Goal: Transaction & Acquisition: Book appointment/travel/reservation

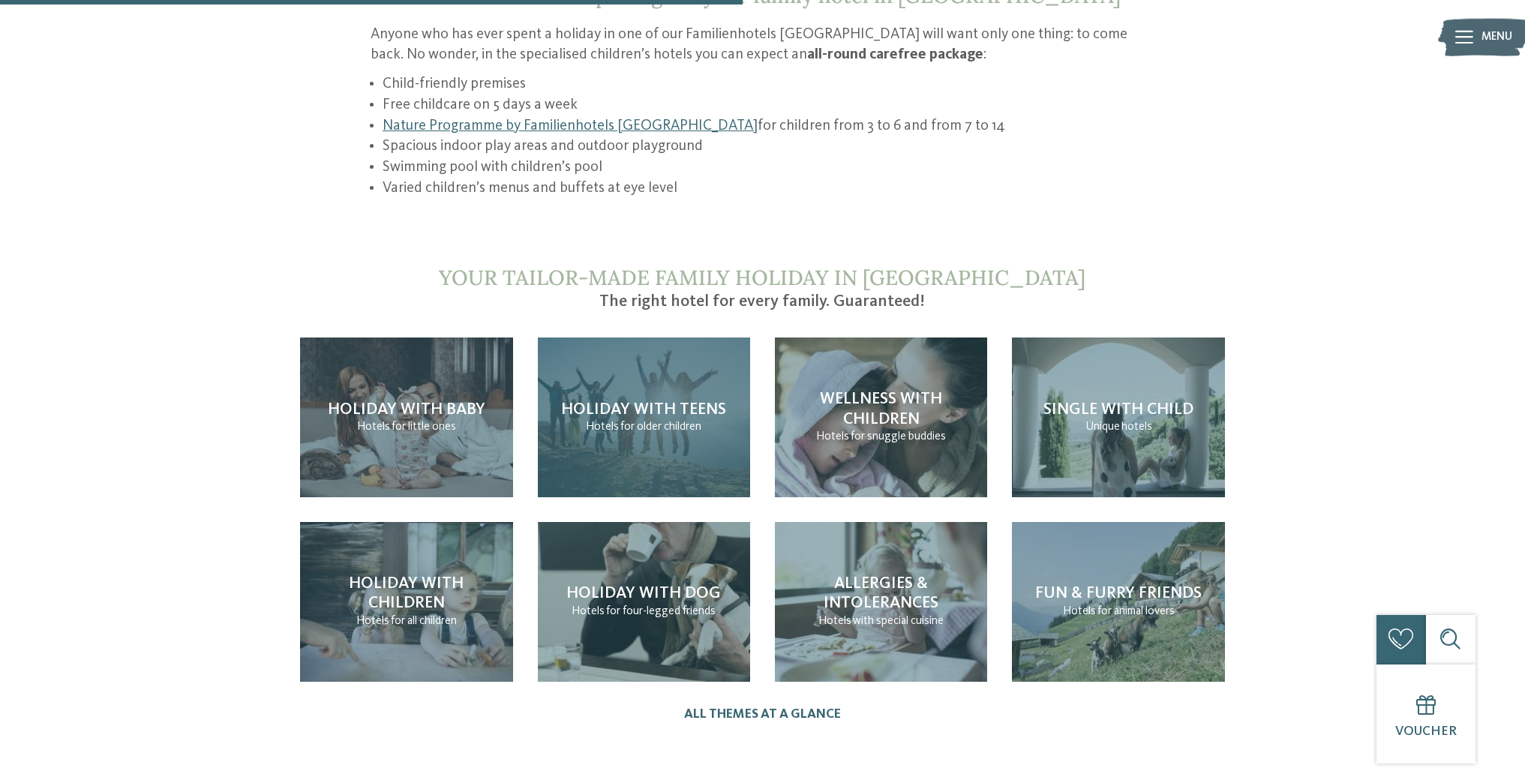
scroll to position [1591, 0]
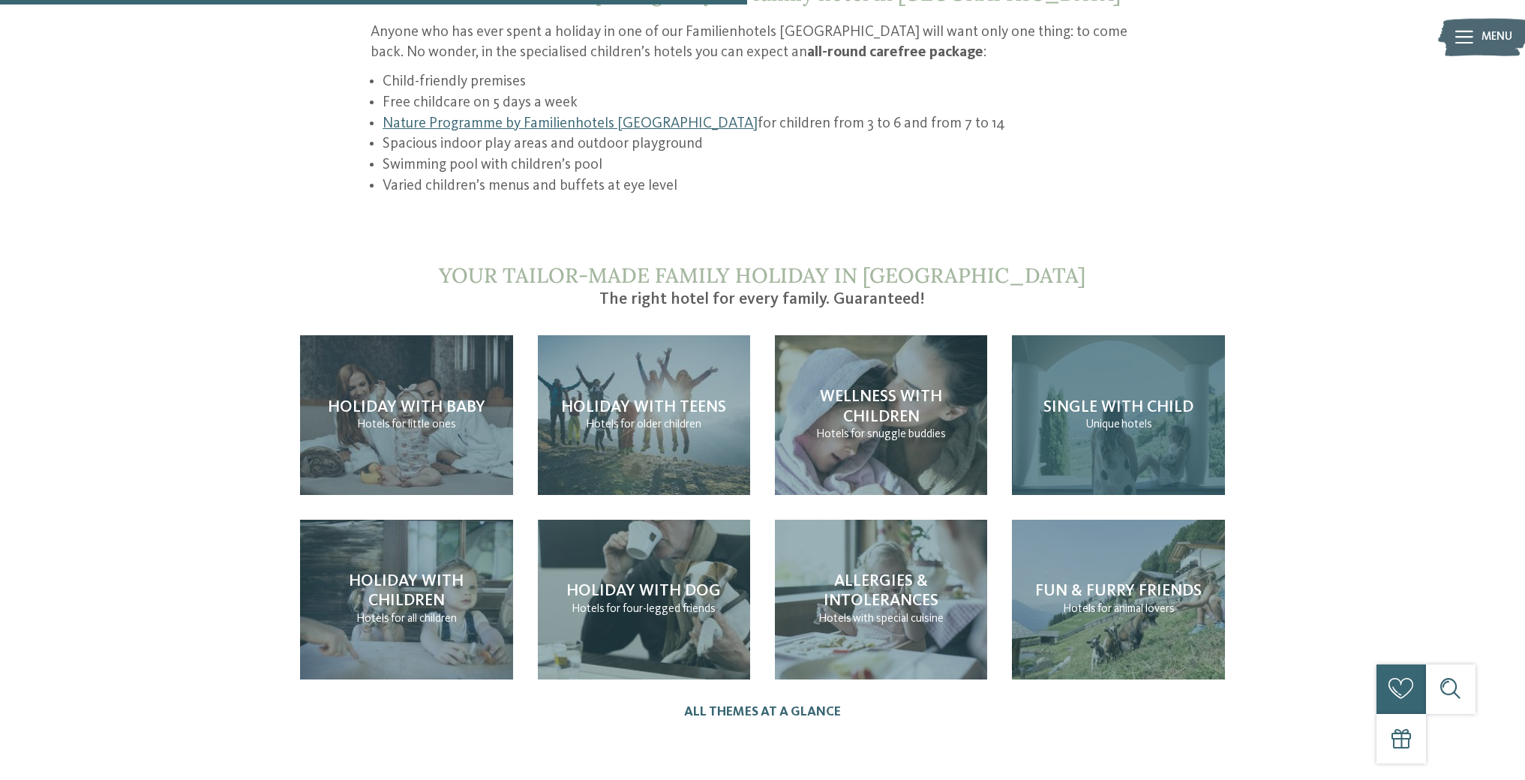
click at [1132, 424] on div "Single with child Unique hotels" at bounding box center [1118, 415] width 212 height 160
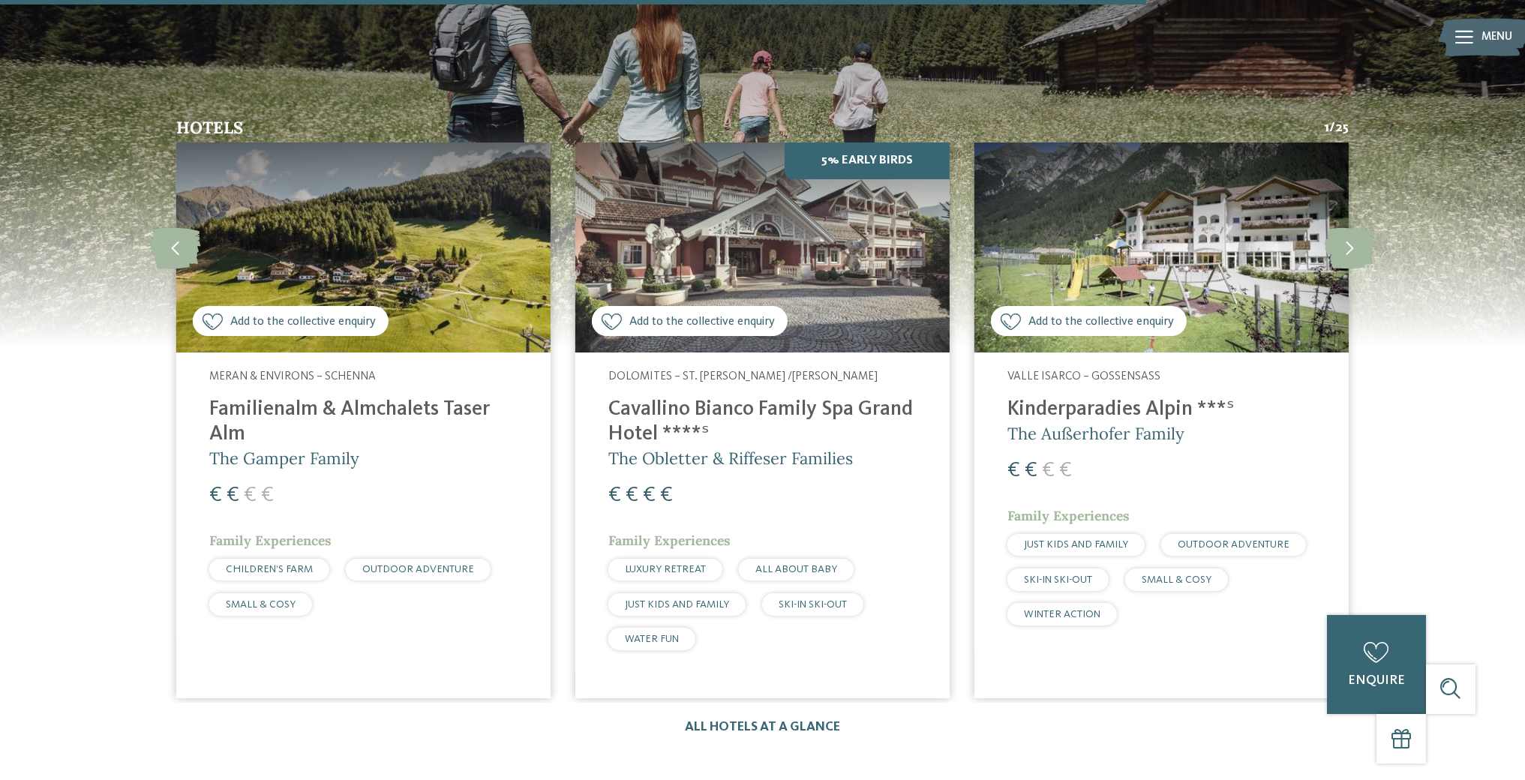
scroll to position [2469, 0]
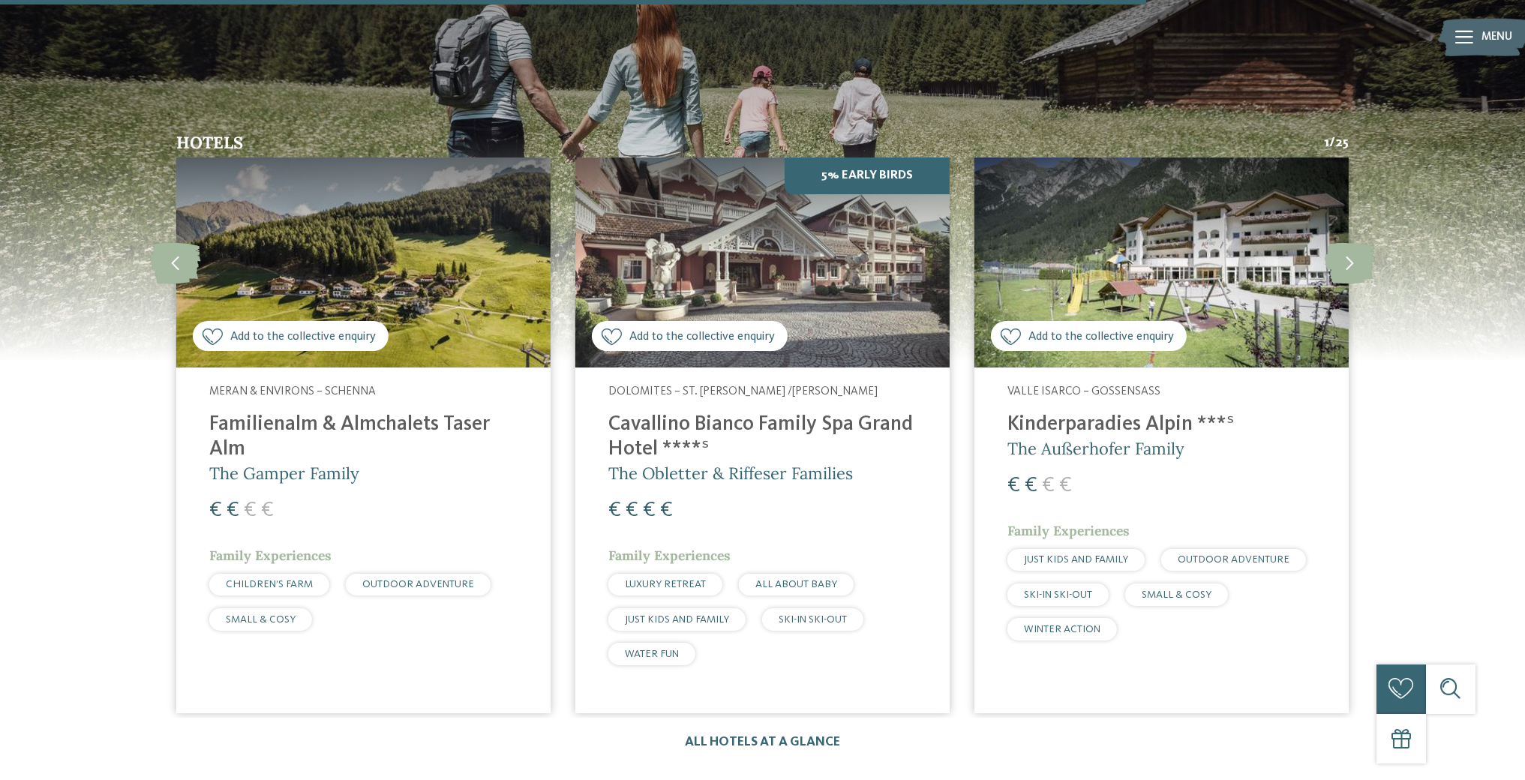
click at [361, 224] on img at bounding box center [363, 262] width 374 height 211
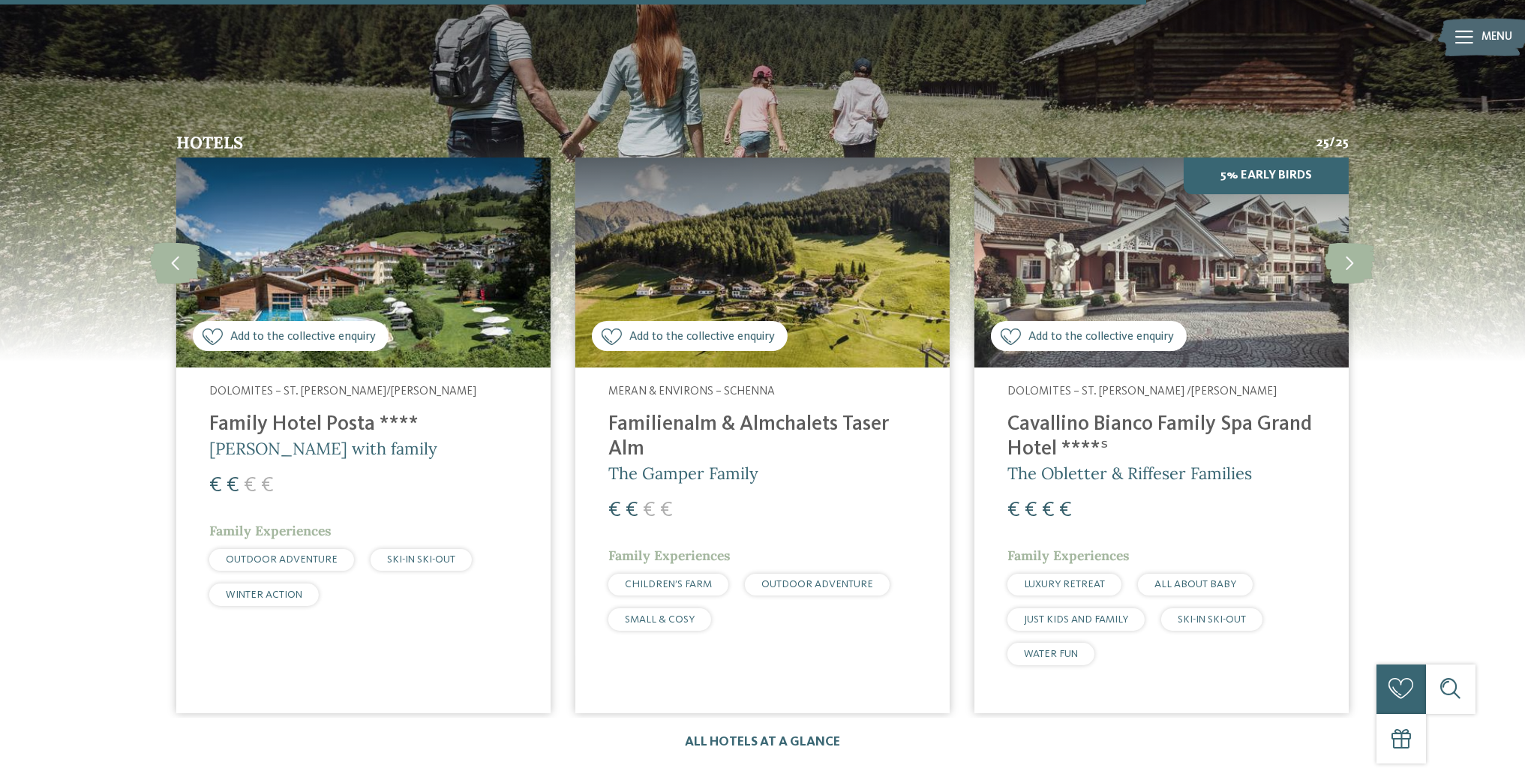
click at [331, 256] on img at bounding box center [363, 262] width 374 height 211
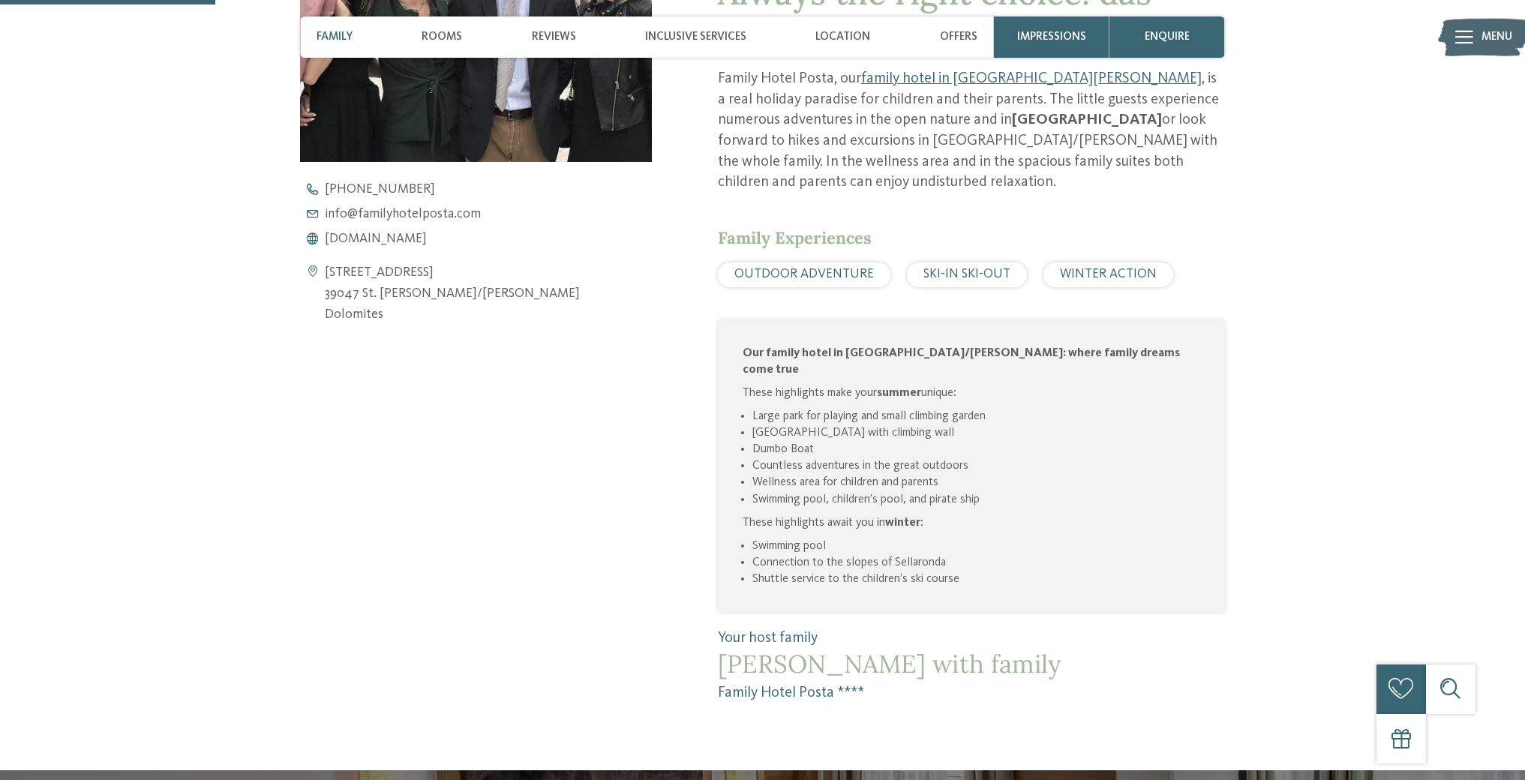
scroll to position [747, 0]
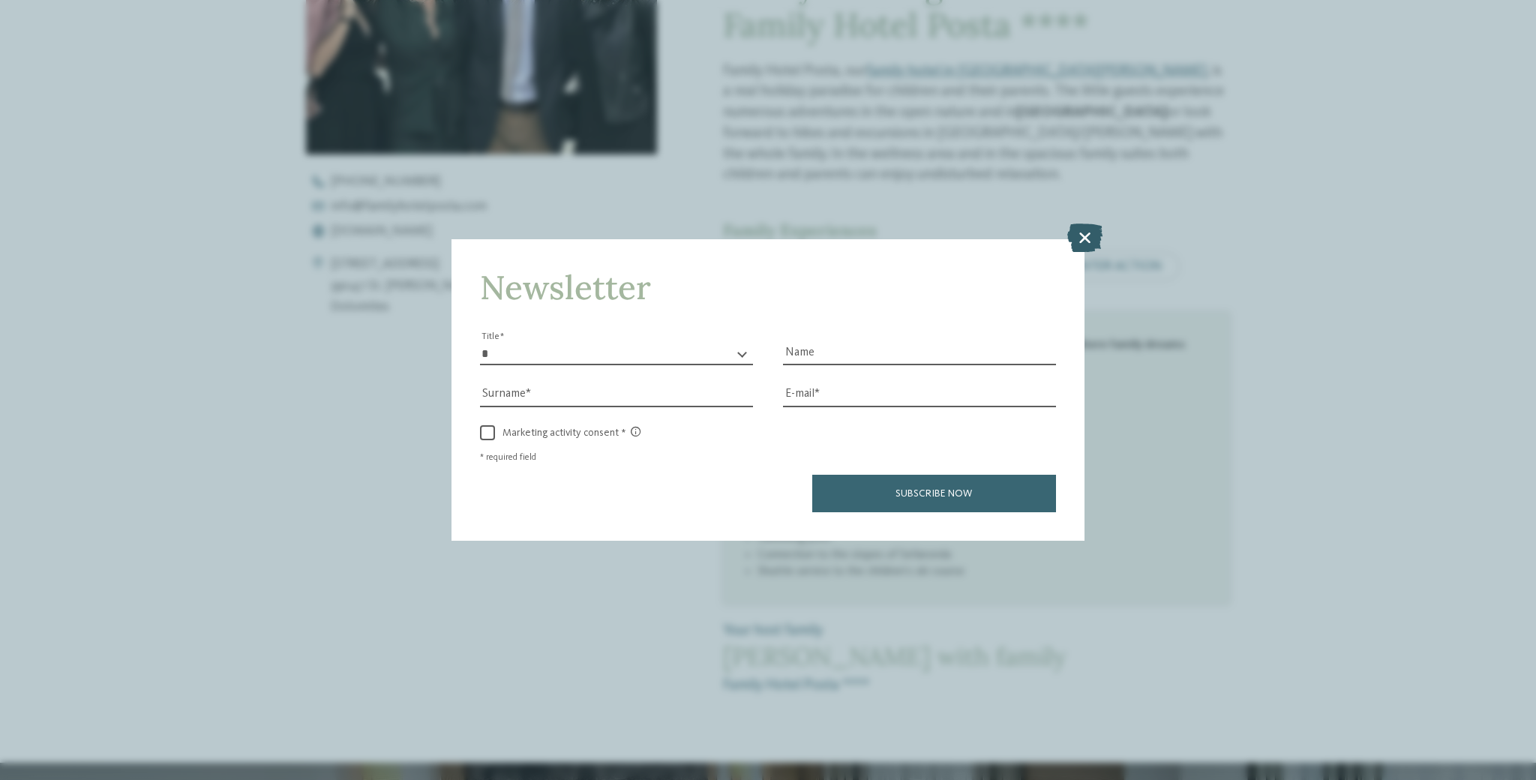
click at [1087, 240] on icon at bounding box center [1084, 237] width 35 height 28
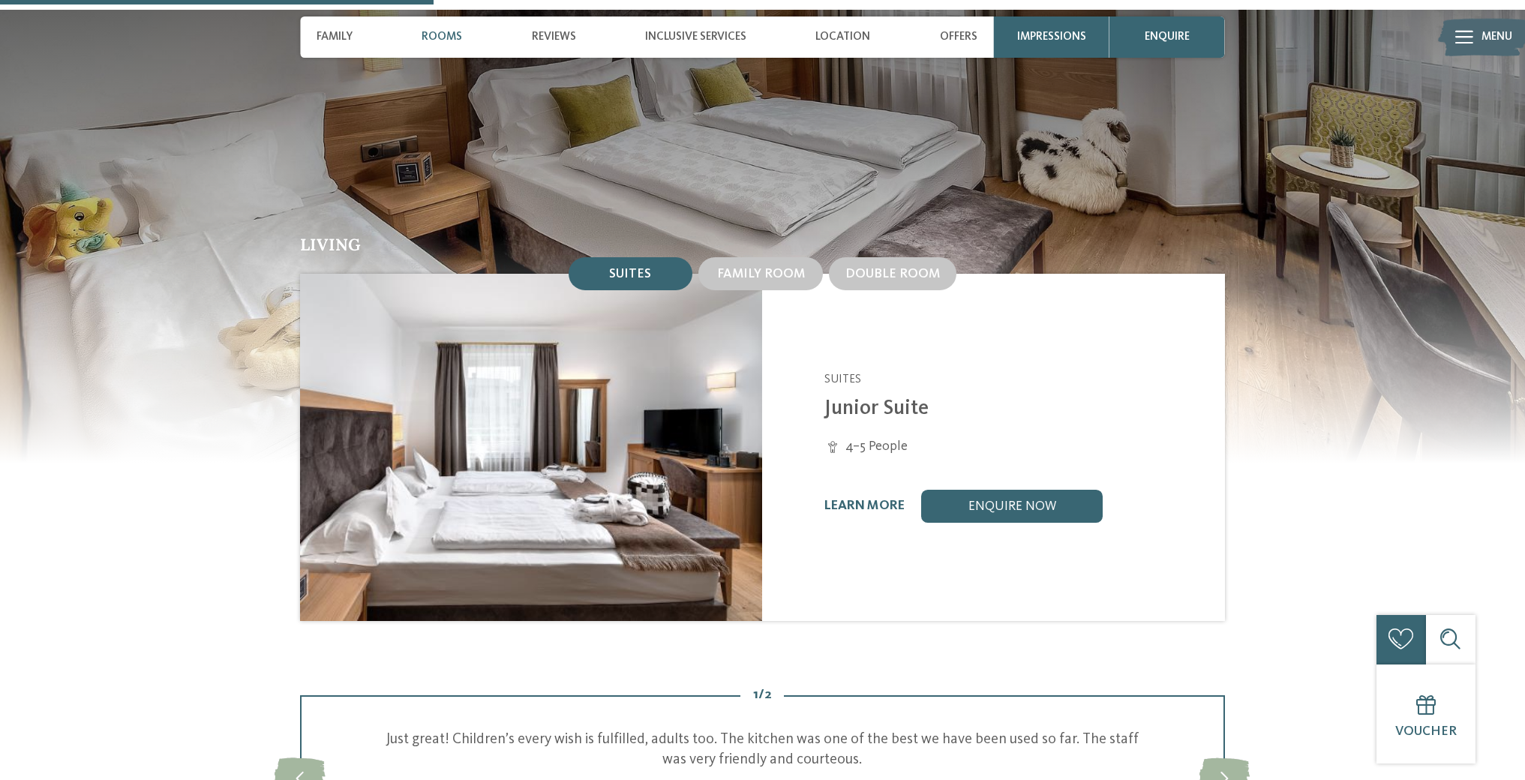
scroll to position [1498, 0]
click at [786, 256] on div "Family room" at bounding box center [760, 272] width 124 height 33
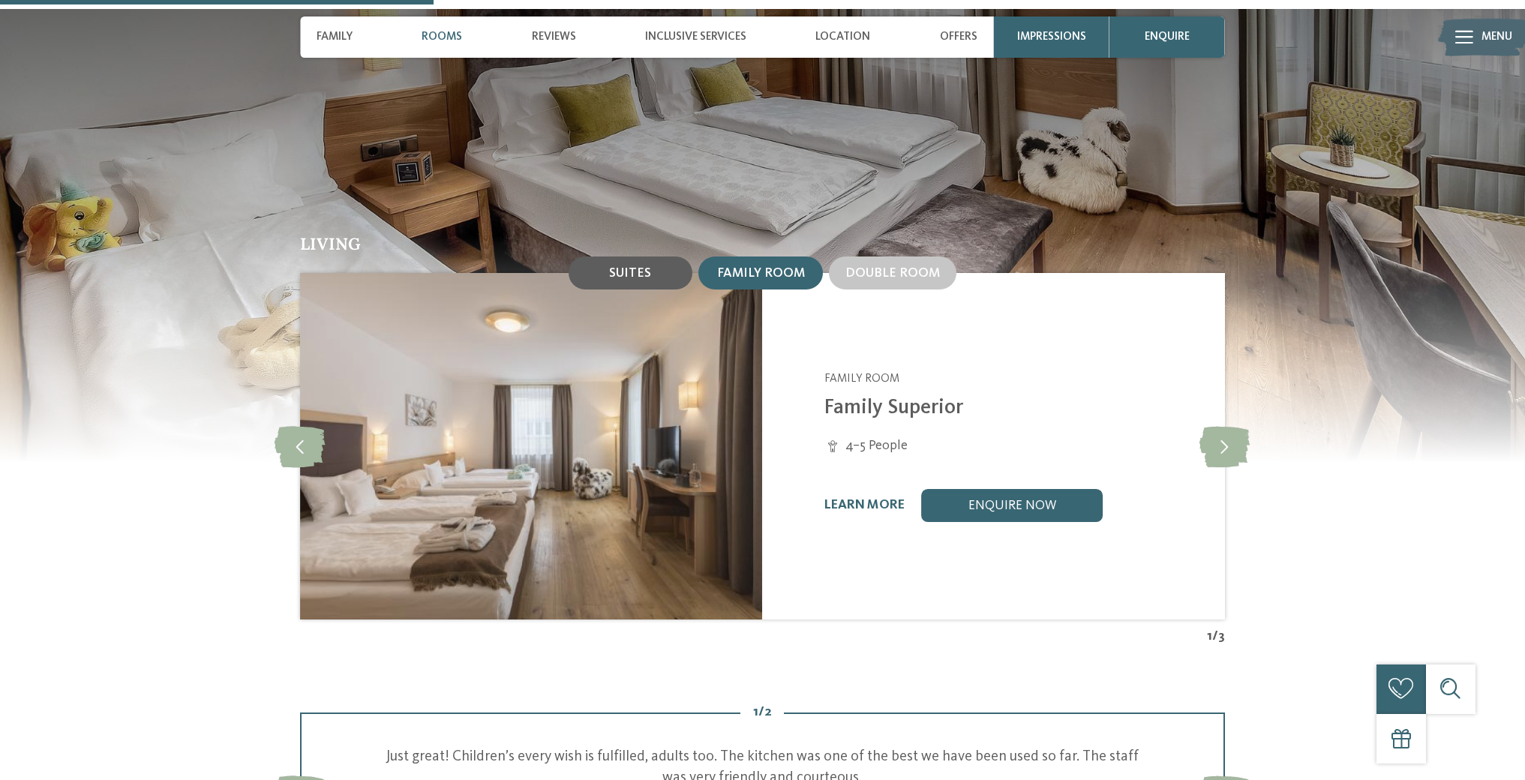
click at [654, 256] on div "Suites" at bounding box center [630, 272] width 124 height 33
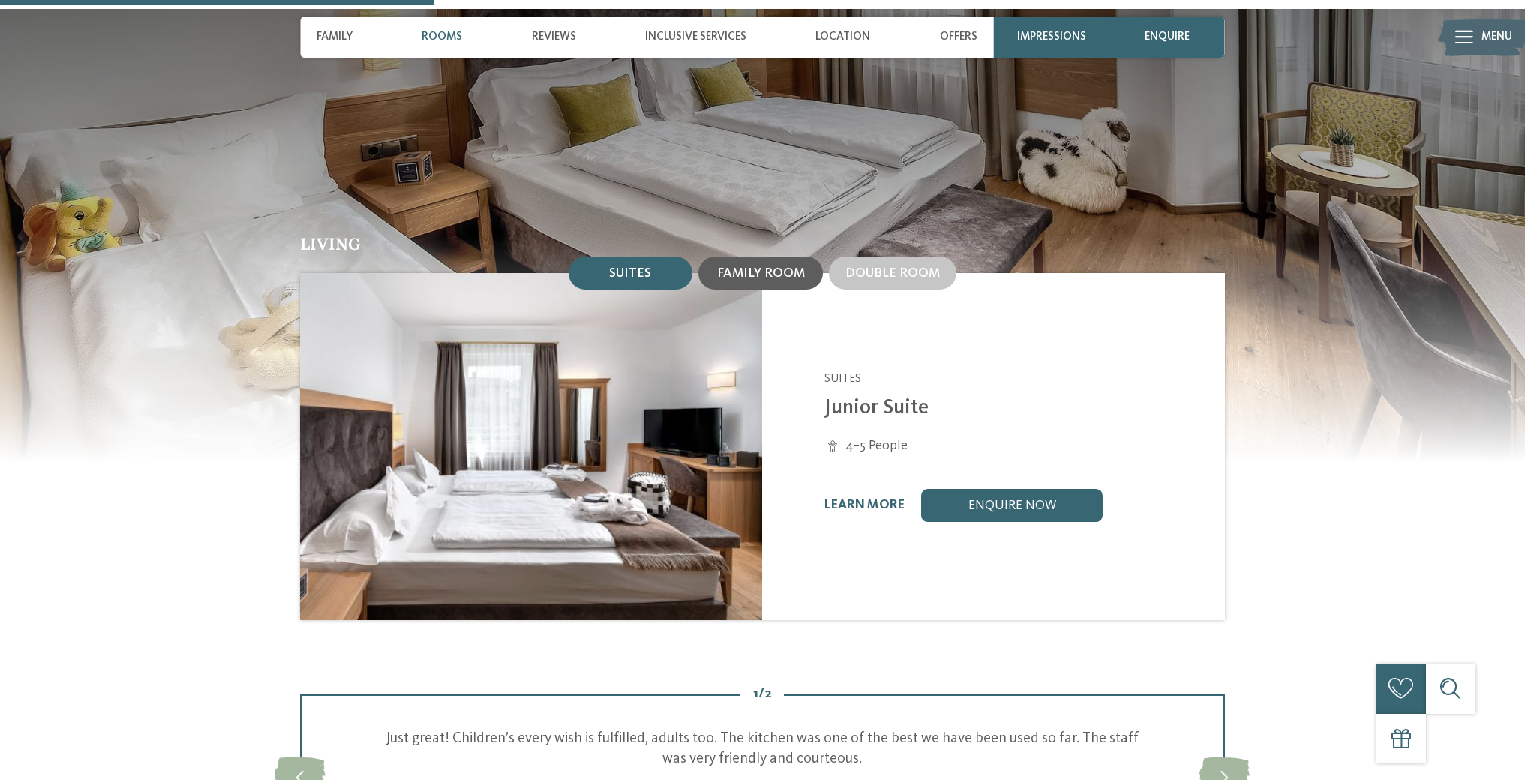
click at [772, 267] on span "Family room" at bounding box center [761, 273] width 88 height 13
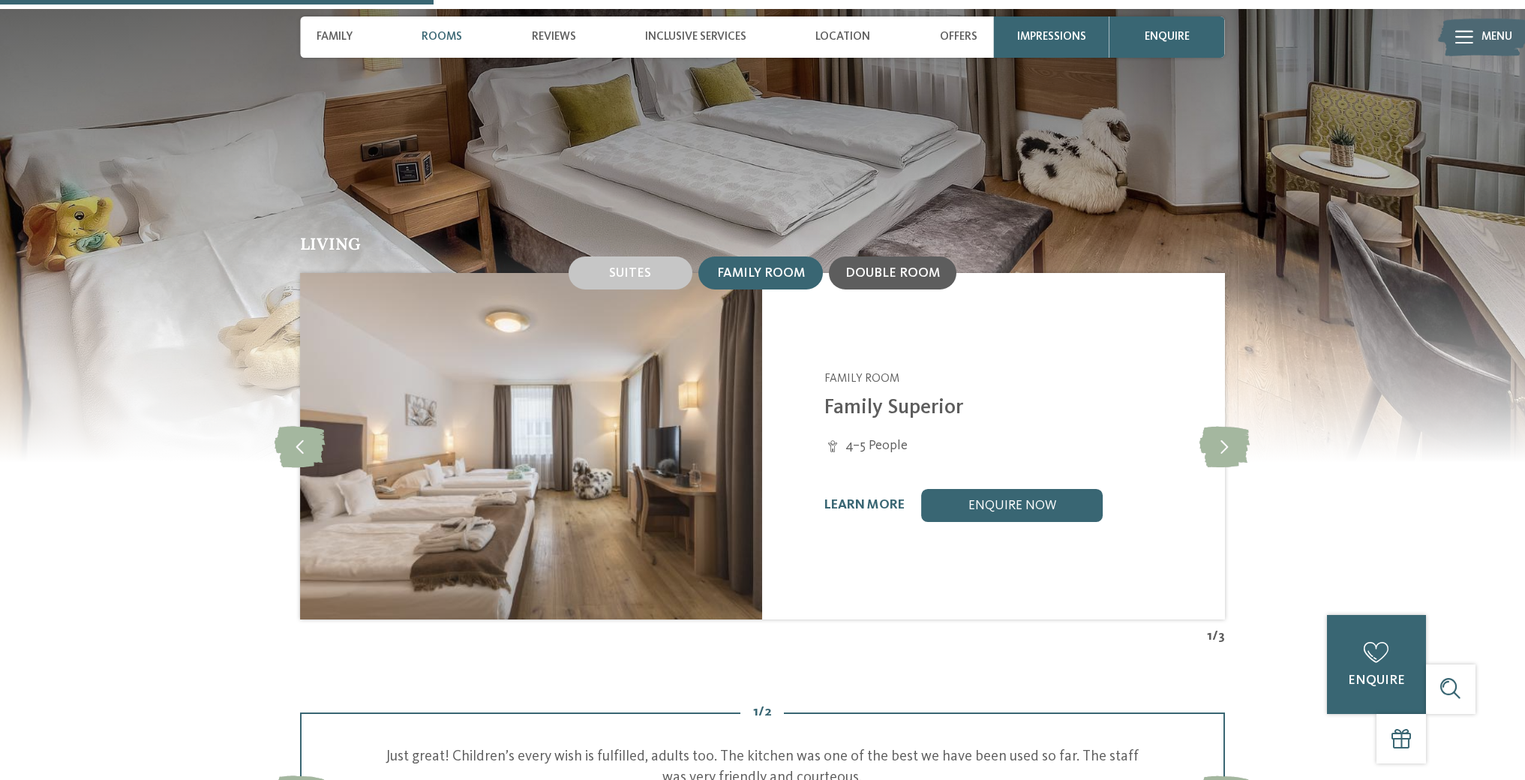
click at [892, 267] on span "Double room" at bounding box center [892, 273] width 94 height 13
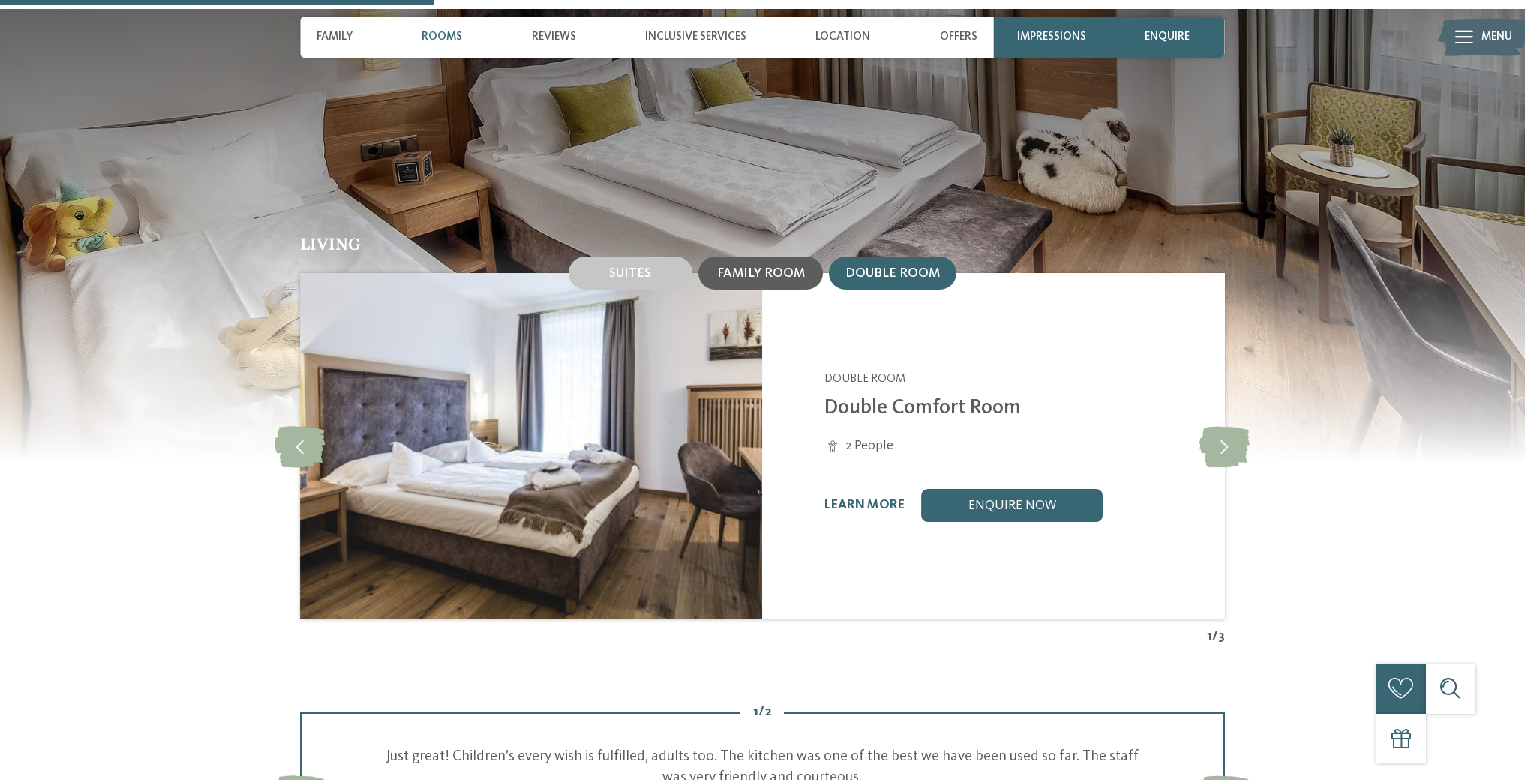
click at [791, 267] on span "Family room" at bounding box center [761, 273] width 88 height 13
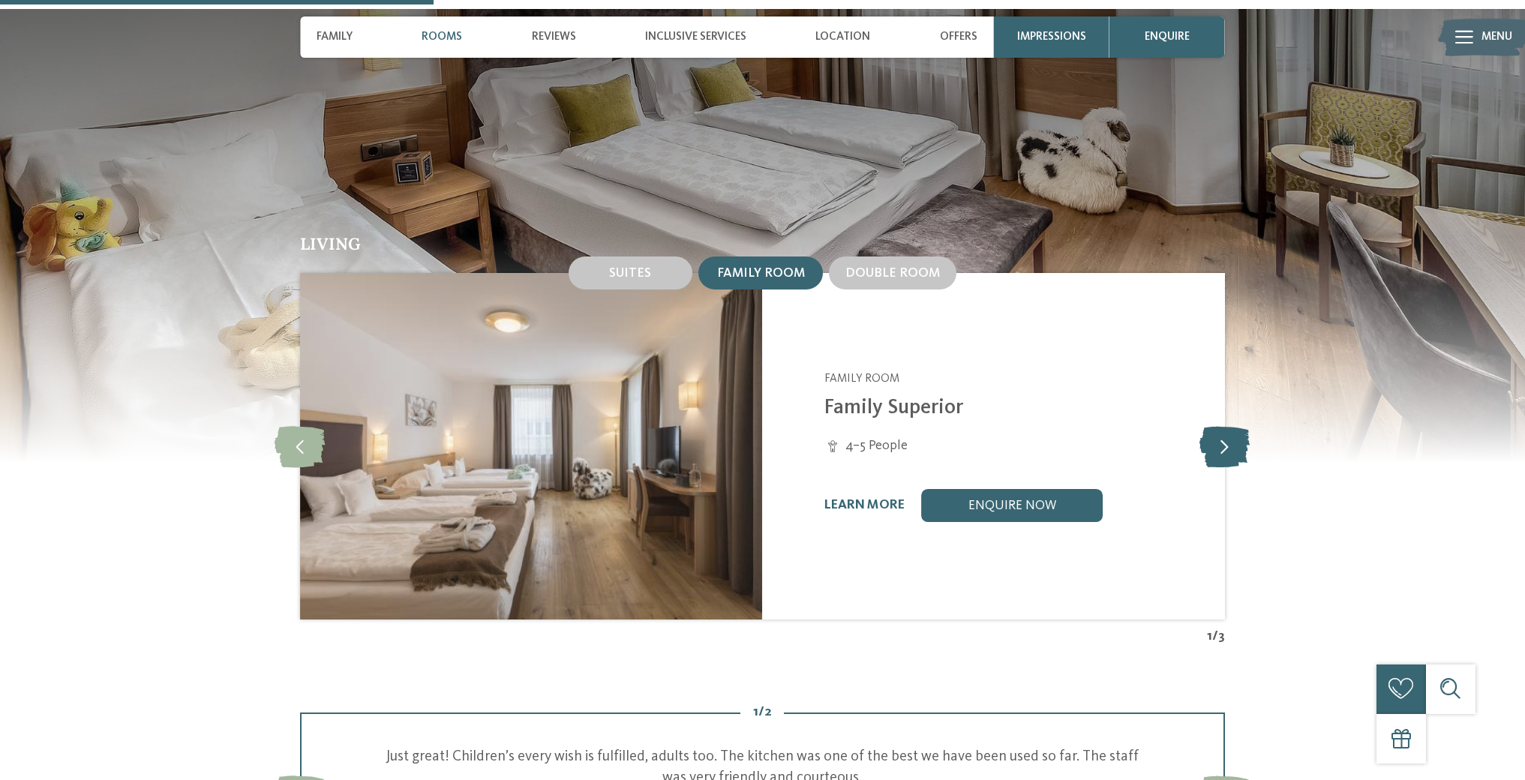
click at [1222, 426] on icon at bounding box center [1224, 446] width 50 height 41
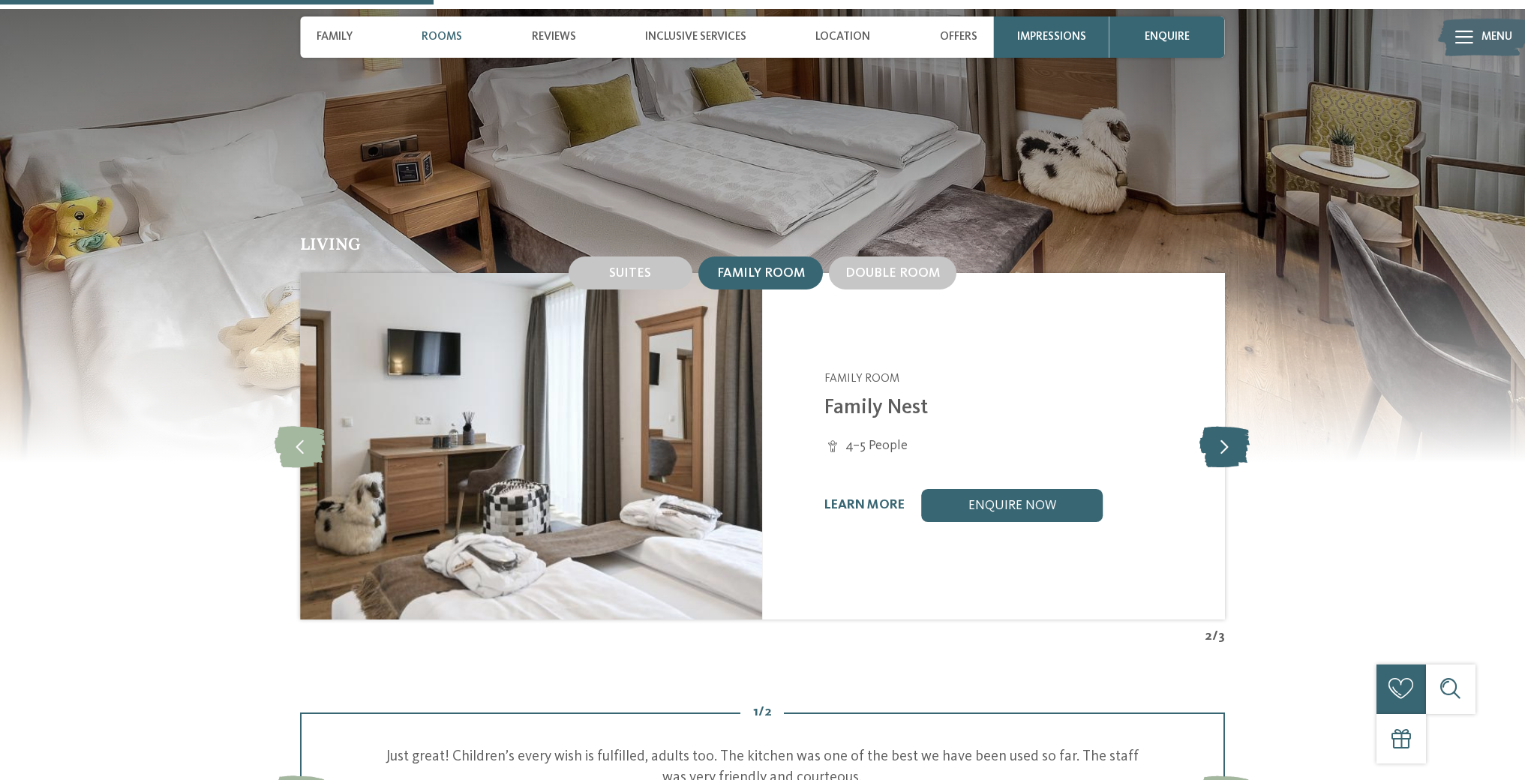
click at [1222, 426] on icon at bounding box center [1224, 446] width 50 height 41
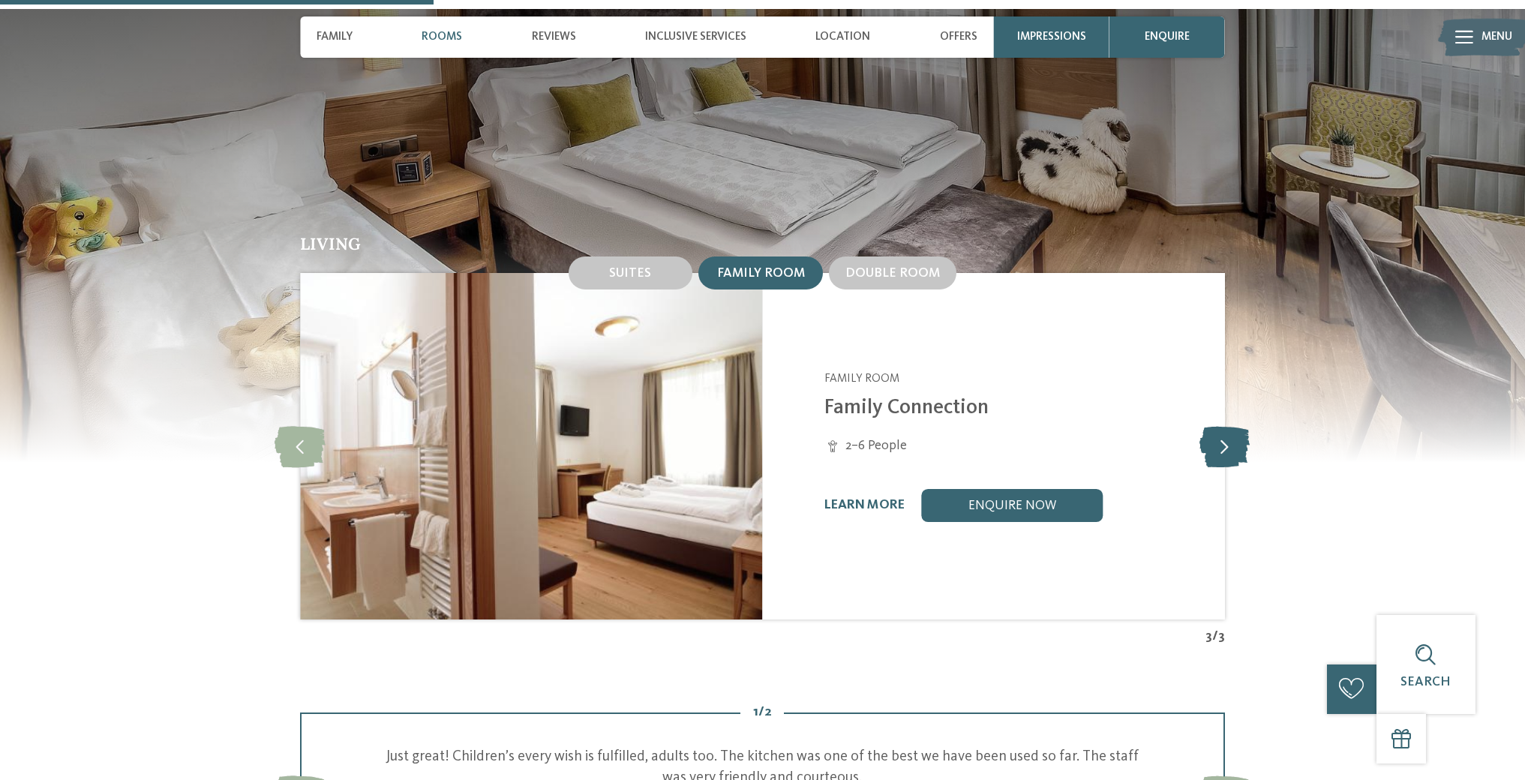
click at [1222, 426] on icon at bounding box center [1224, 446] width 50 height 41
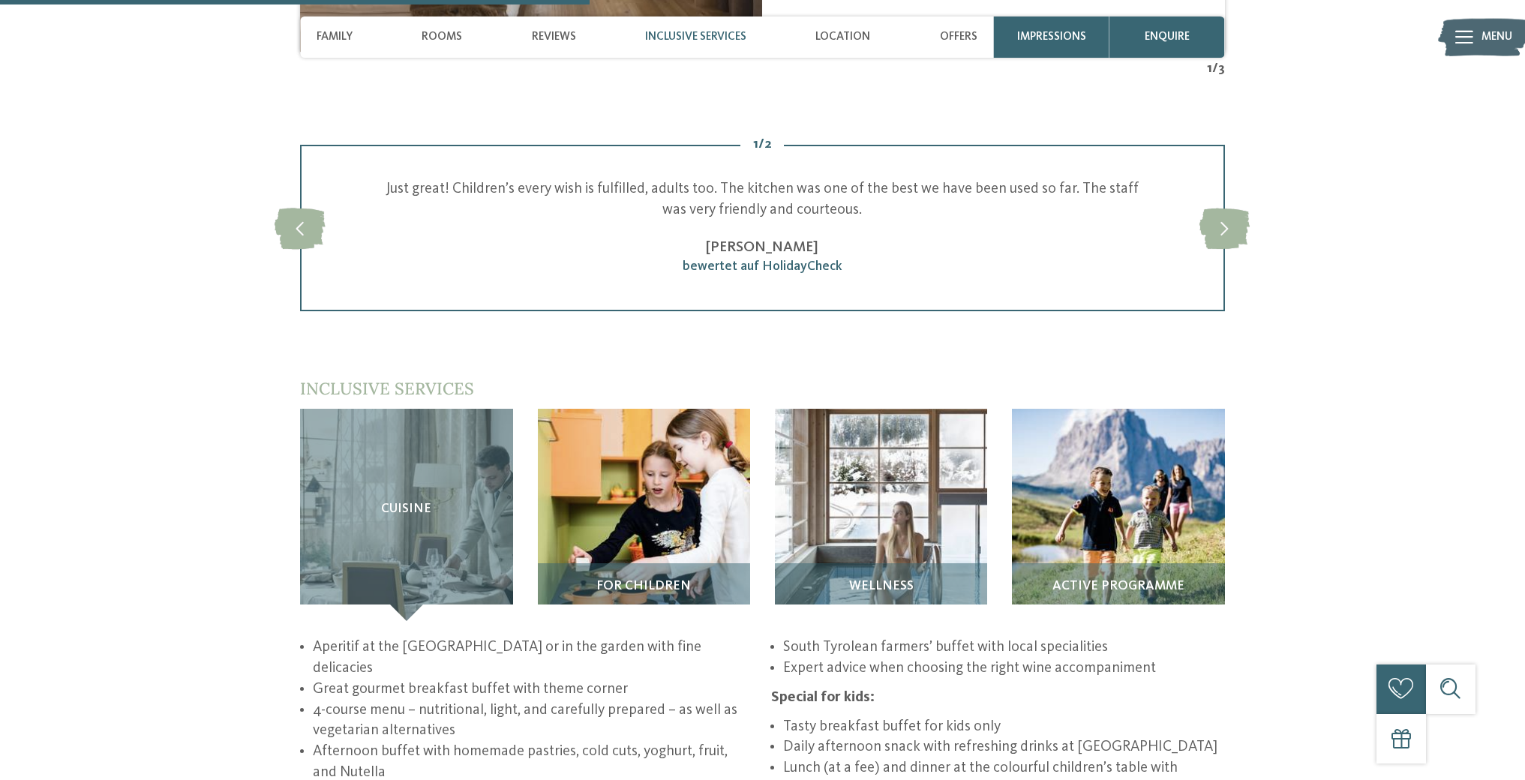
scroll to position [2098, 0]
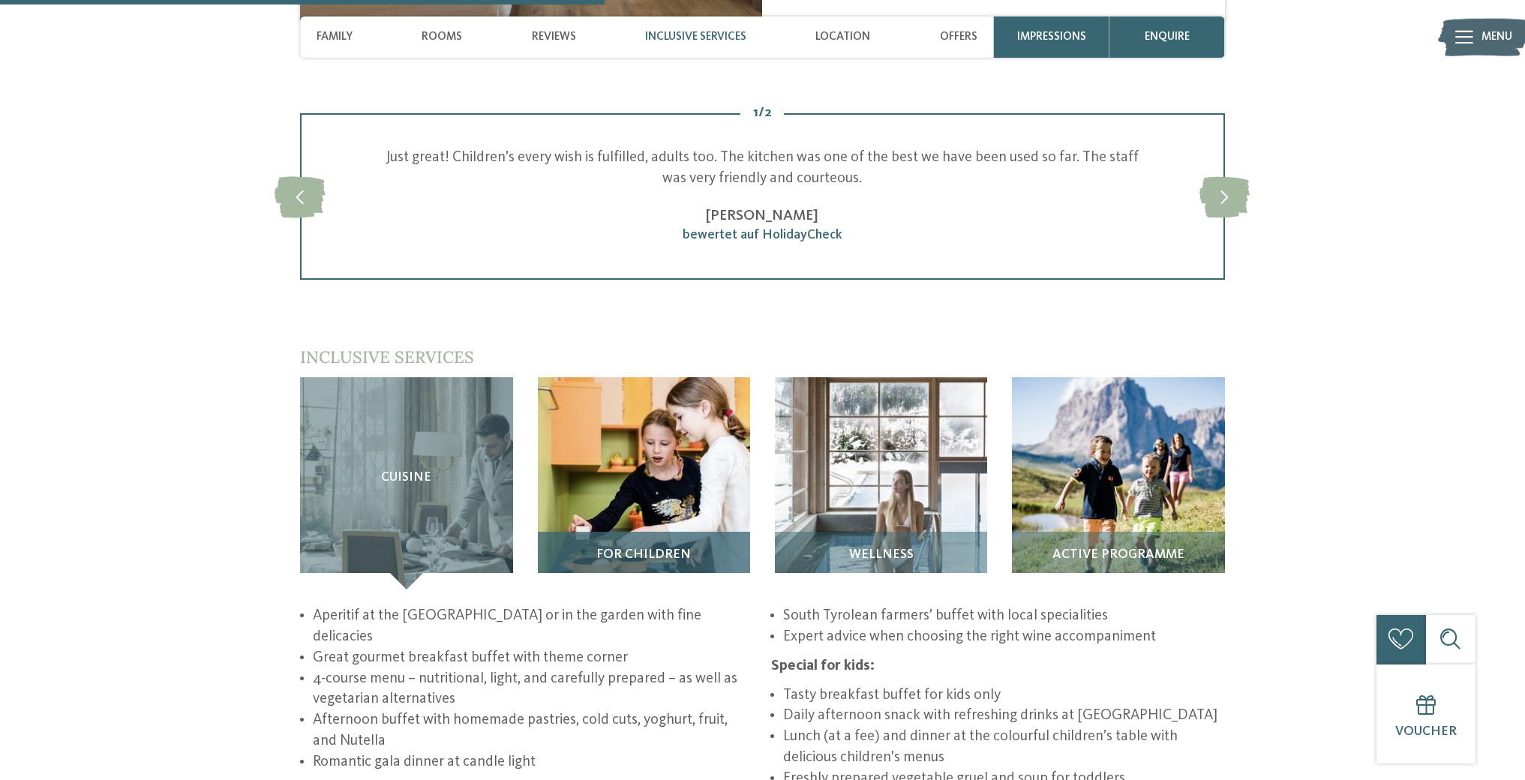
drag, startPoint x: 622, startPoint y: 517, endPoint x: 633, endPoint y: 517, distance: 10.5
click at [622, 547] on span "For children" at bounding box center [643, 554] width 94 height 14
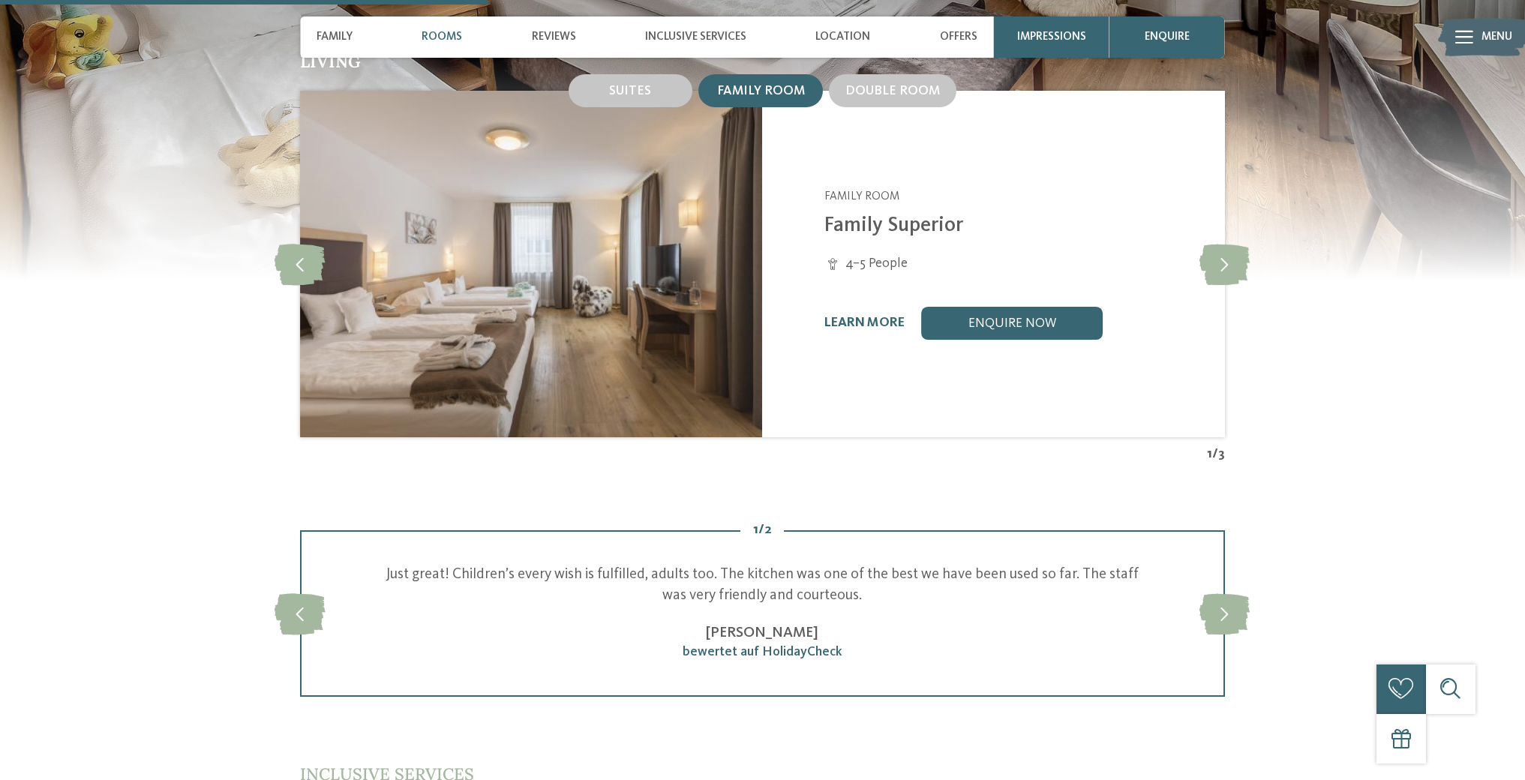
scroll to position [1681, 0]
click at [1225, 243] on icon at bounding box center [1224, 263] width 50 height 41
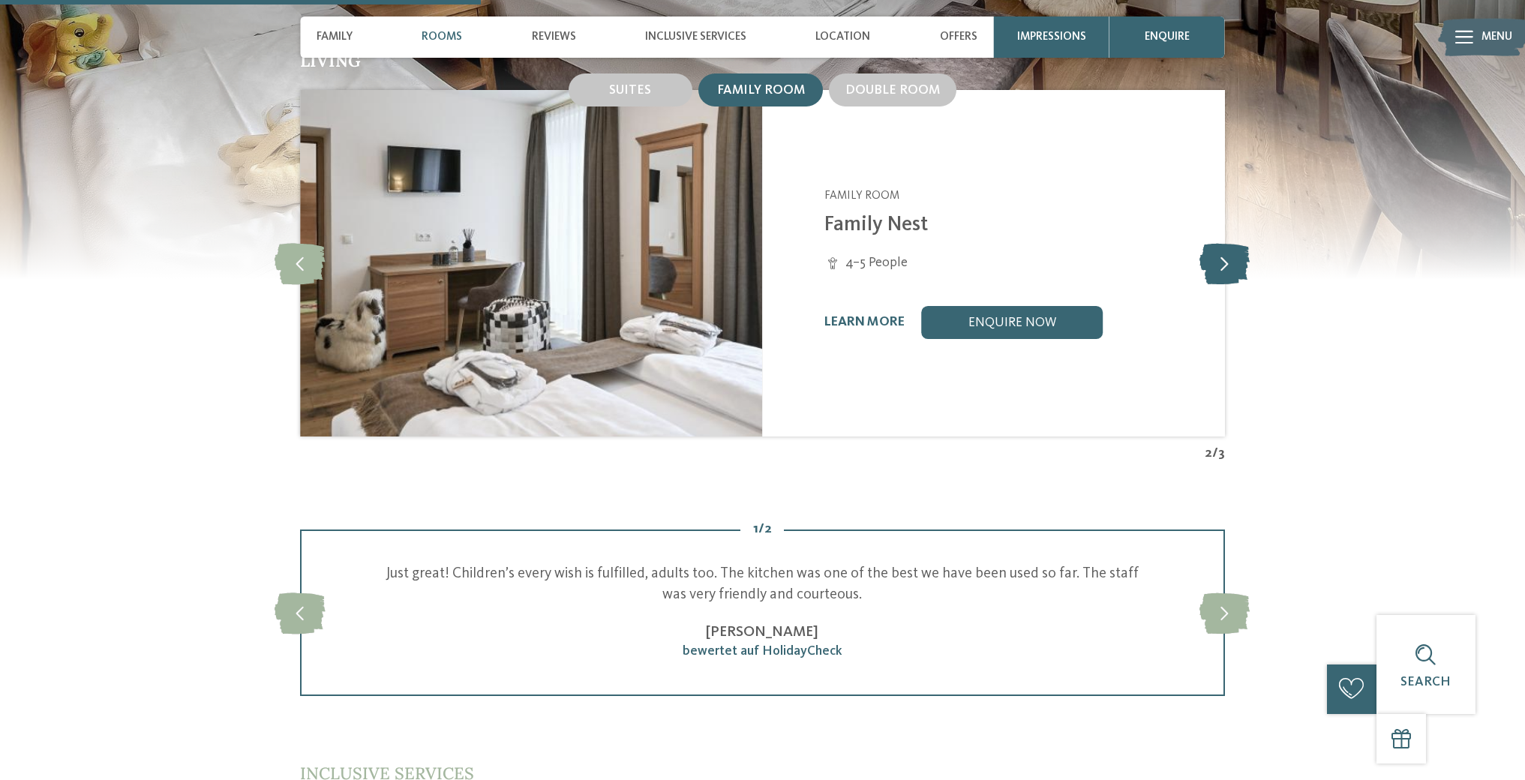
click at [1225, 243] on icon at bounding box center [1224, 263] width 50 height 41
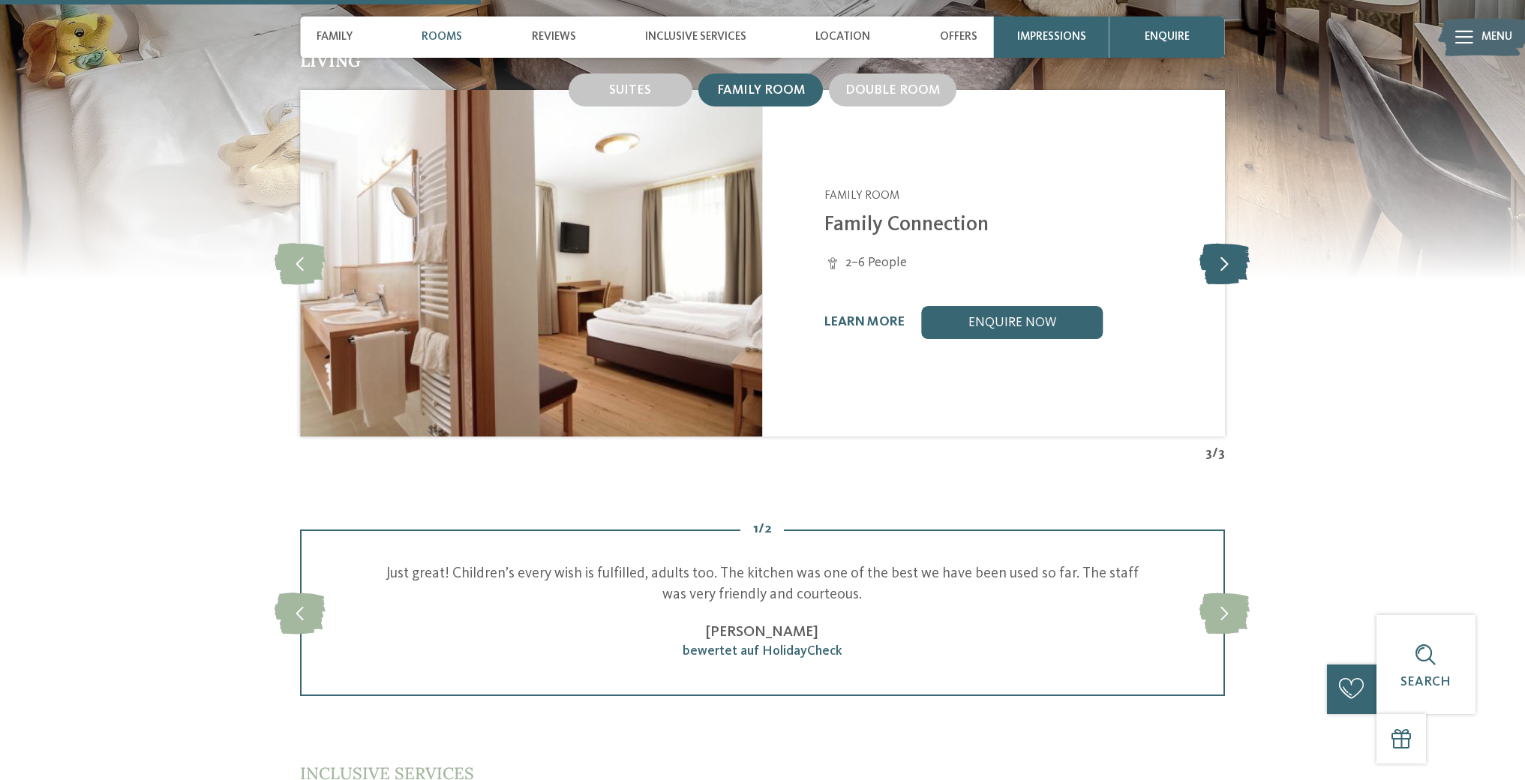
click at [1225, 243] on icon at bounding box center [1224, 263] width 50 height 41
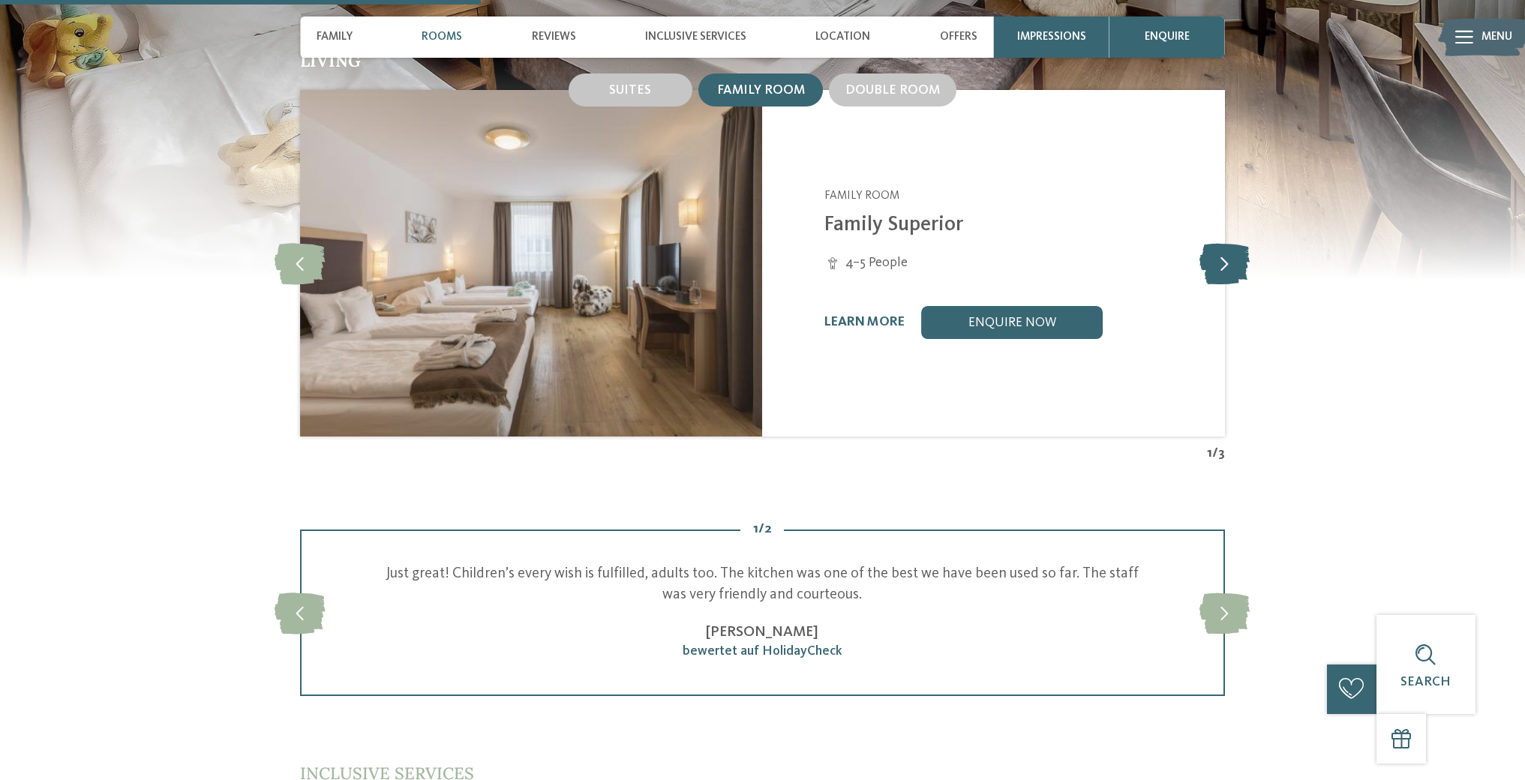
click at [1225, 243] on icon at bounding box center [1224, 263] width 50 height 41
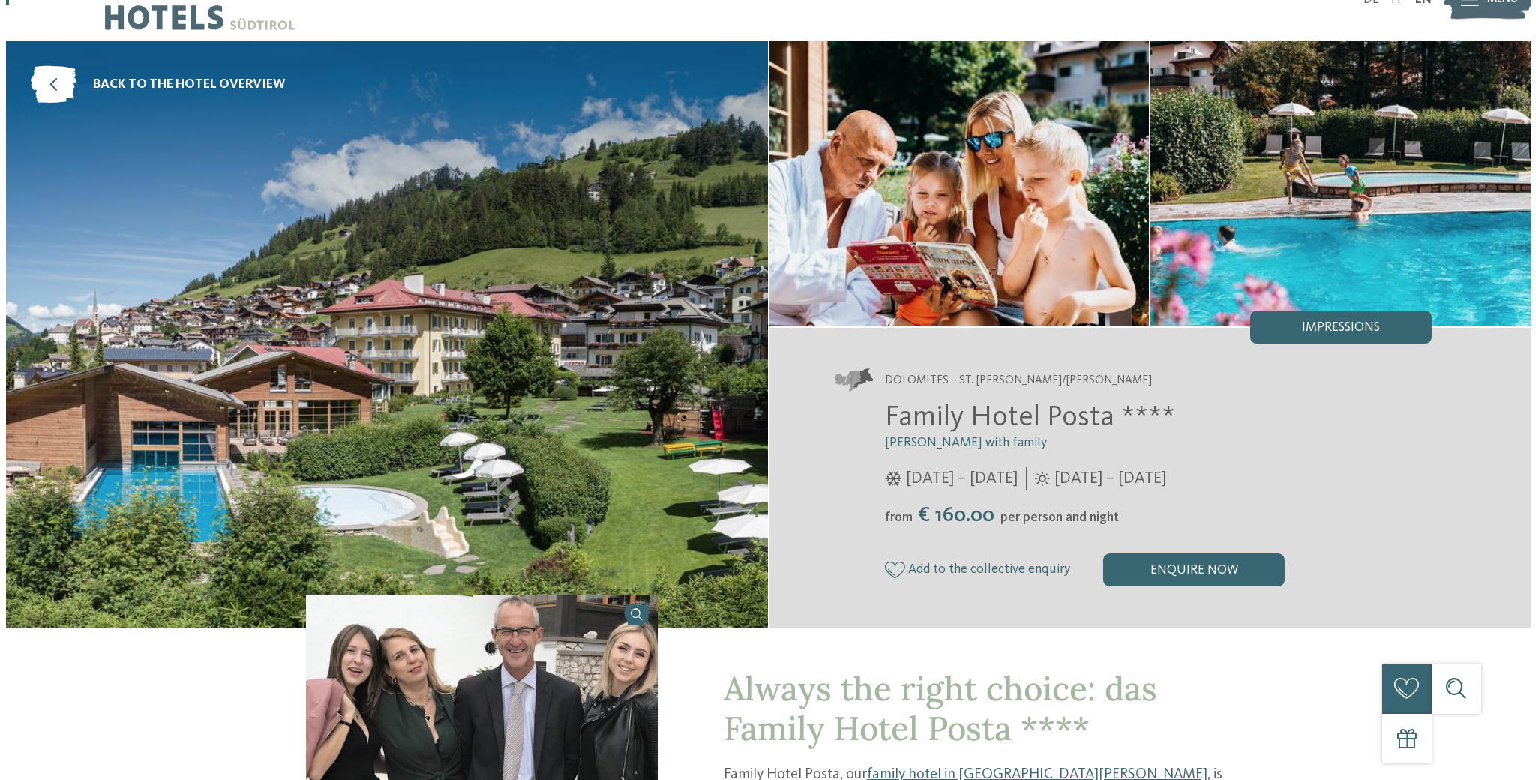
scroll to position [0, 0]
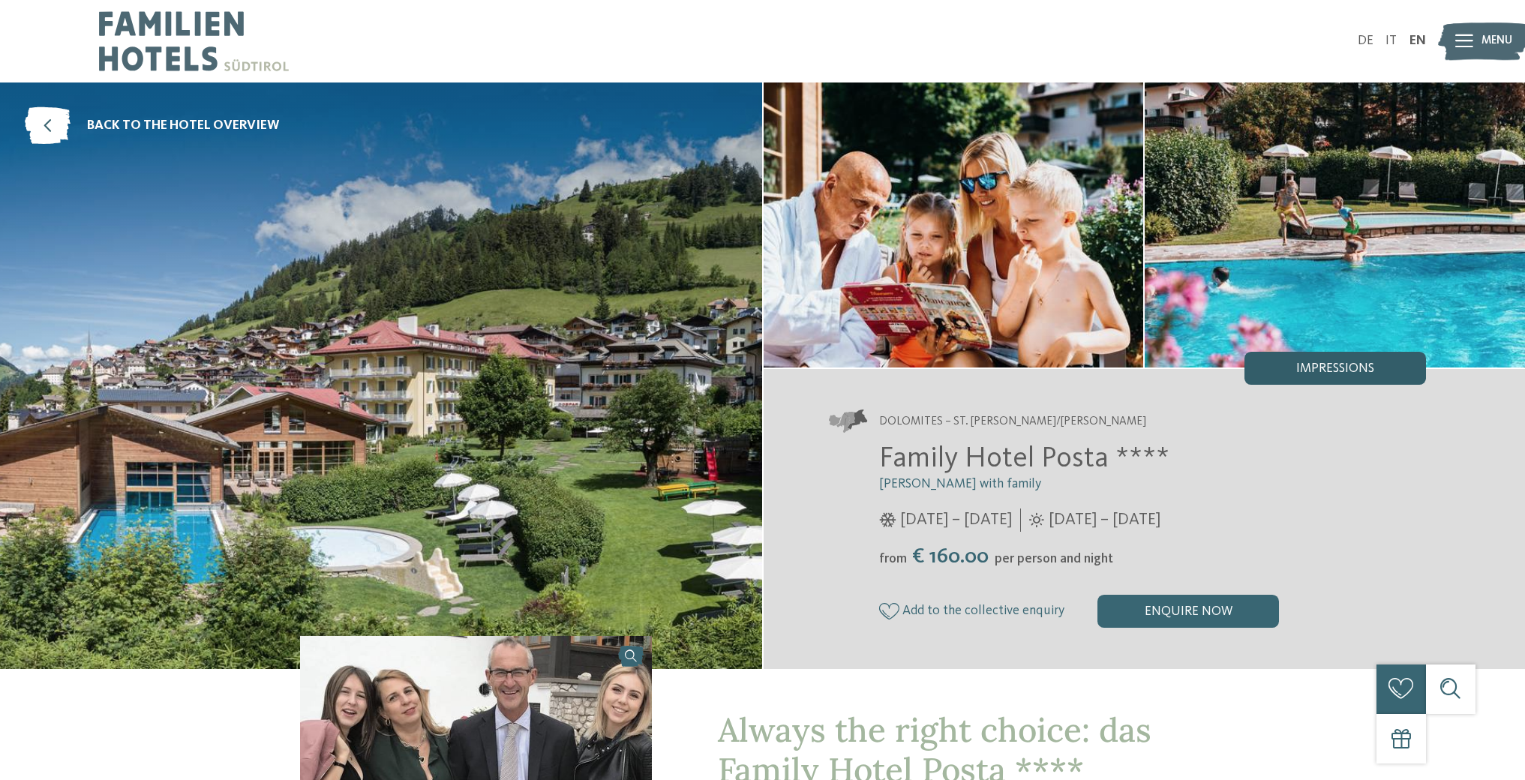
click at [1340, 371] on span "Impressions" at bounding box center [1335, 368] width 78 height 13
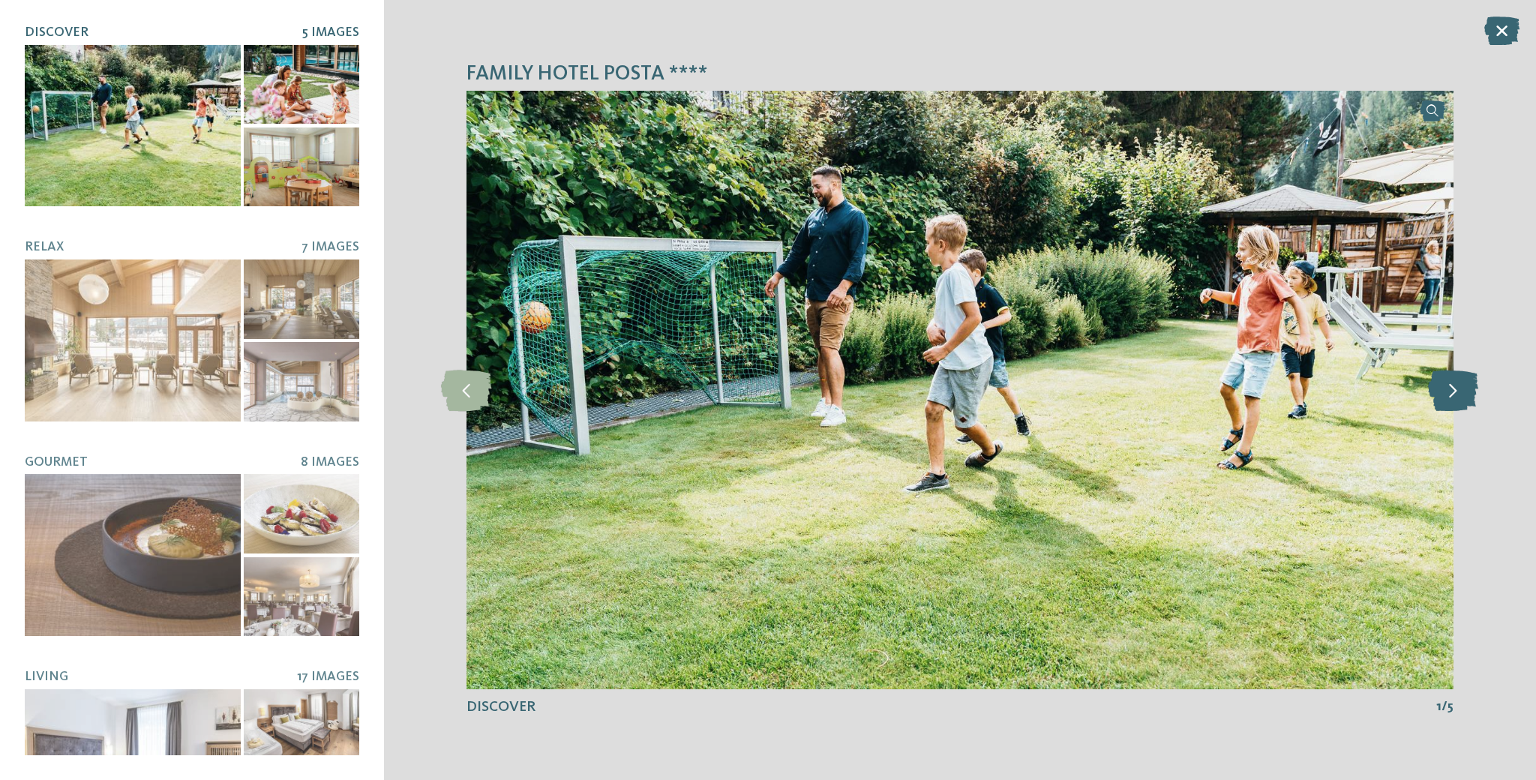
click at [1450, 394] on icon at bounding box center [1453, 389] width 50 height 41
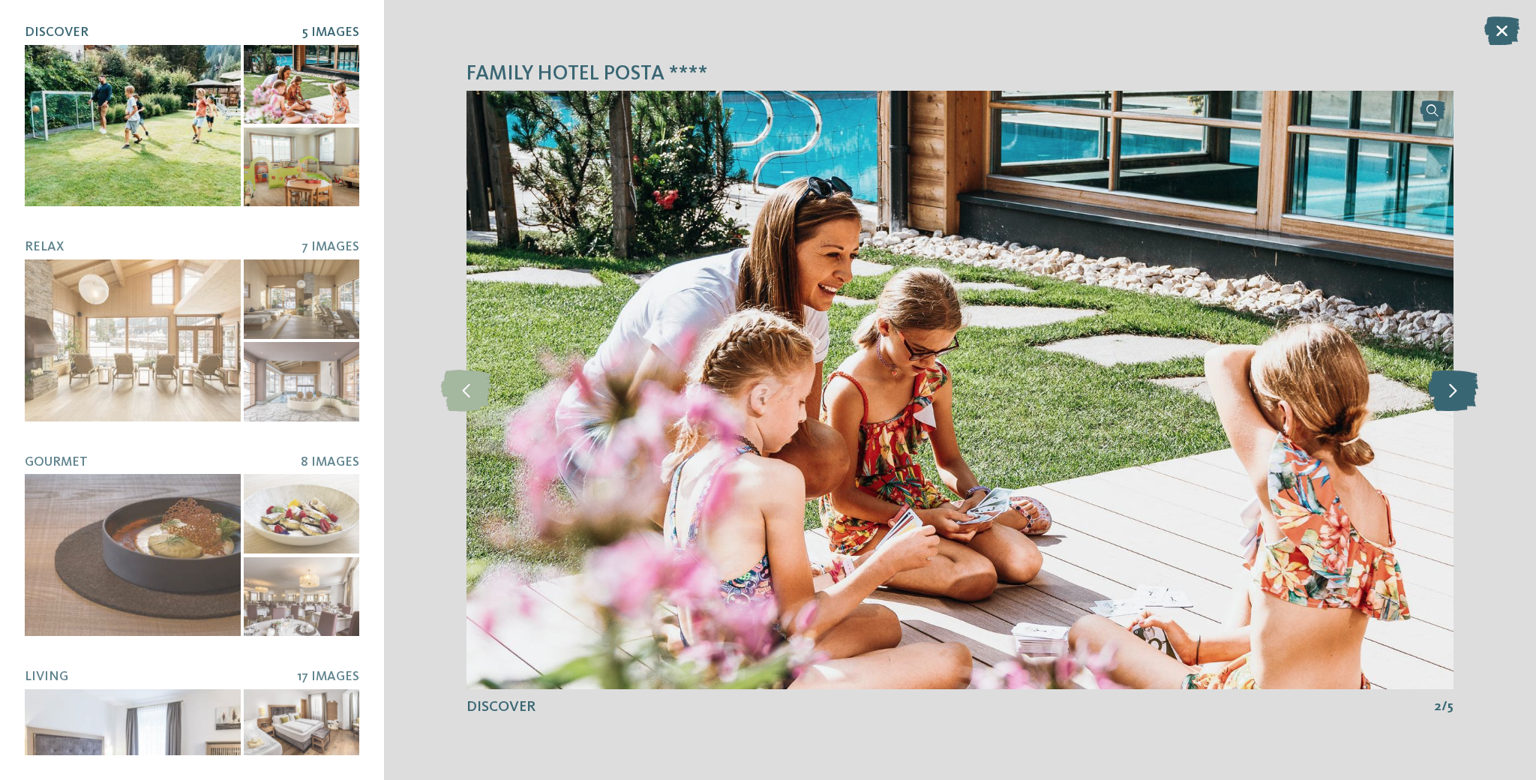
click at [1450, 394] on icon at bounding box center [1453, 389] width 50 height 41
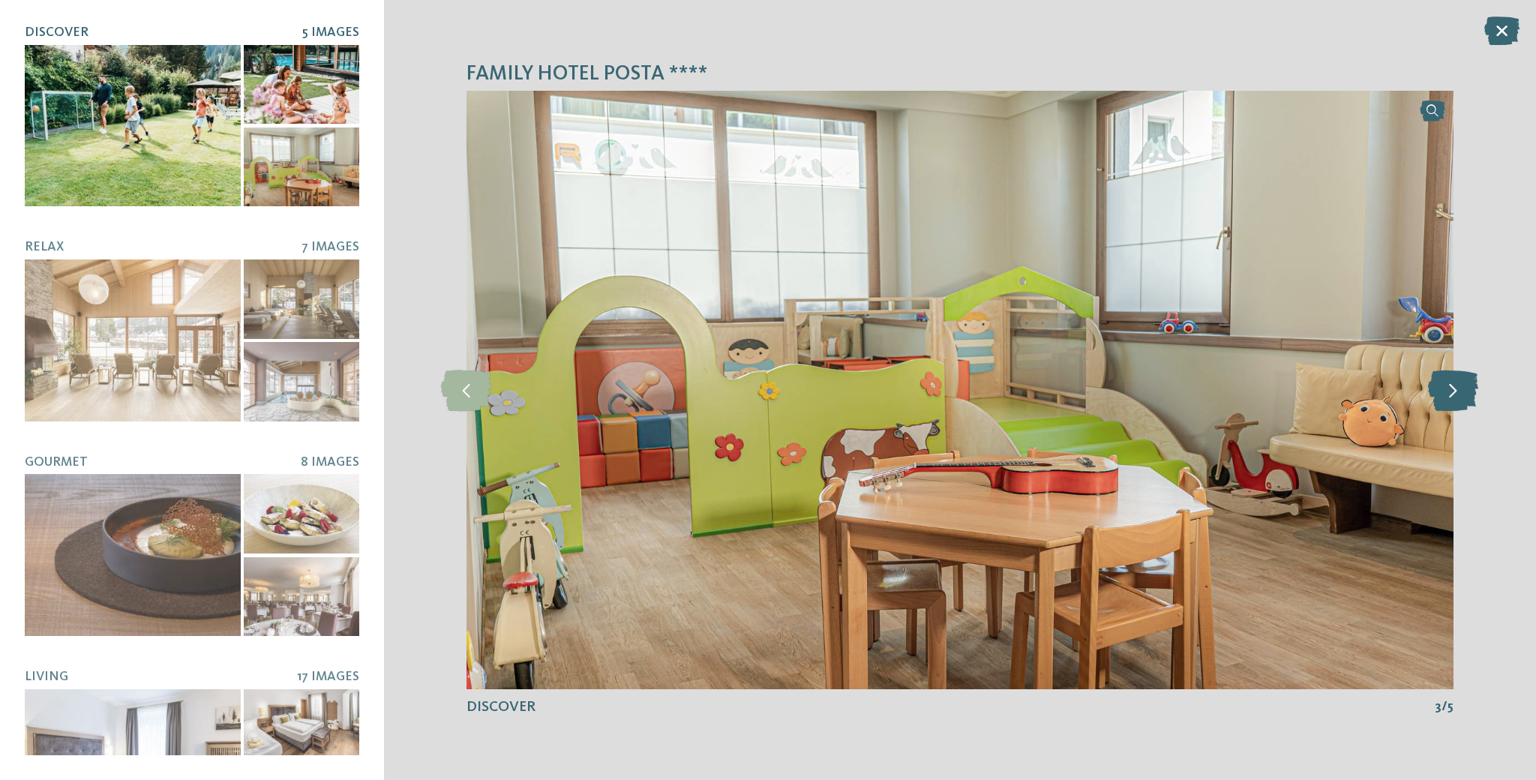
click at [1450, 393] on icon at bounding box center [1453, 389] width 50 height 41
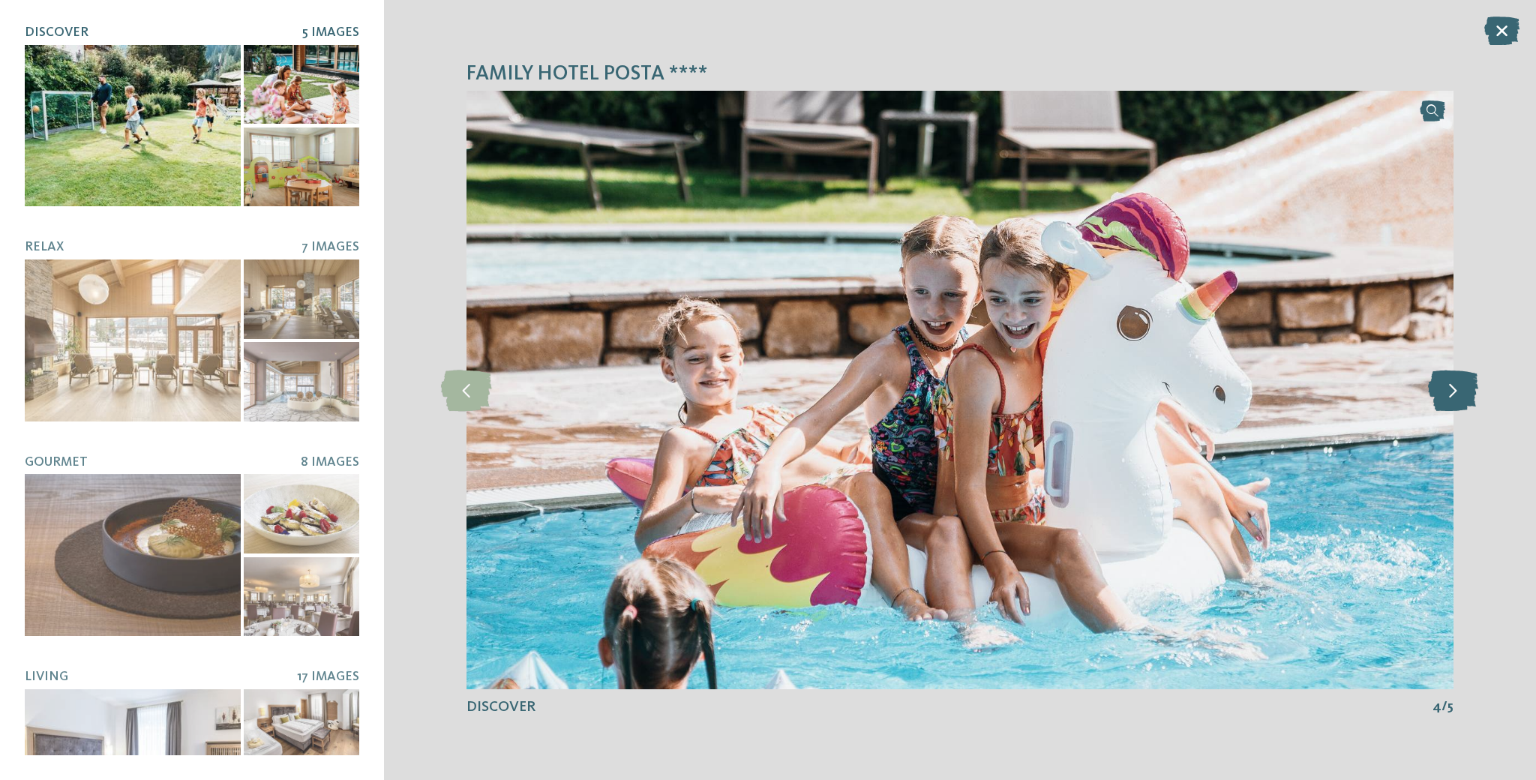
click at [1452, 393] on icon at bounding box center [1453, 389] width 50 height 41
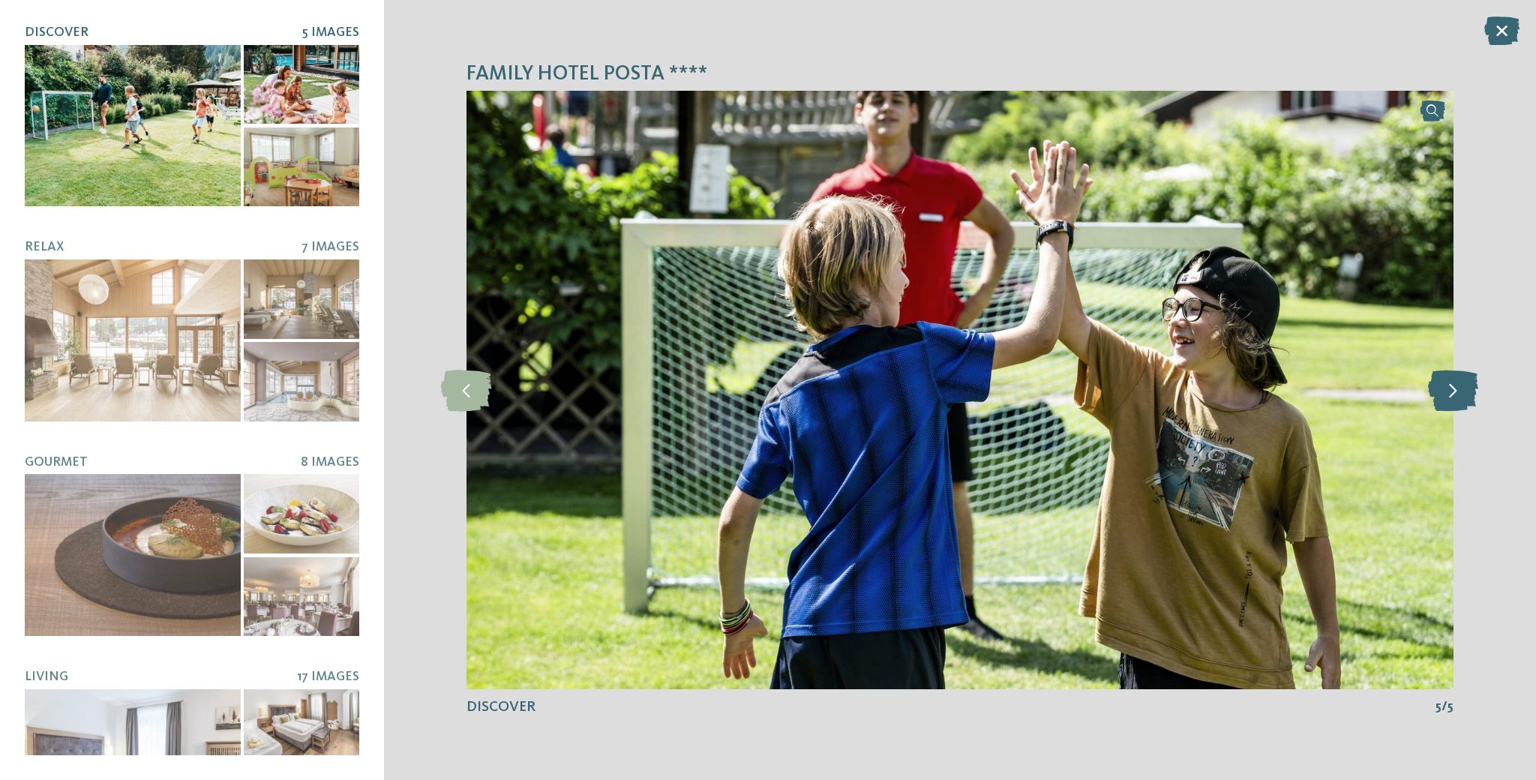
click at [1452, 392] on icon at bounding box center [1453, 389] width 50 height 41
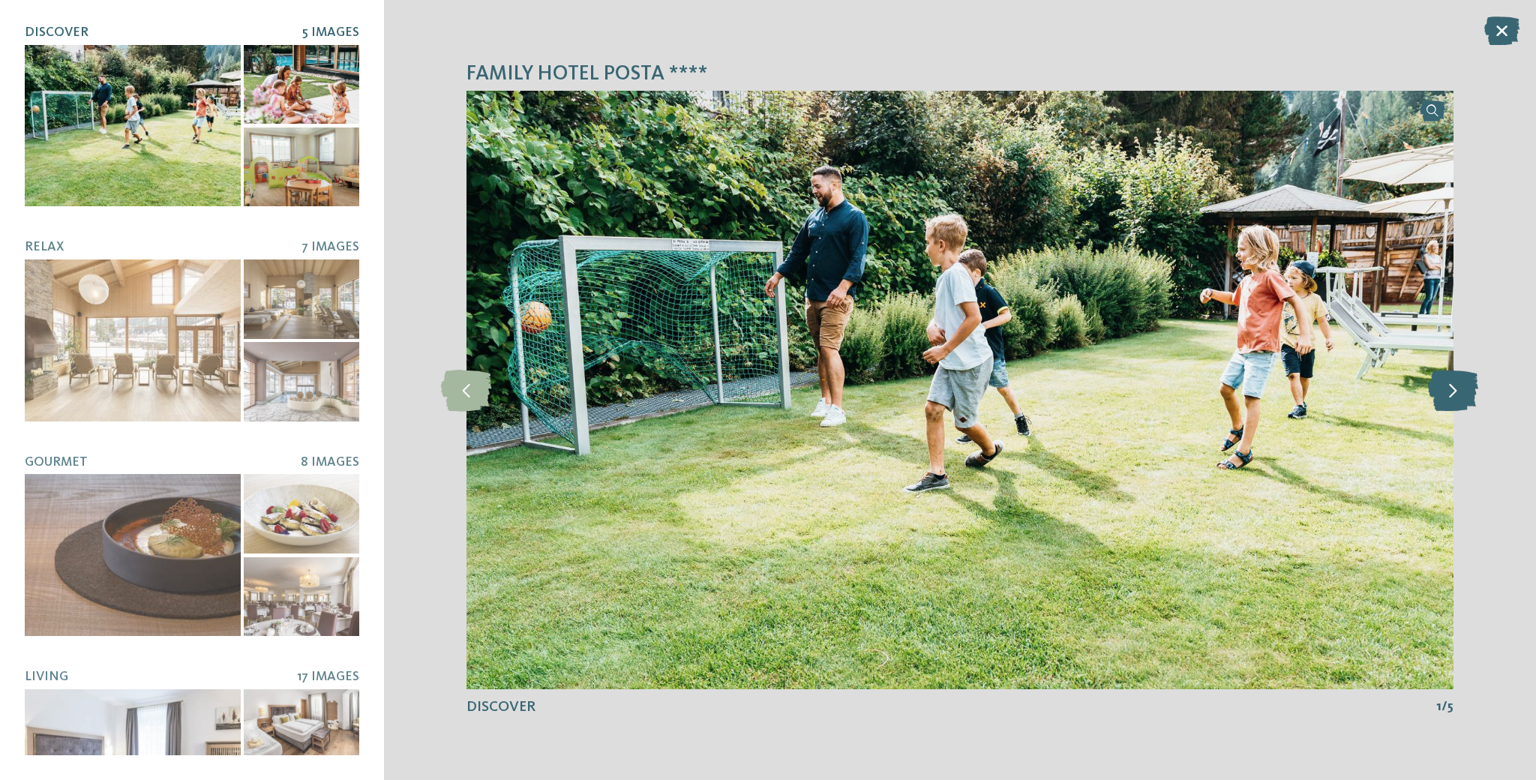
click at [1452, 392] on icon at bounding box center [1453, 389] width 50 height 41
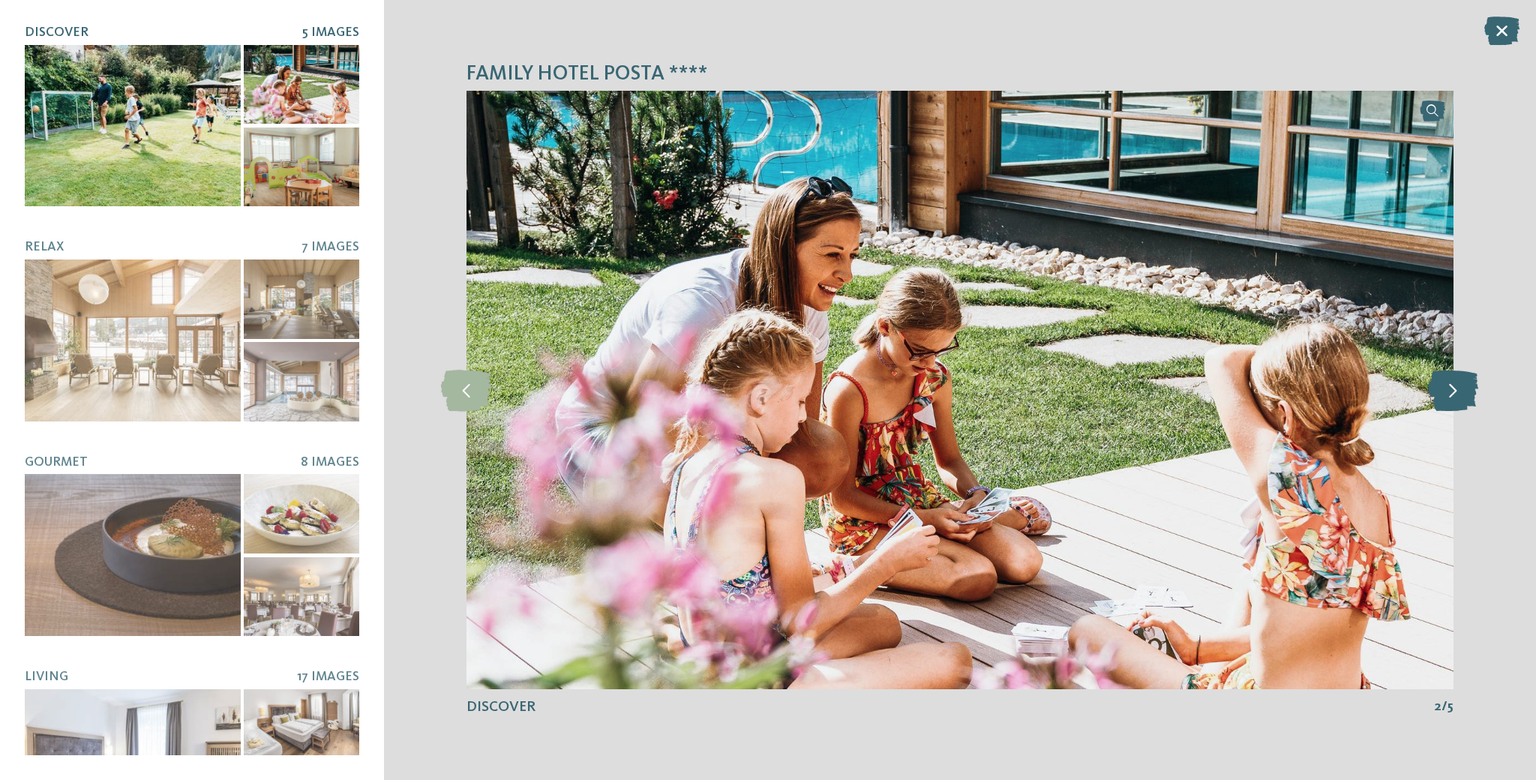
click at [1452, 392] on icon at bounding box center [1453, 389] width 50 height 41
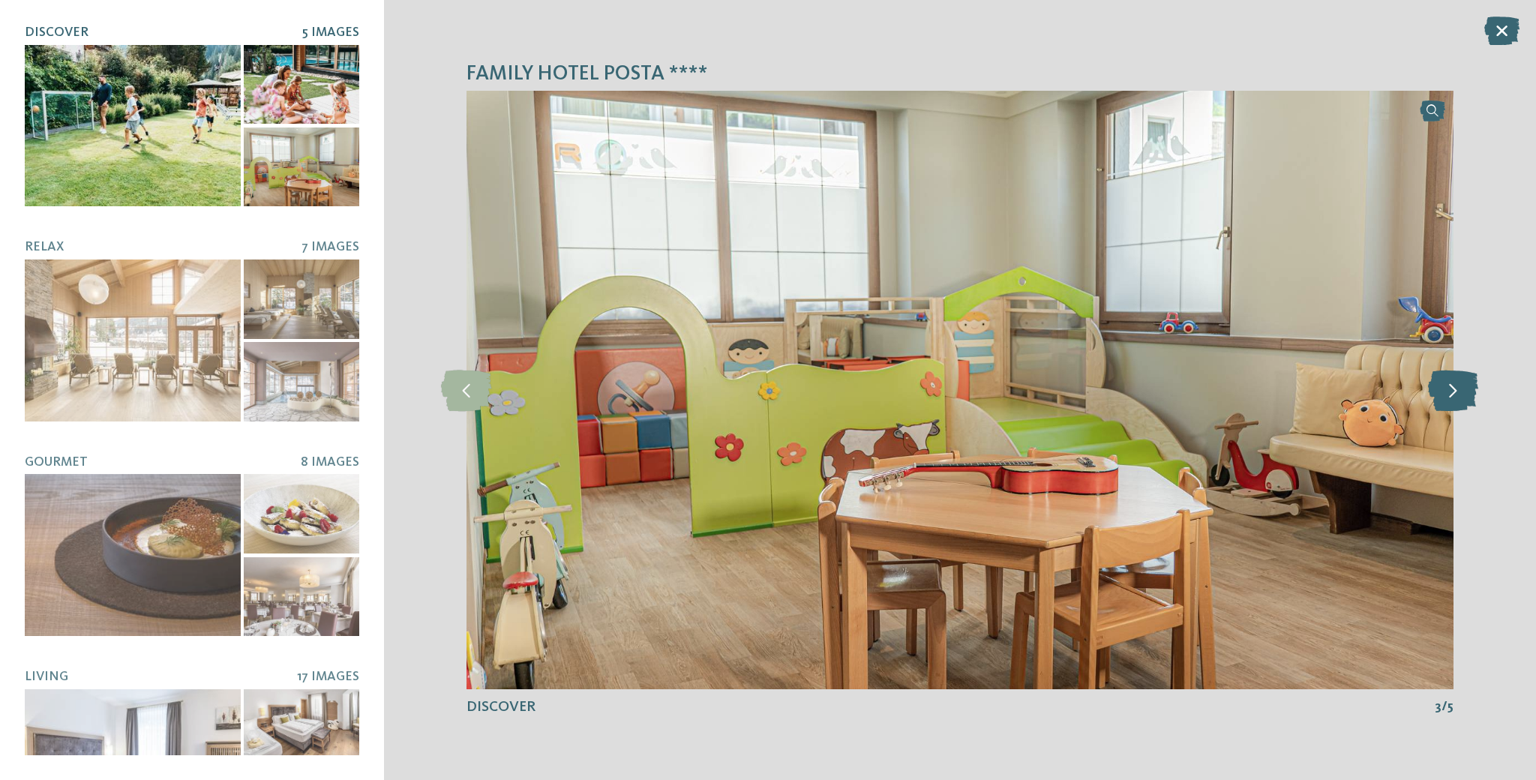
click at [1452, 392] on icon at bounding box center [1453, 389] width 50 height 41
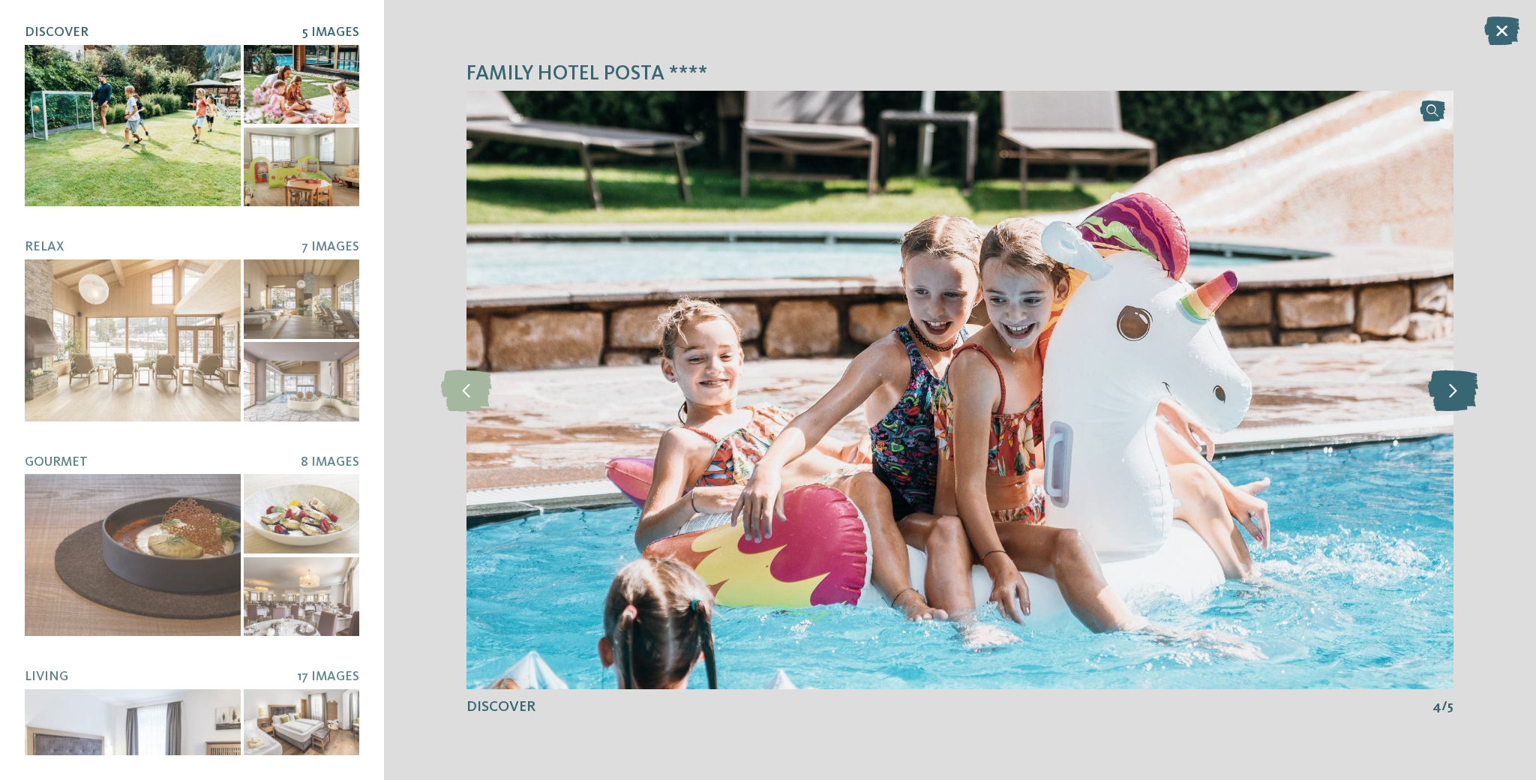
click at [1452, 392] on icon at bounding box center [1453, 389] width 50 height 41
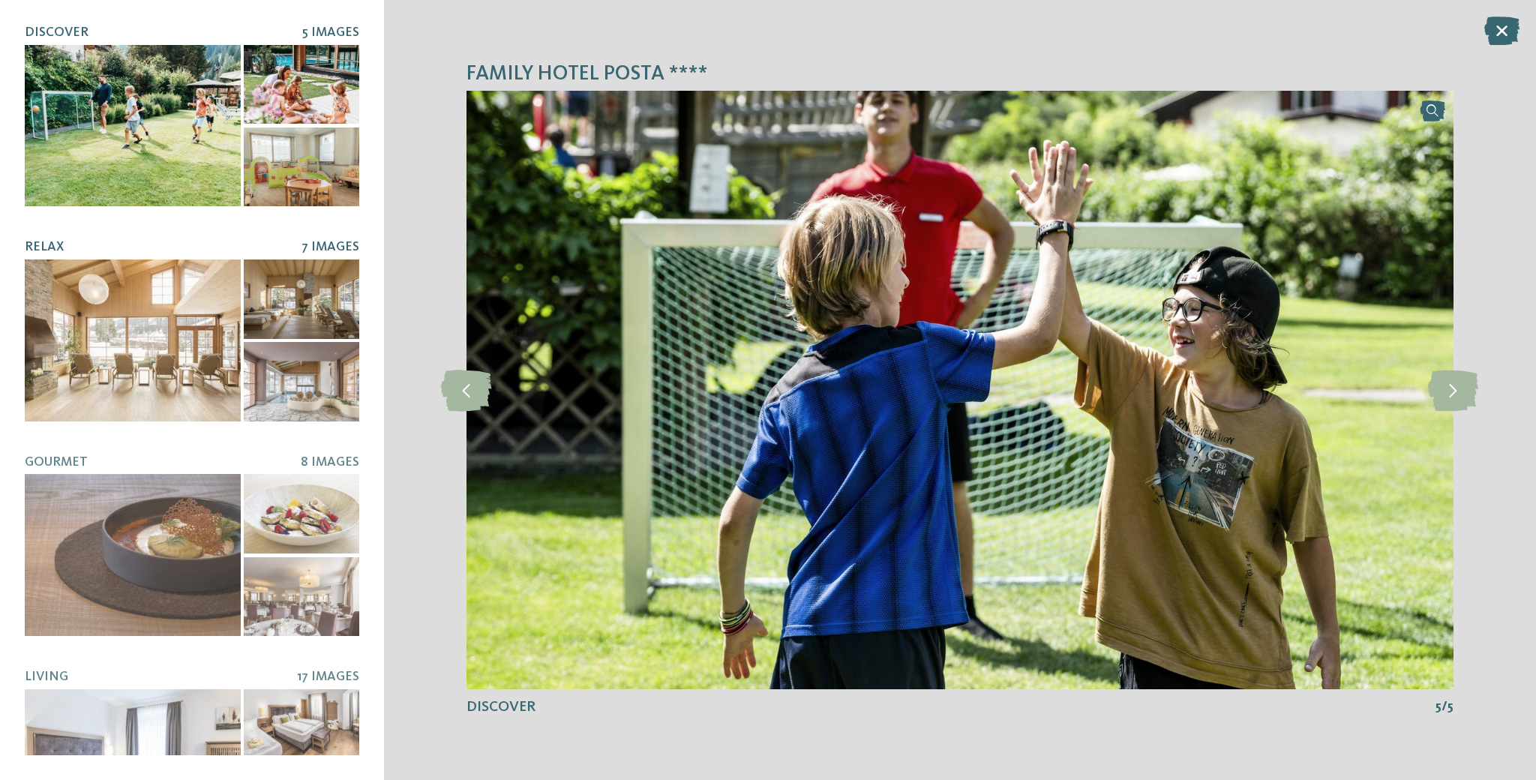
click at [179, 315] on div at bounding box center [133, 340] width 216 height 162
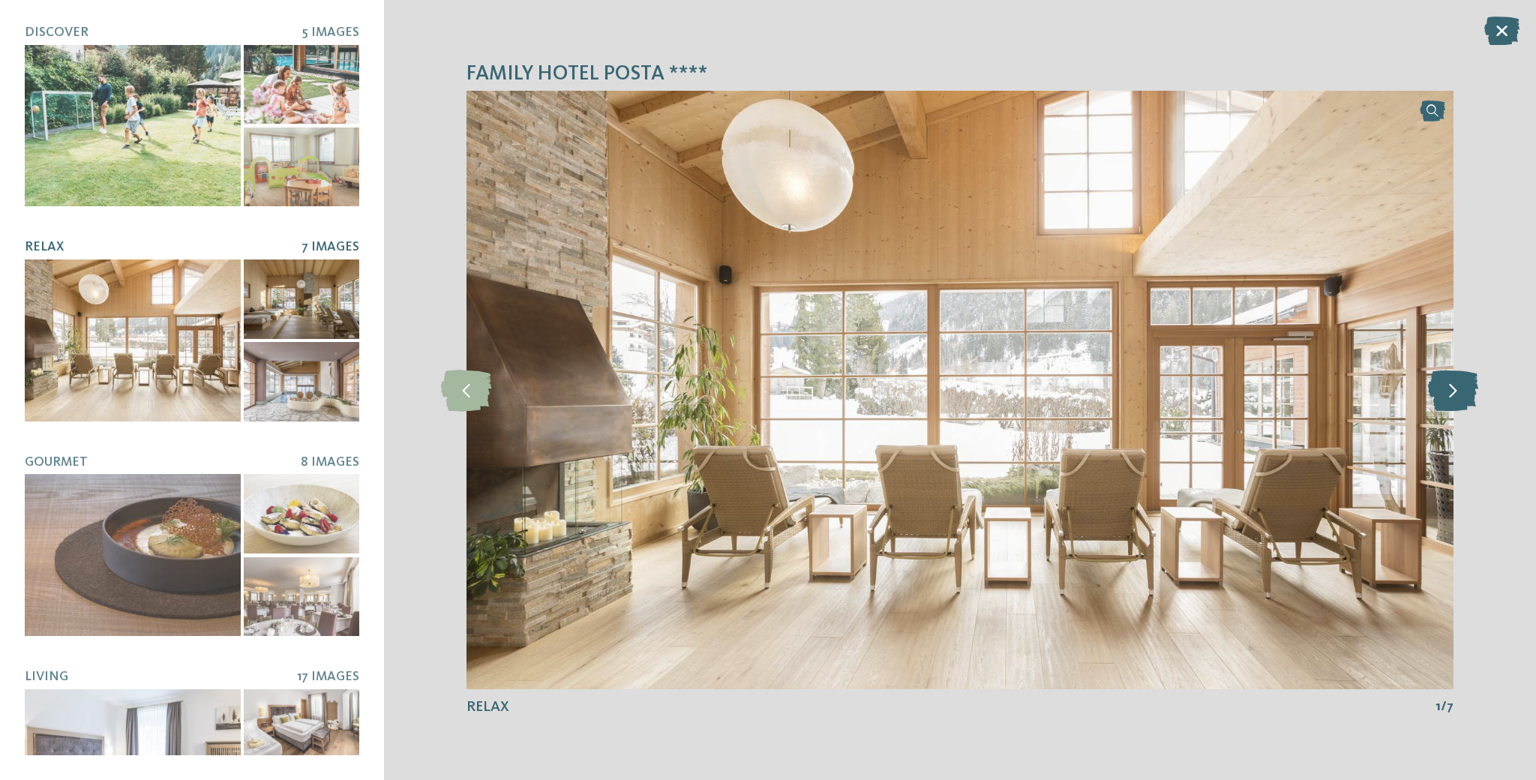
click at [1462, 400] on icon at bounding box center [1453, 389] width 50 height 41
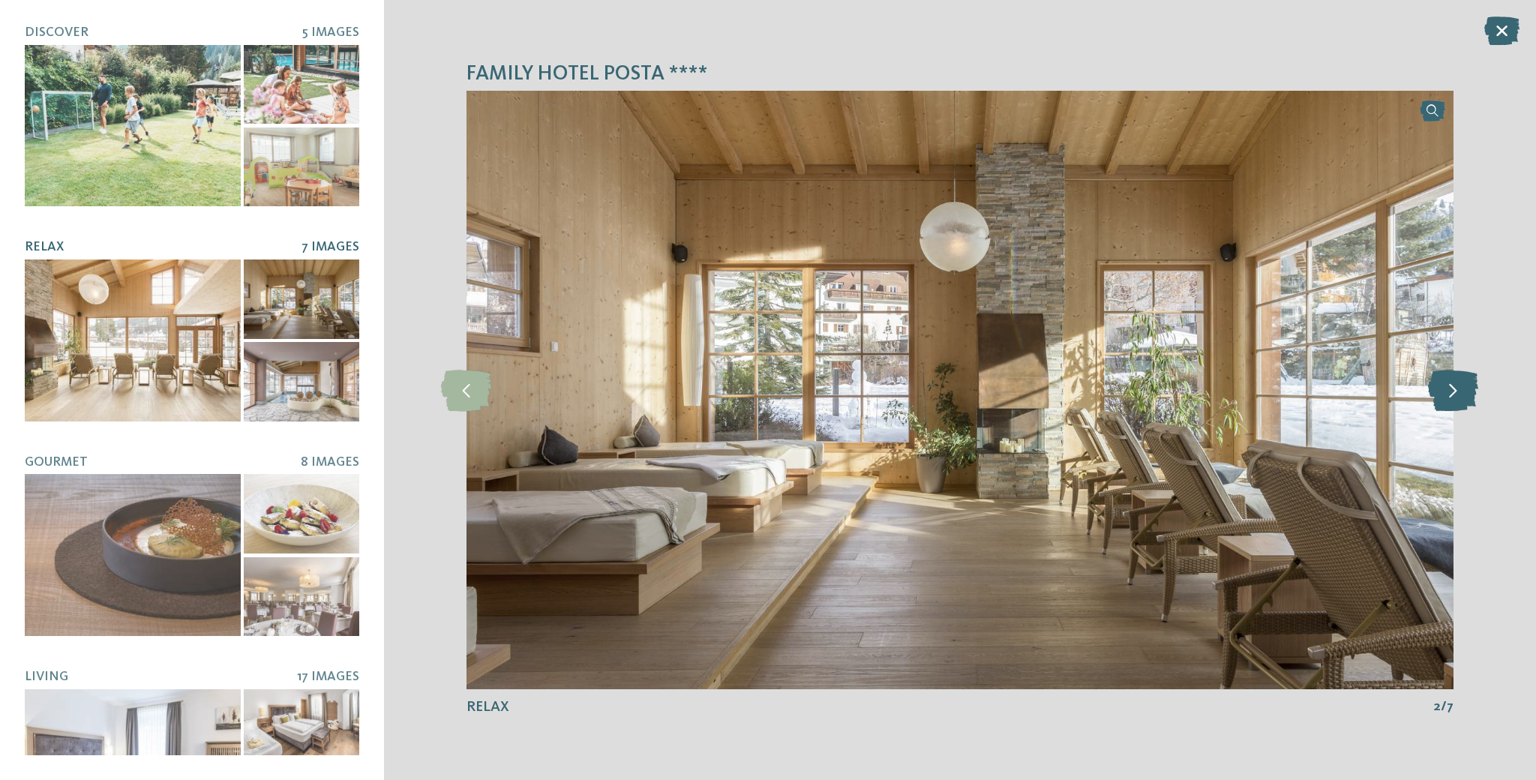
click at [1462, 400] on icon at bounding box center [1453, 389] width 50 height 41
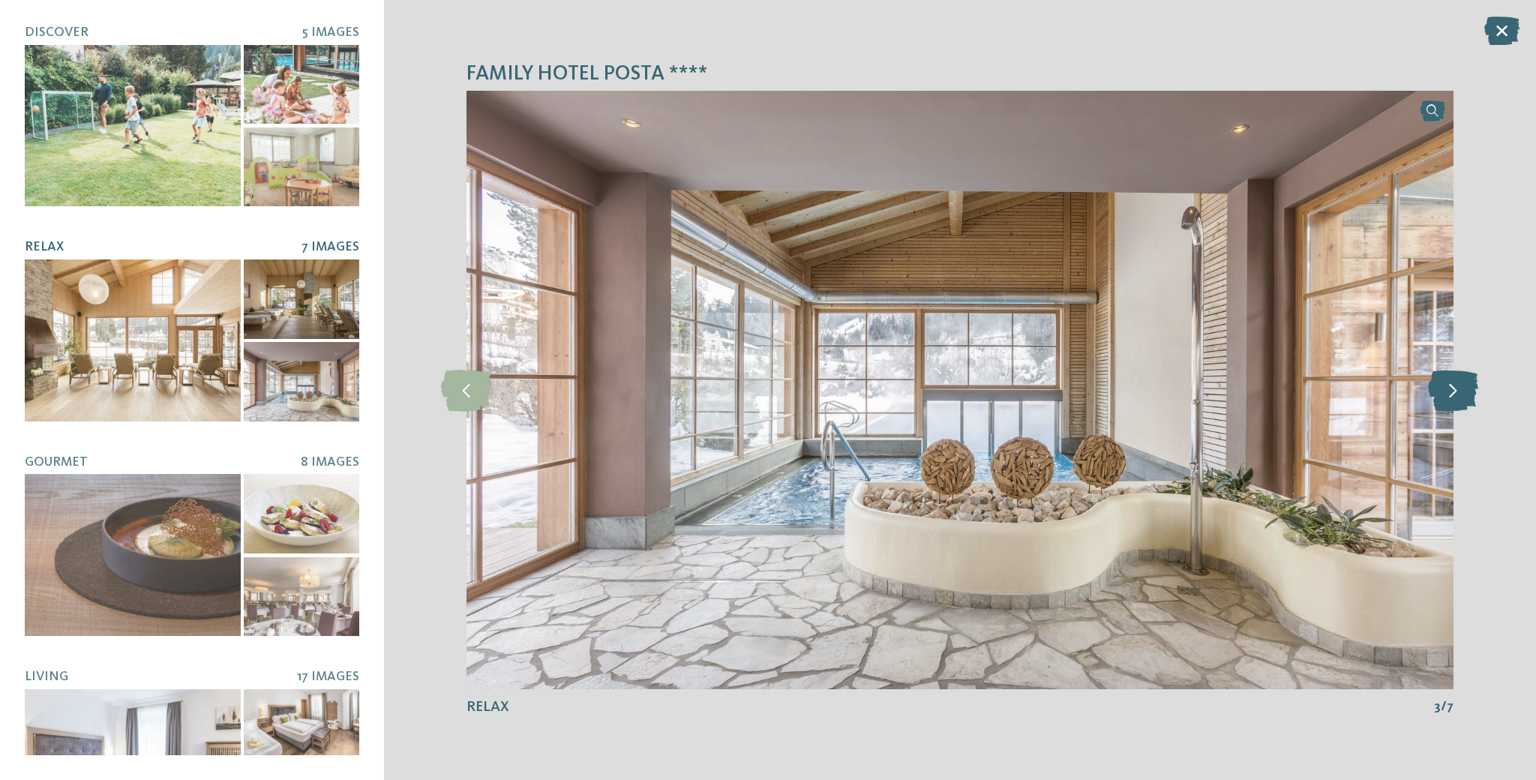
click at [1462, 400] on icon at bounding box center [1453, 389] width 50 height 41
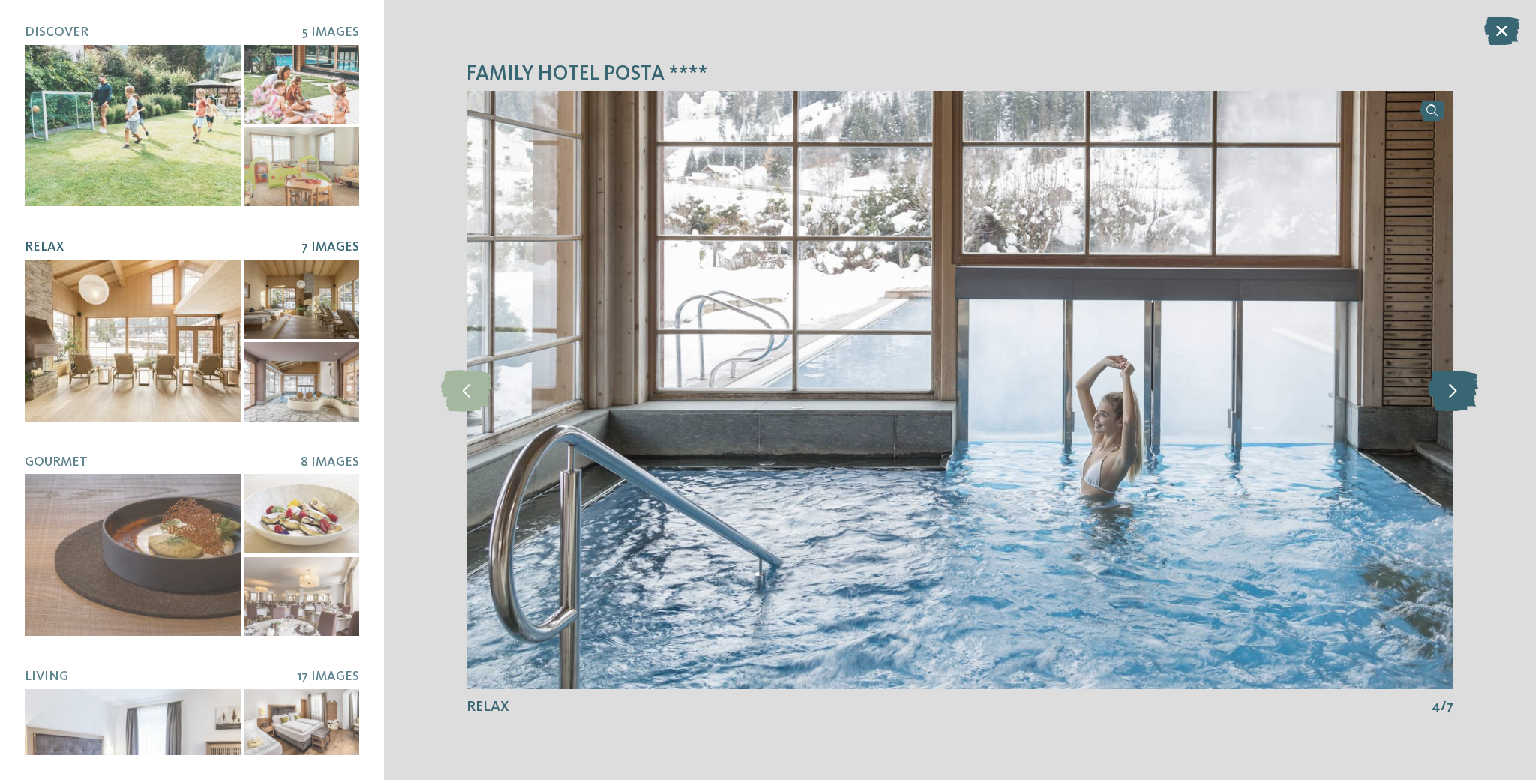
click at [1455, 398] on icon at bounding box center [1453, 389] width 50 height 41
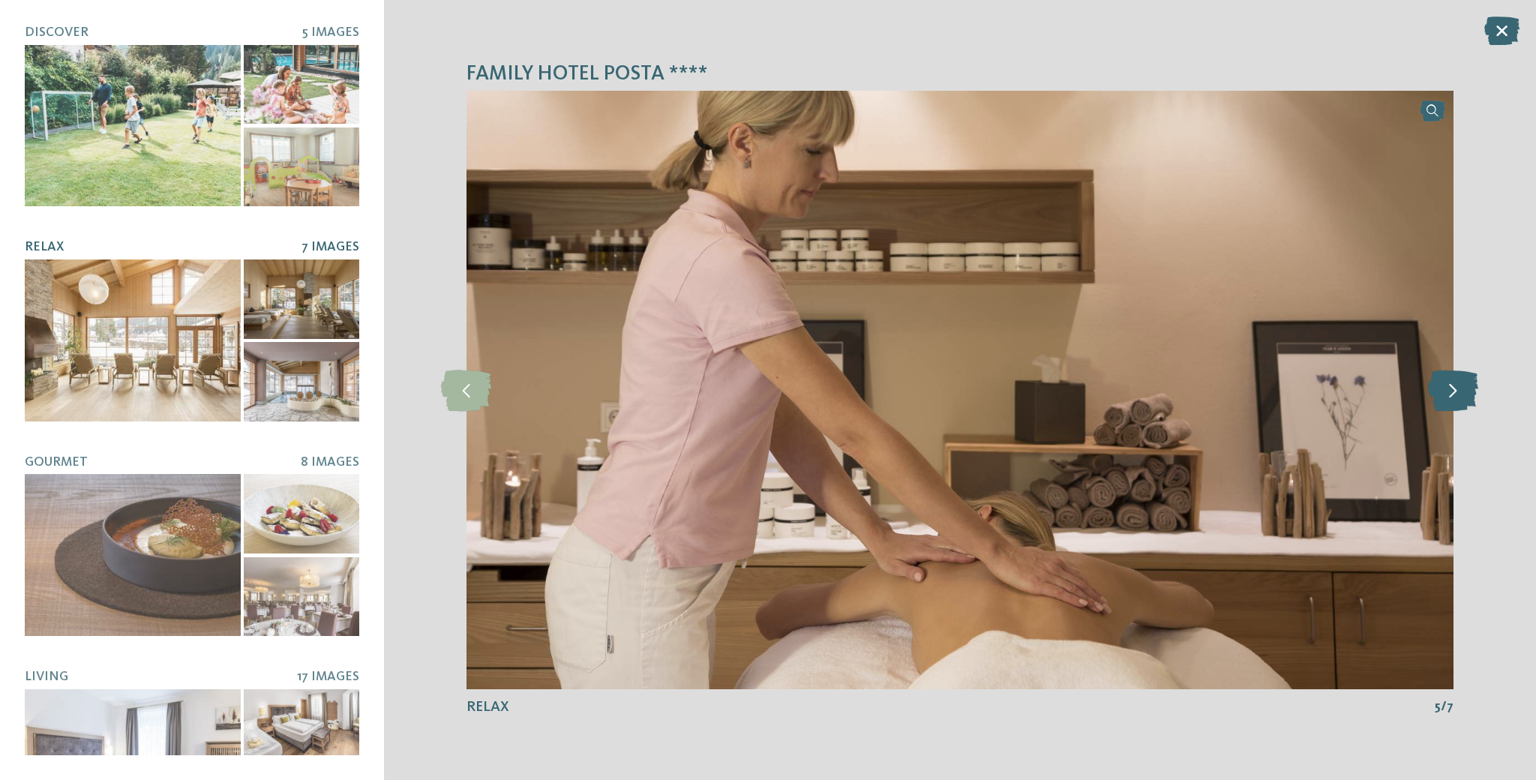
click at [1454, 395] on icon at bounding box center [1453, 389] width 50 height 41
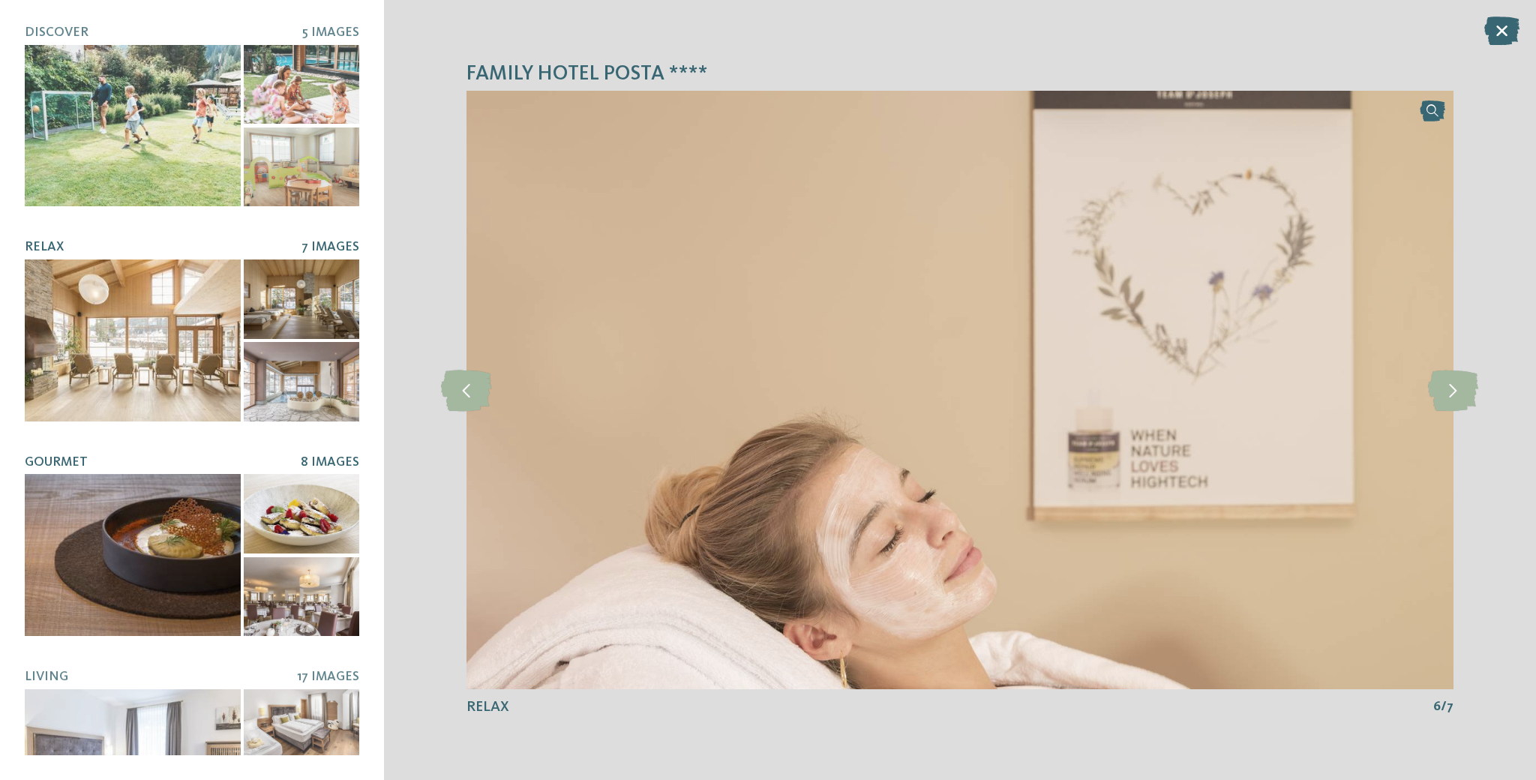
click at [166, 544] on div at bounding box center [133, 555] width 216 height 162
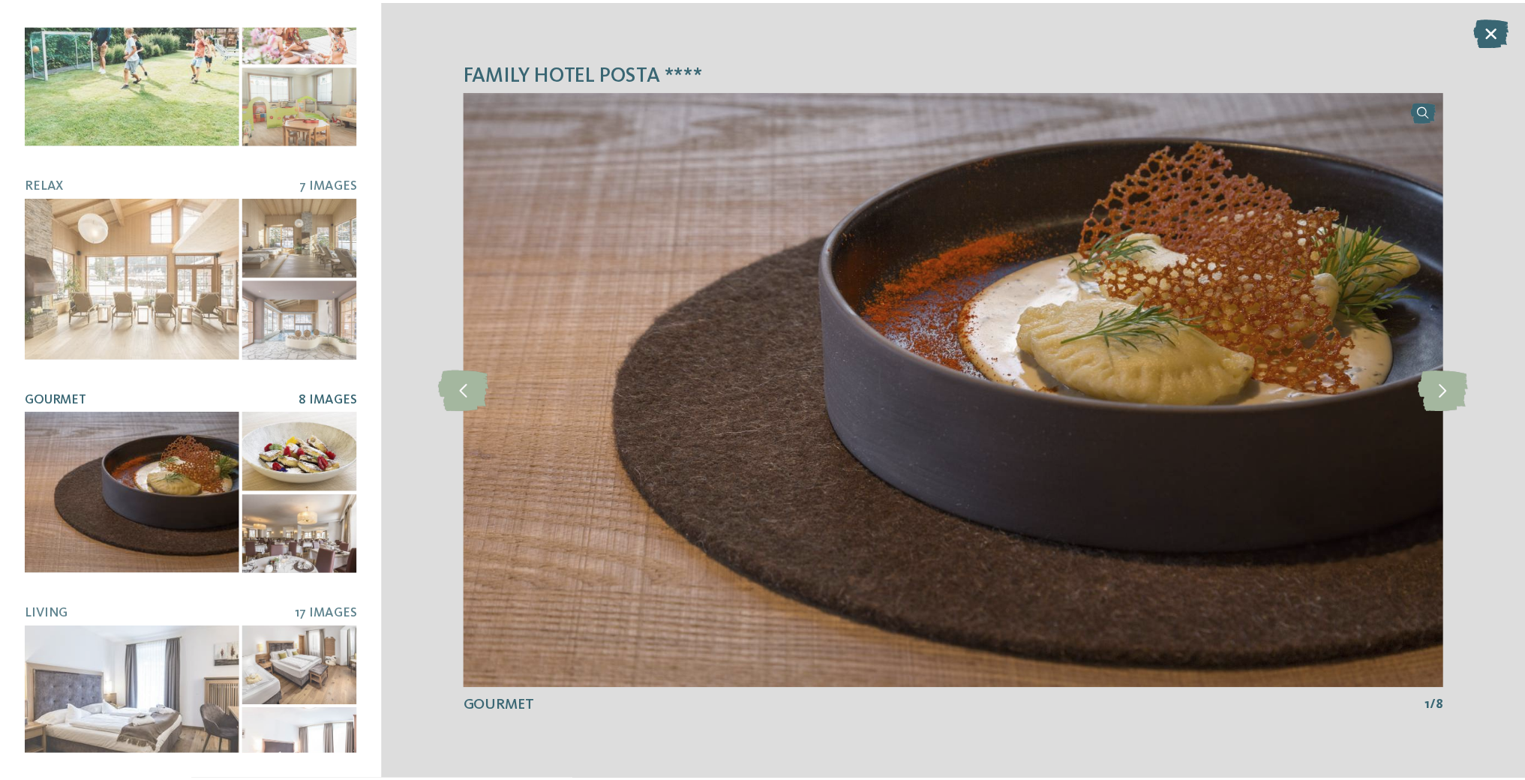
scroll to position [79, 0]
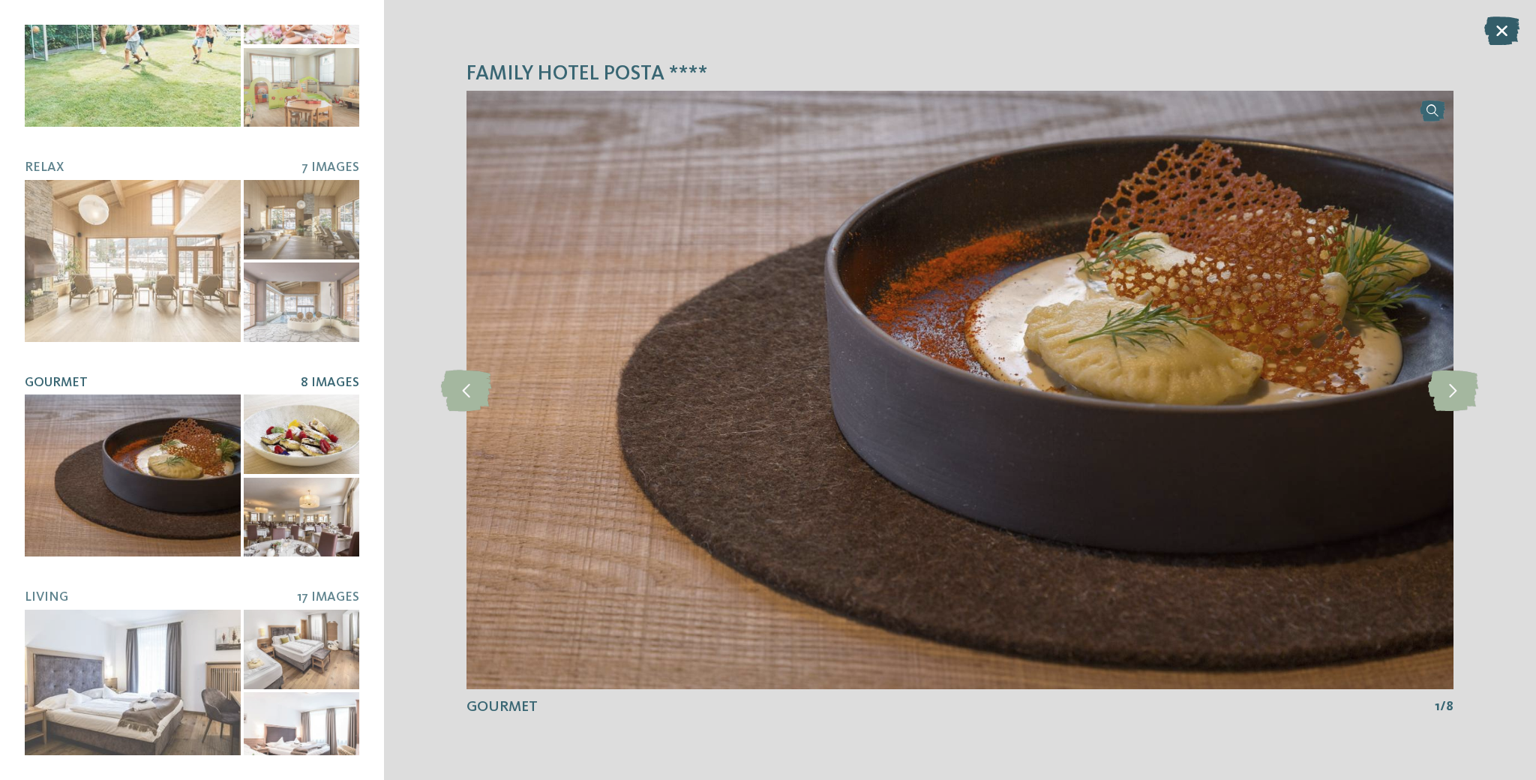
click at [1511, 25] on icon at bounding box center [1501, 30] width 35 height 28
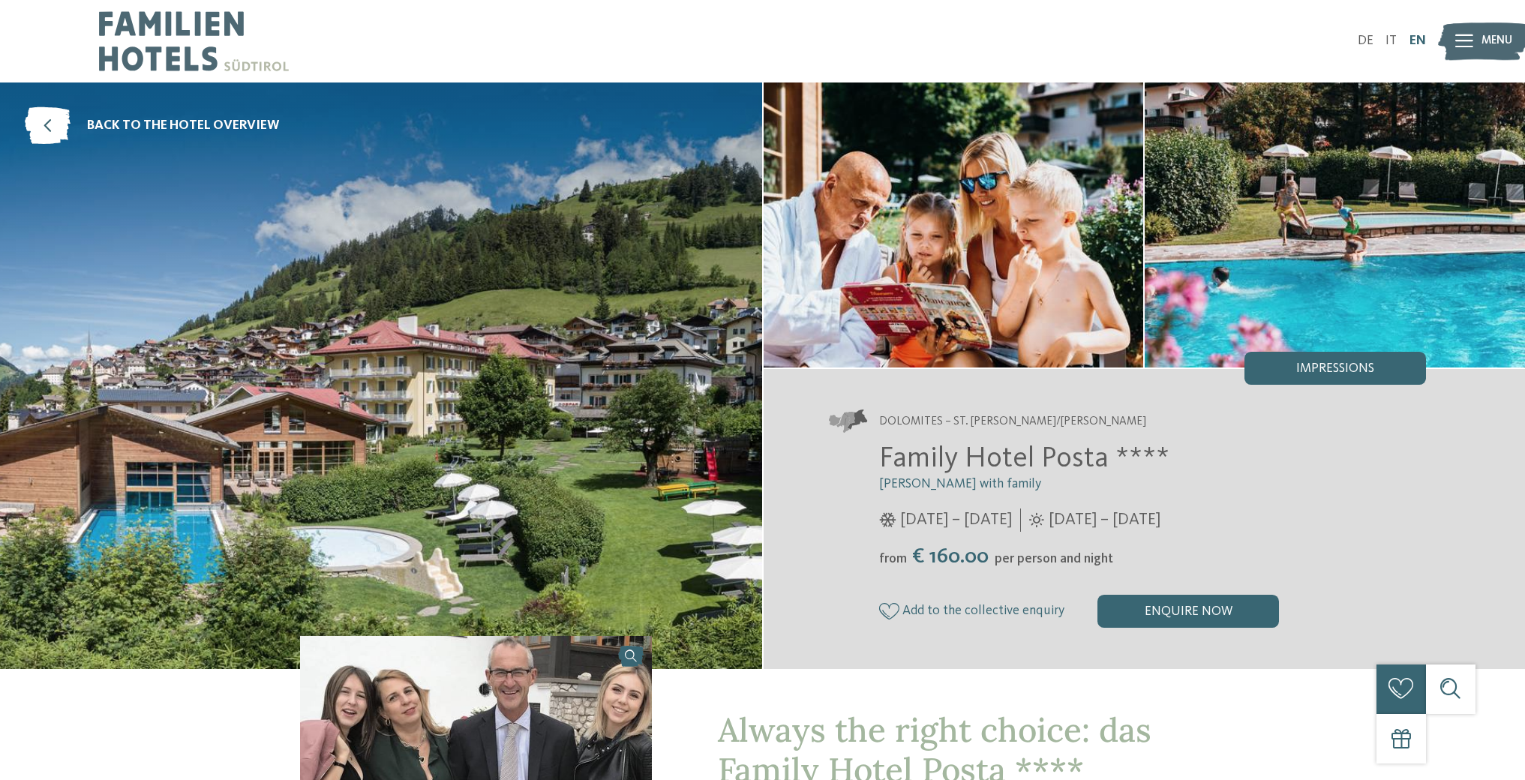
click at [1419, 42] on link "EN" at bounding box center [1417, 40] width 16 height 13
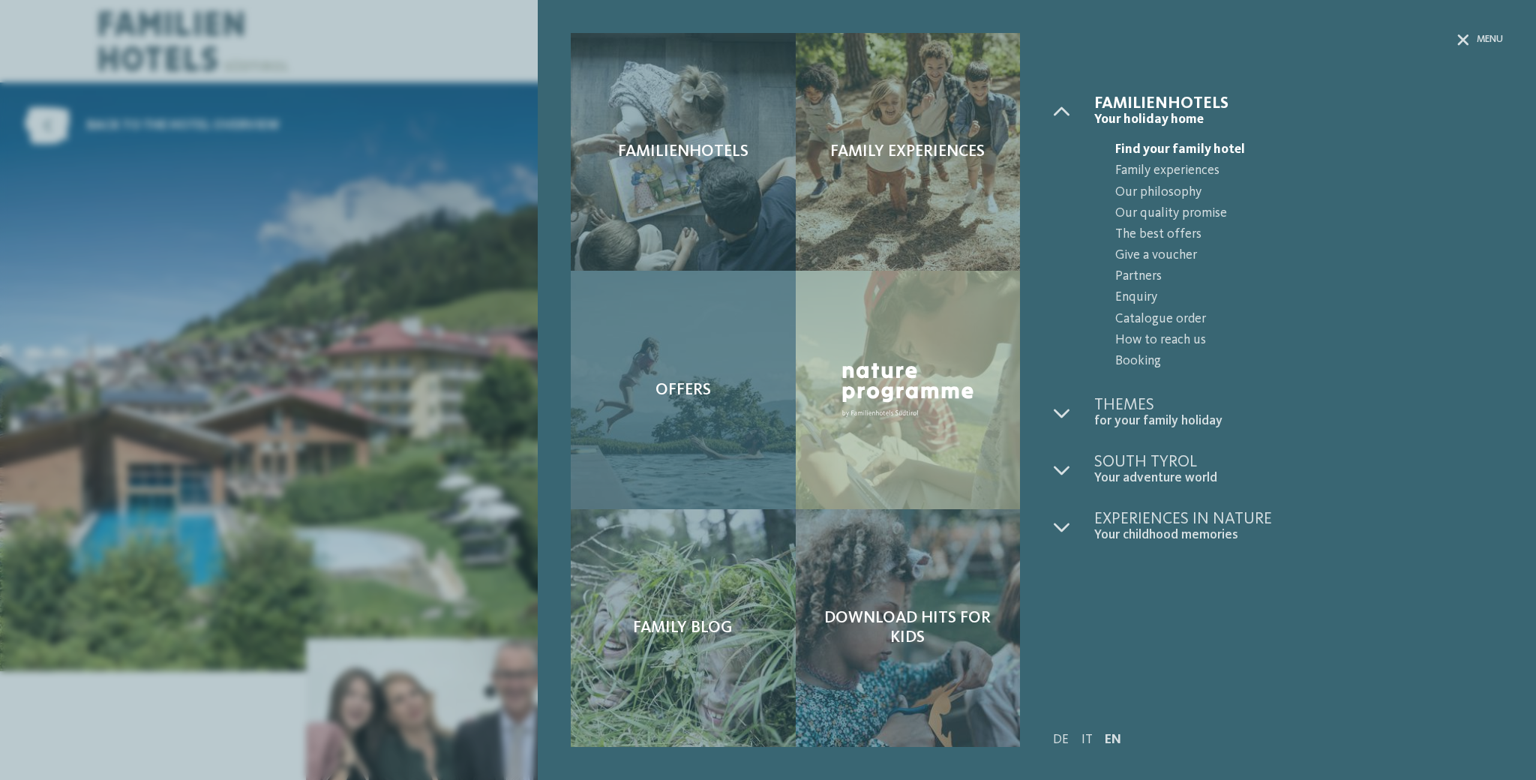
click at [678, 383] on span "Offers" at bounding box center [682, 389] width 55 height 19
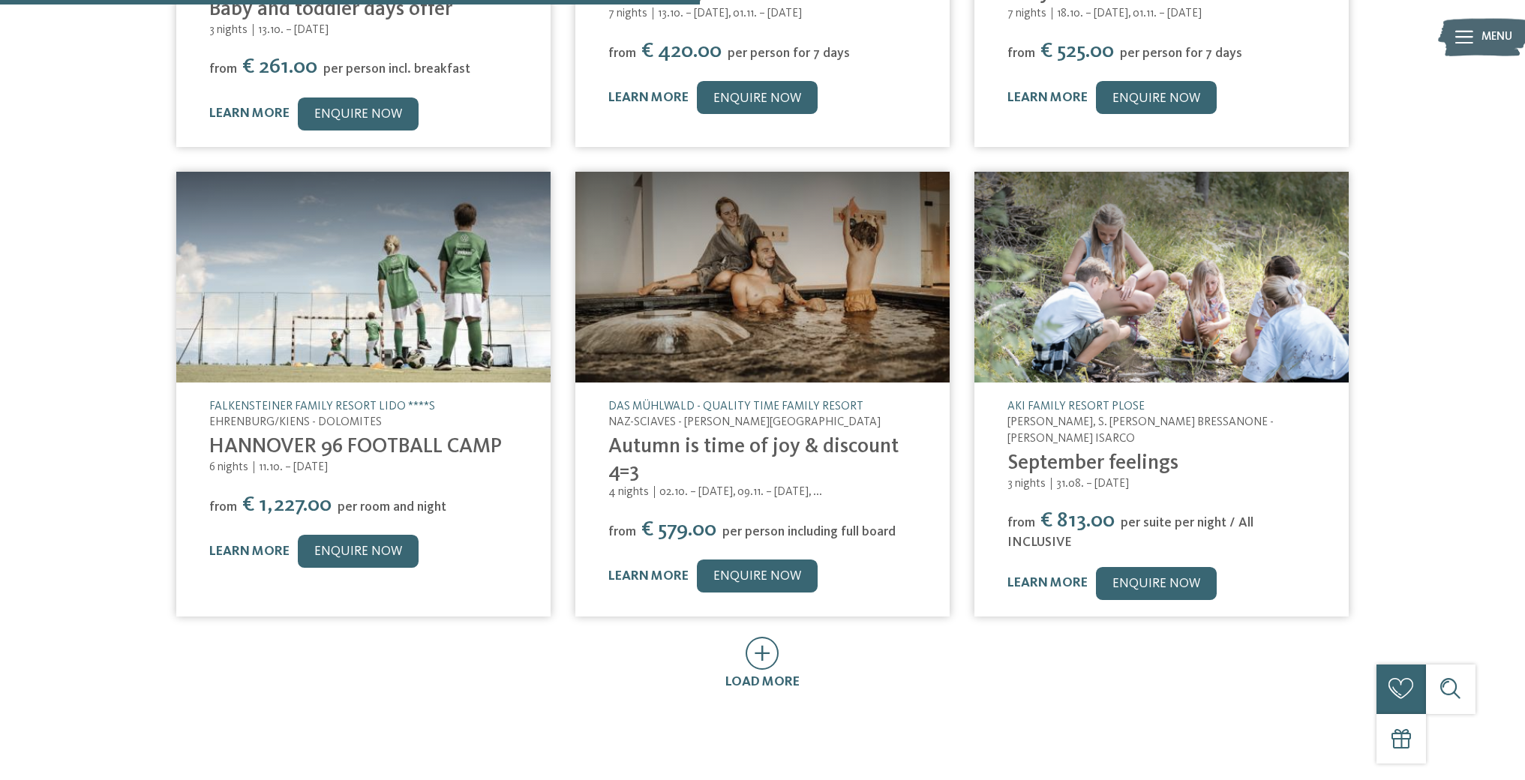
scroll to position [714, 0]
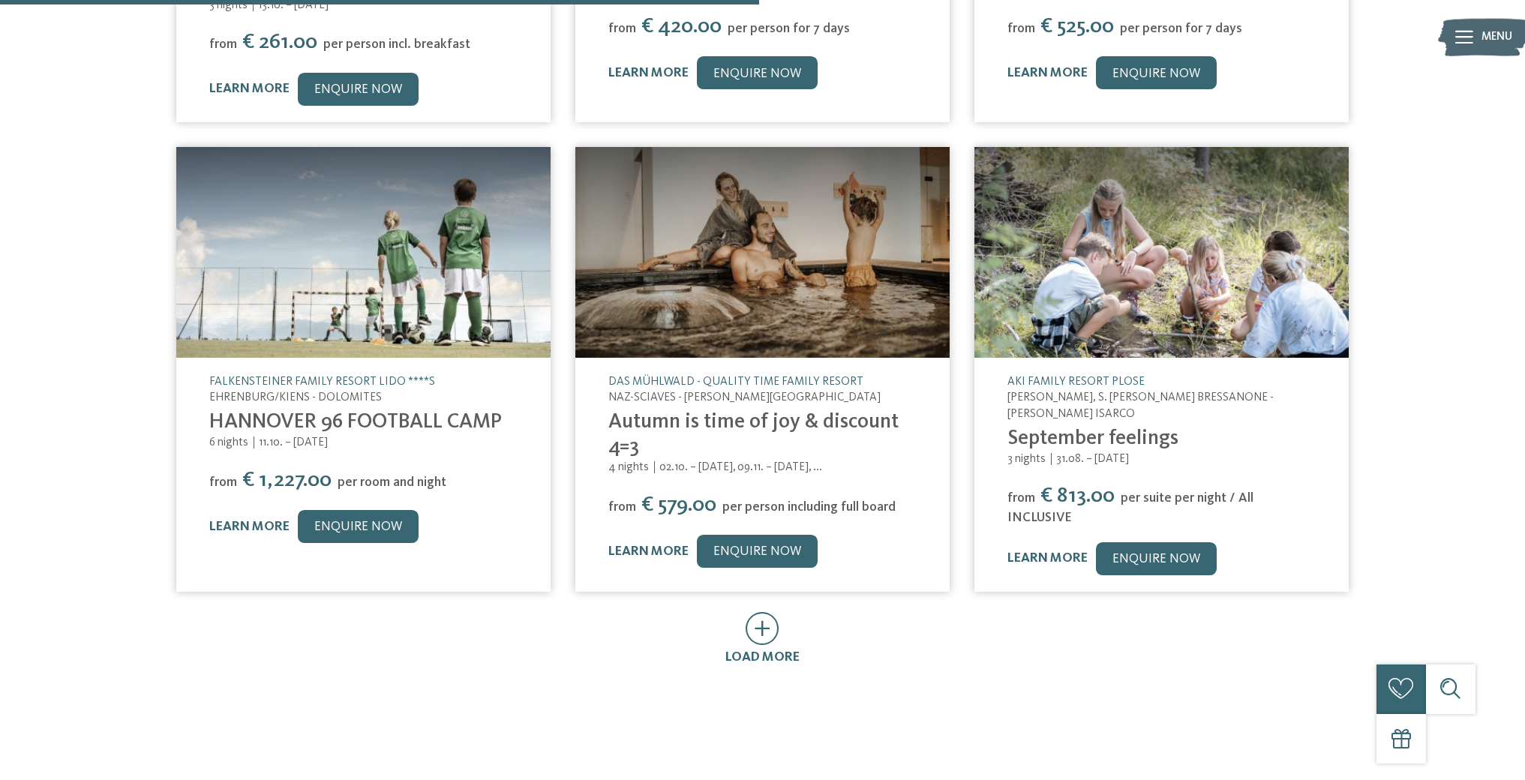
click at [767, 612] on icon at bounding box center [762, 628] width 34 height 33
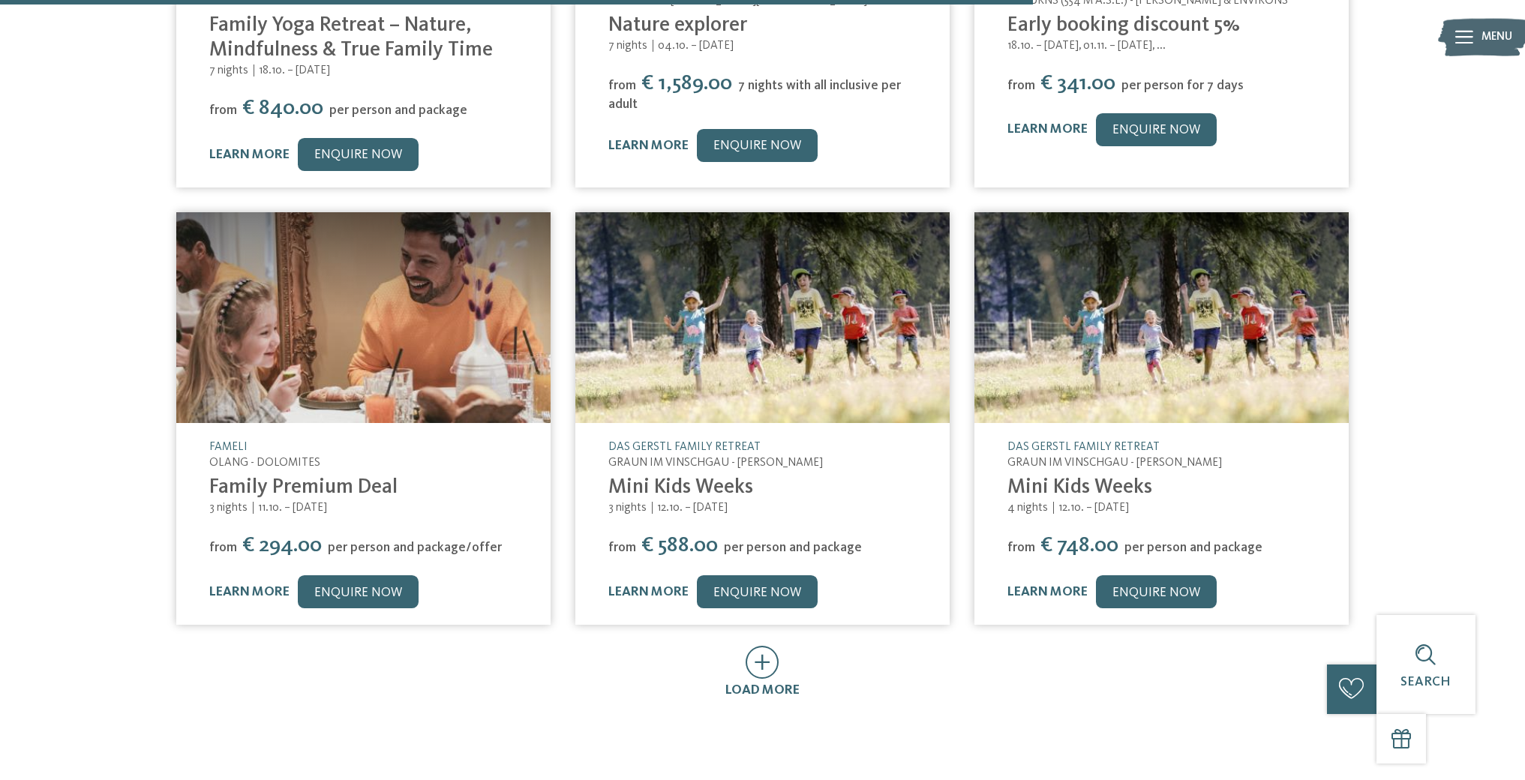
scroll to position [1582, 0]
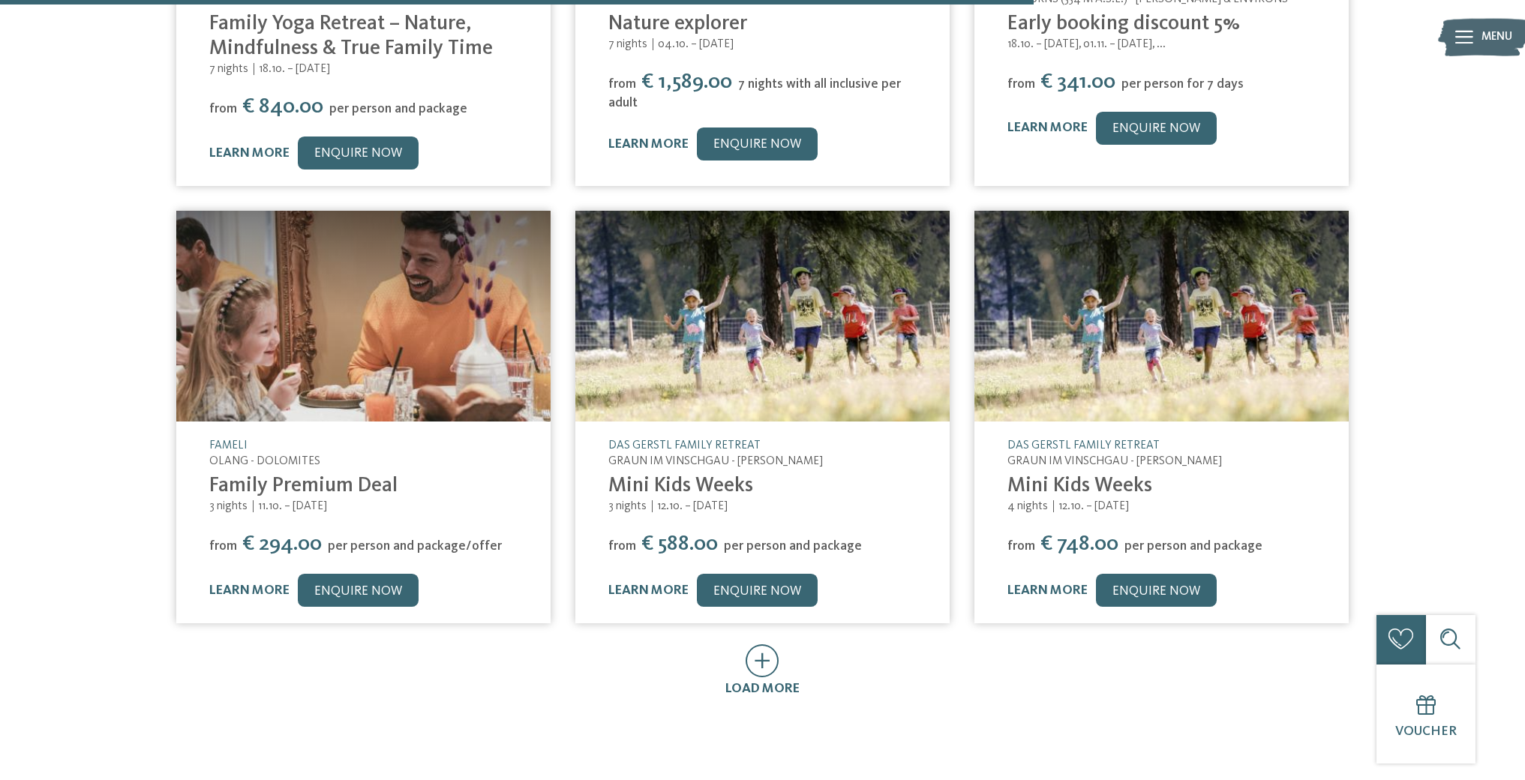
click at [754, 644] on icon at bounding box center [762, 660] width 34 height 33
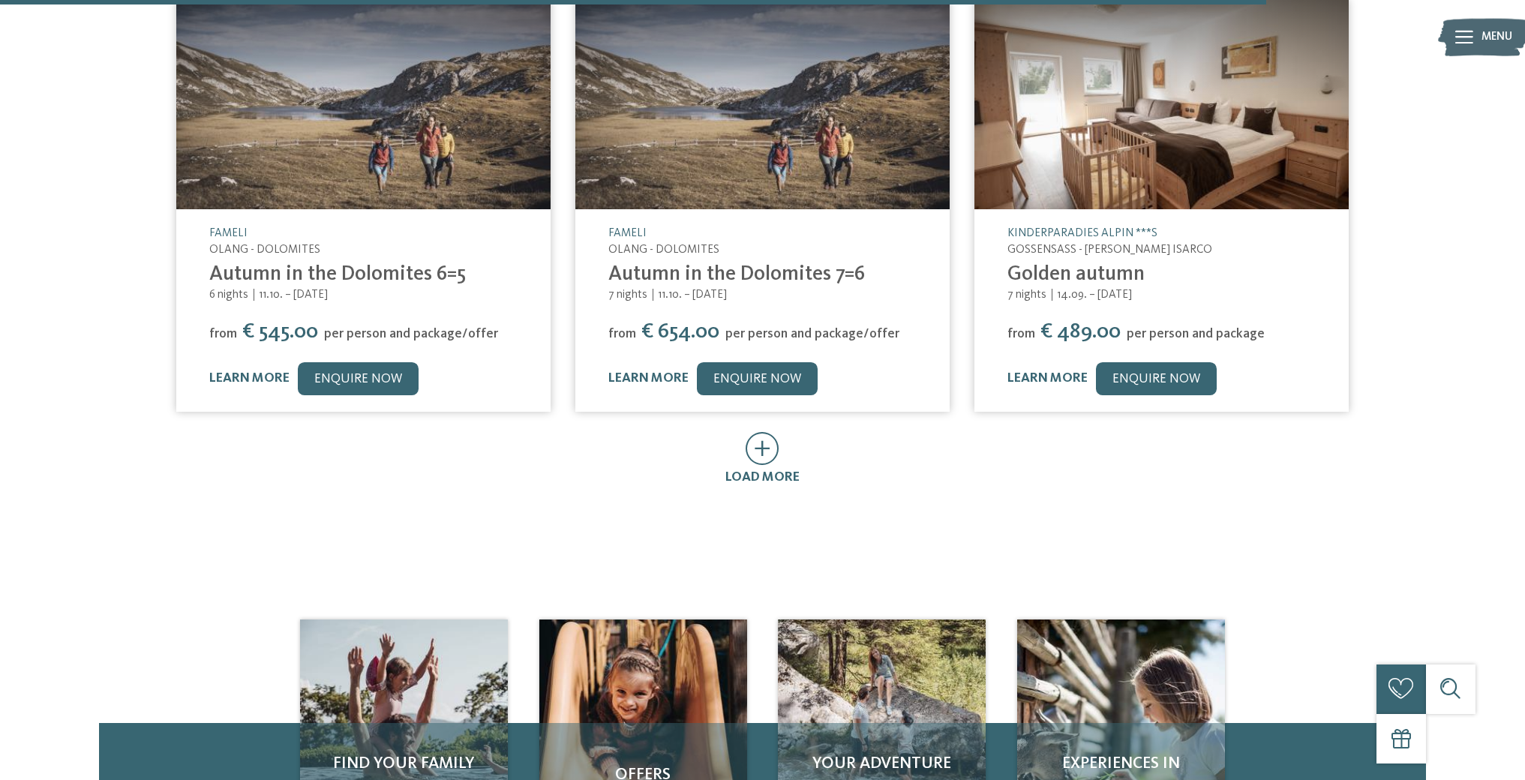
scroll to position [2672, 0]
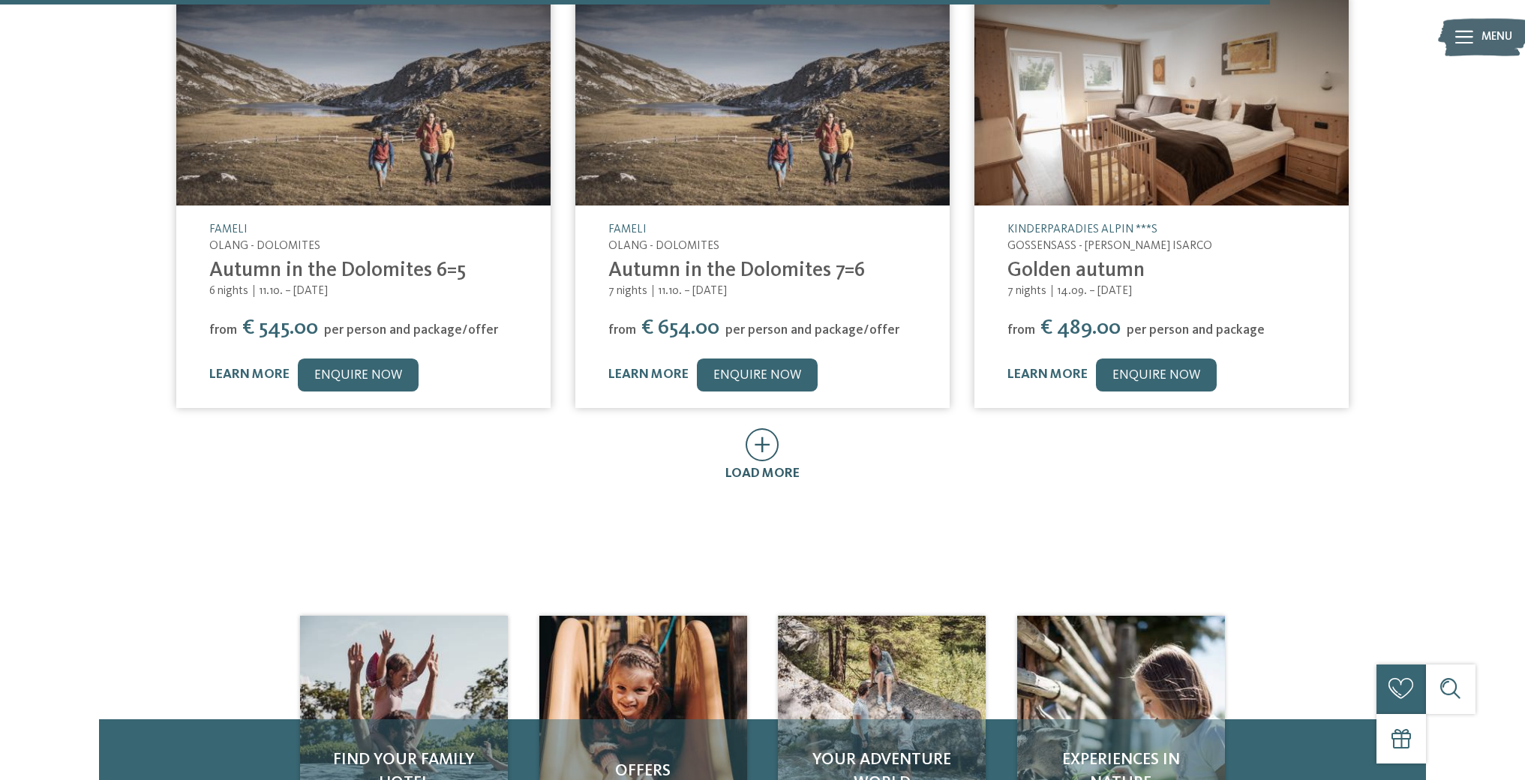
click at [758, 428] on icon at bounding box center [762, 444] width 34 height 33
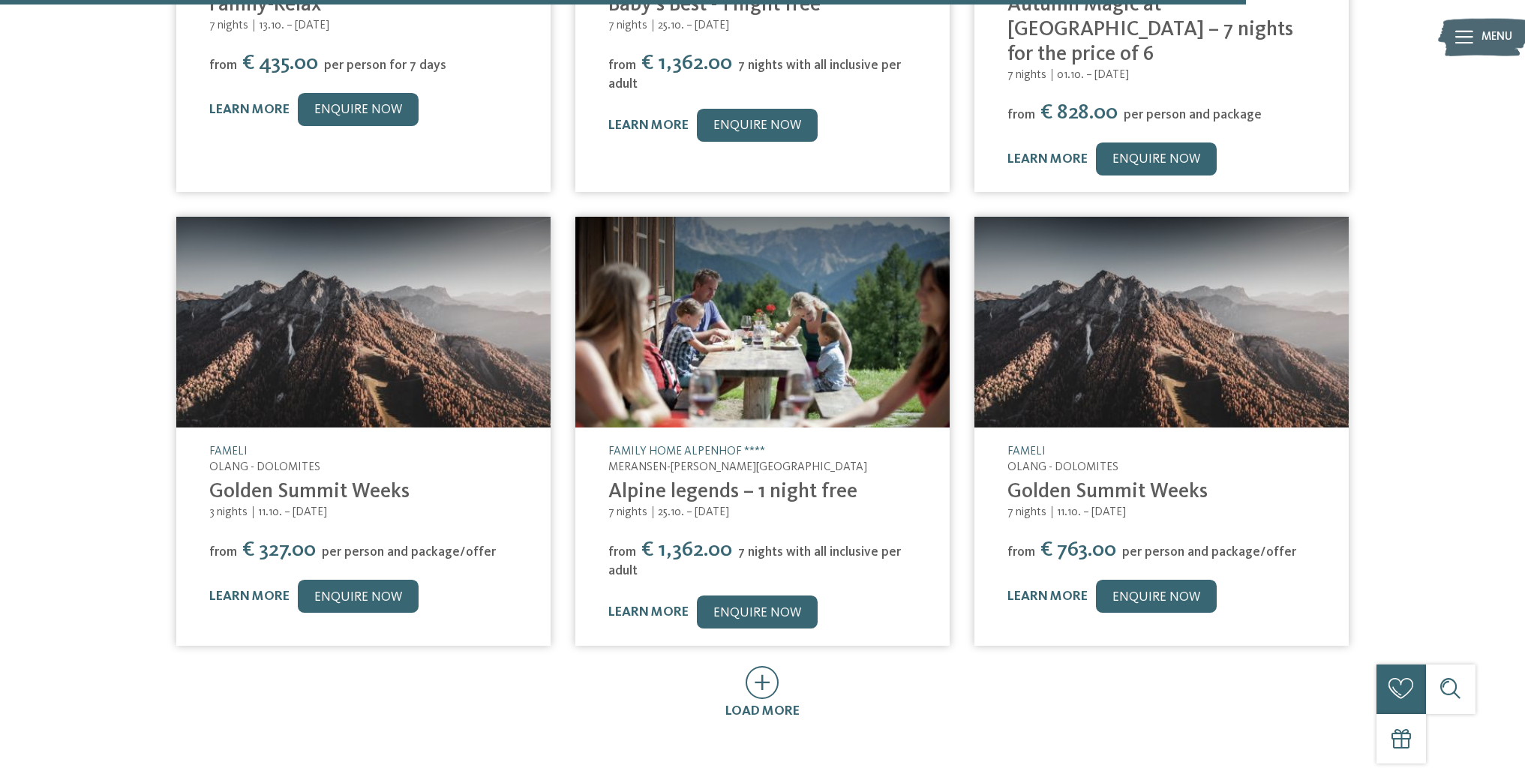
scroll to position [3379, 0]
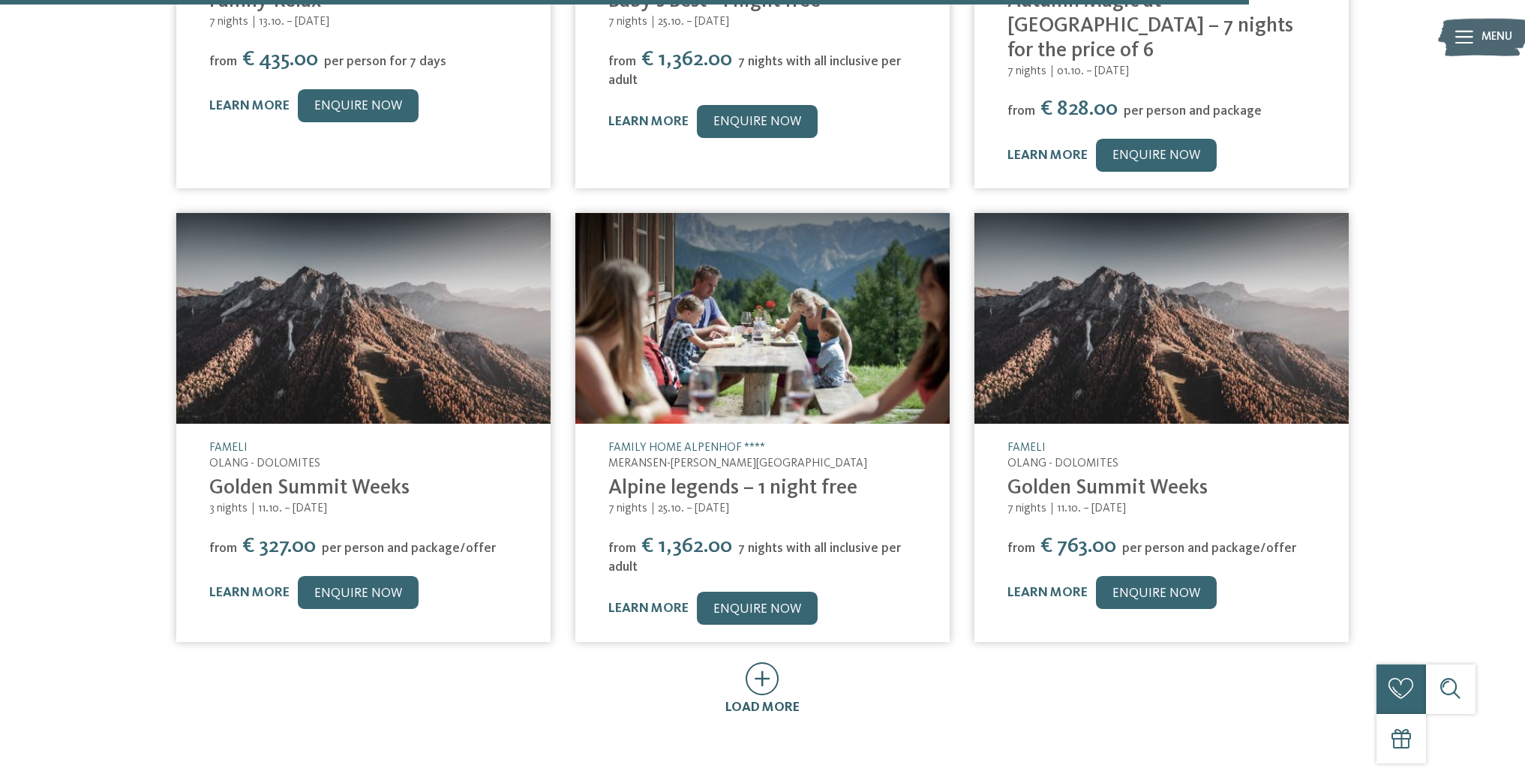
click at [763, 662] on icon at bounding box center [762, 678] width 34 height 33
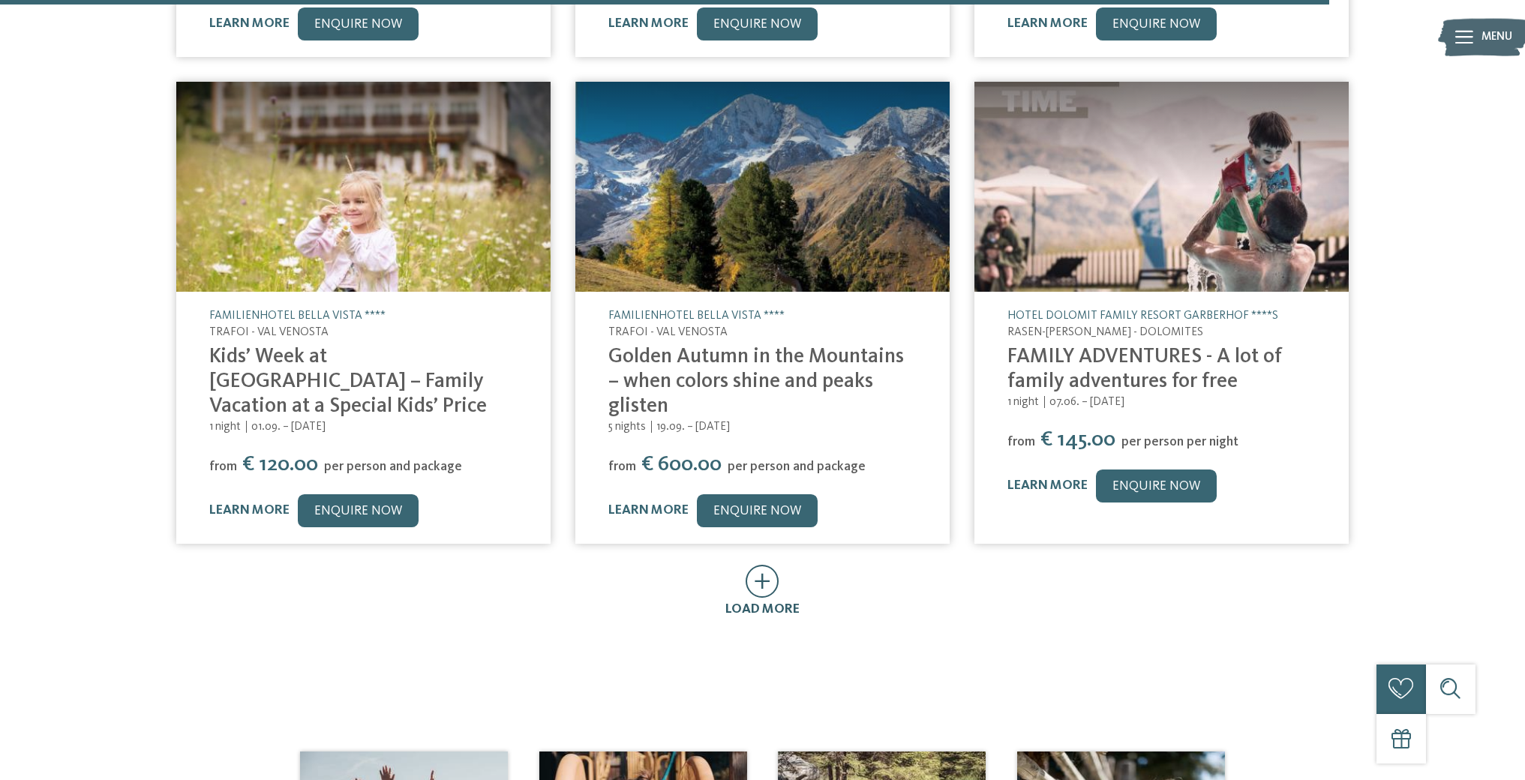
scroll to position [4402, 0]
click at [762, 564] on icon at bounding box center [762, 580] width 34 height 33
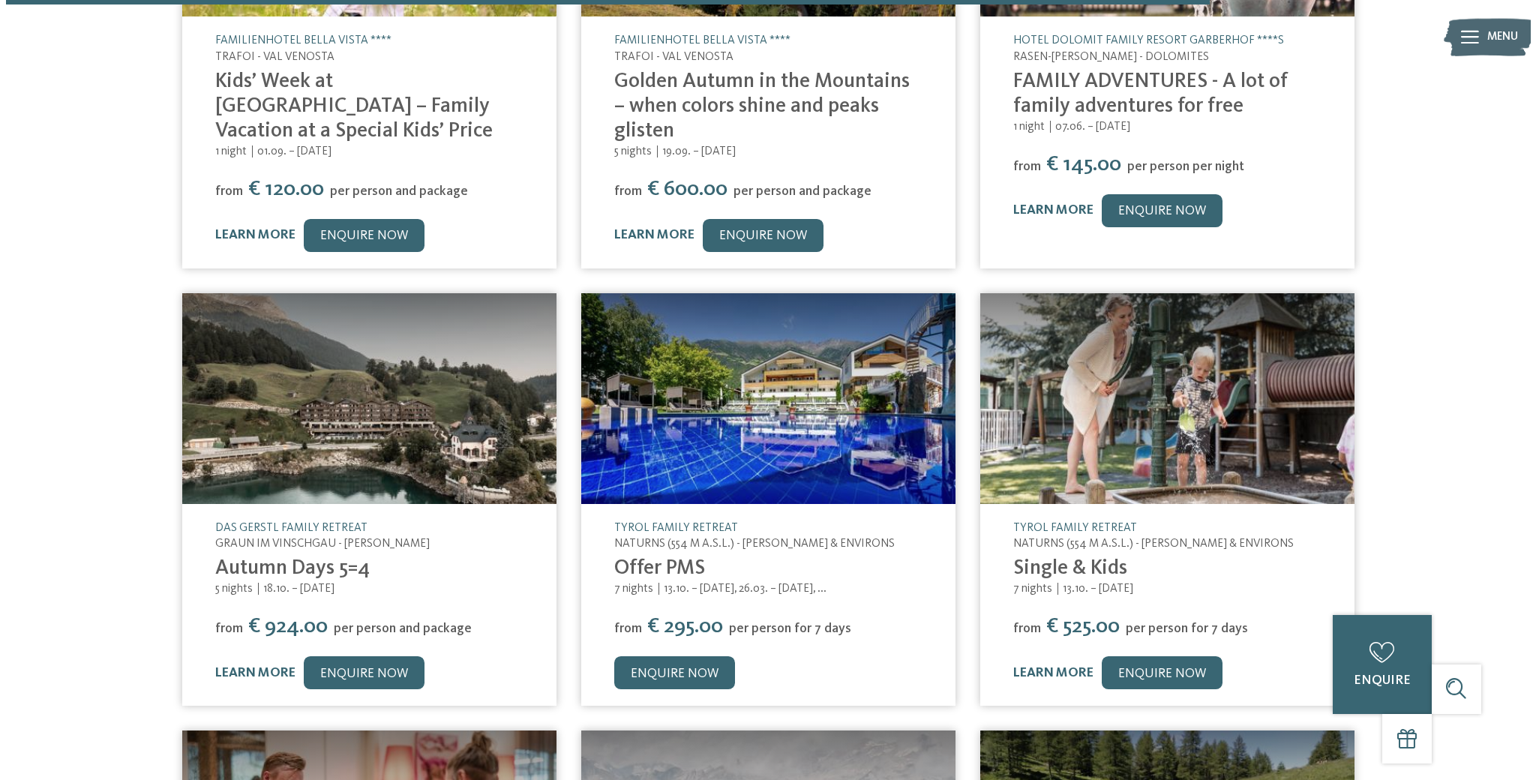
scroll to position [4678, 0]
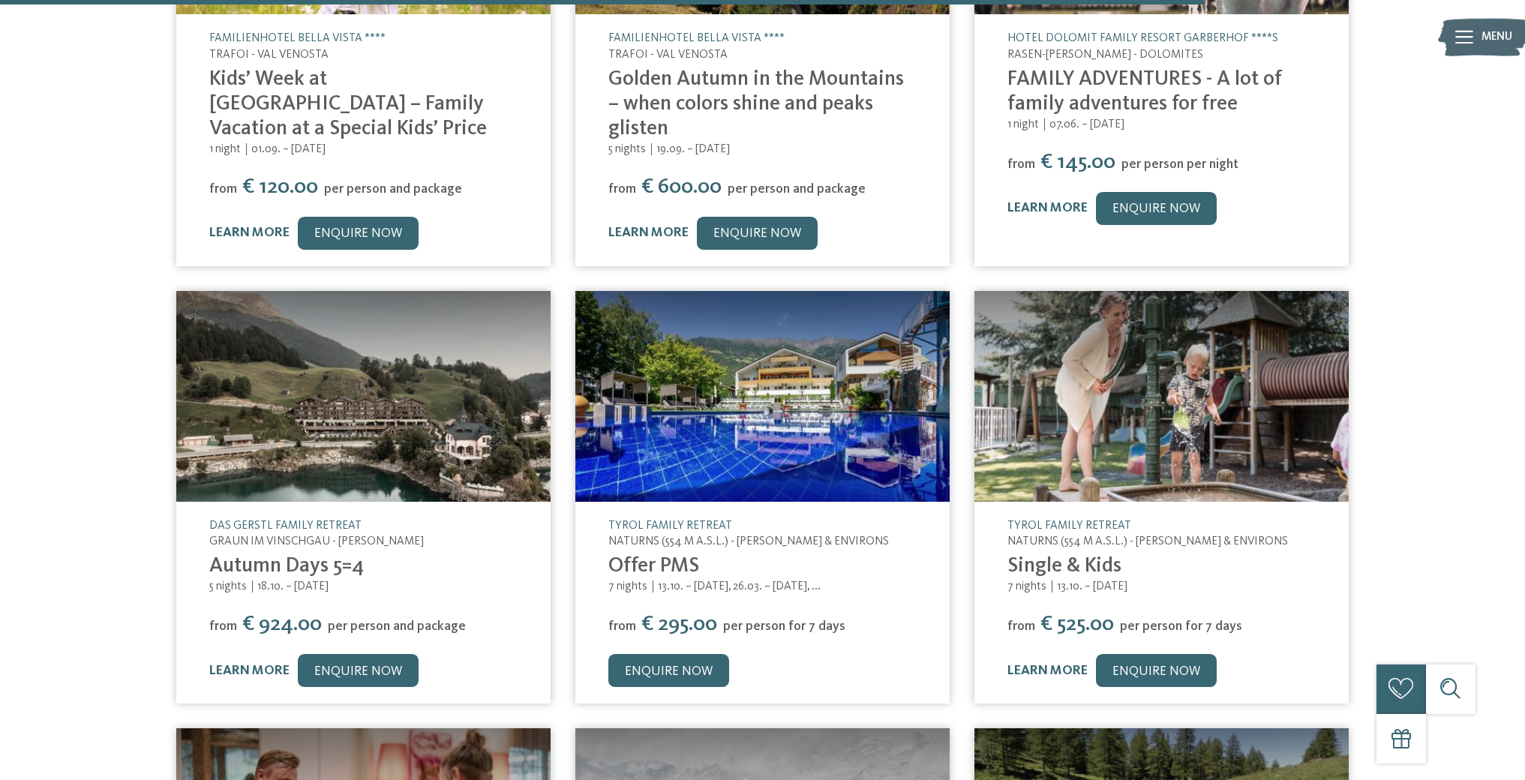
drag, startPoint x: 707, startPoint y: 364, endPoint x: 809, endPoint y: 406, distance: 110.0
click at [707, 365] on img at bounding box center [762, 396] width 374 height 211
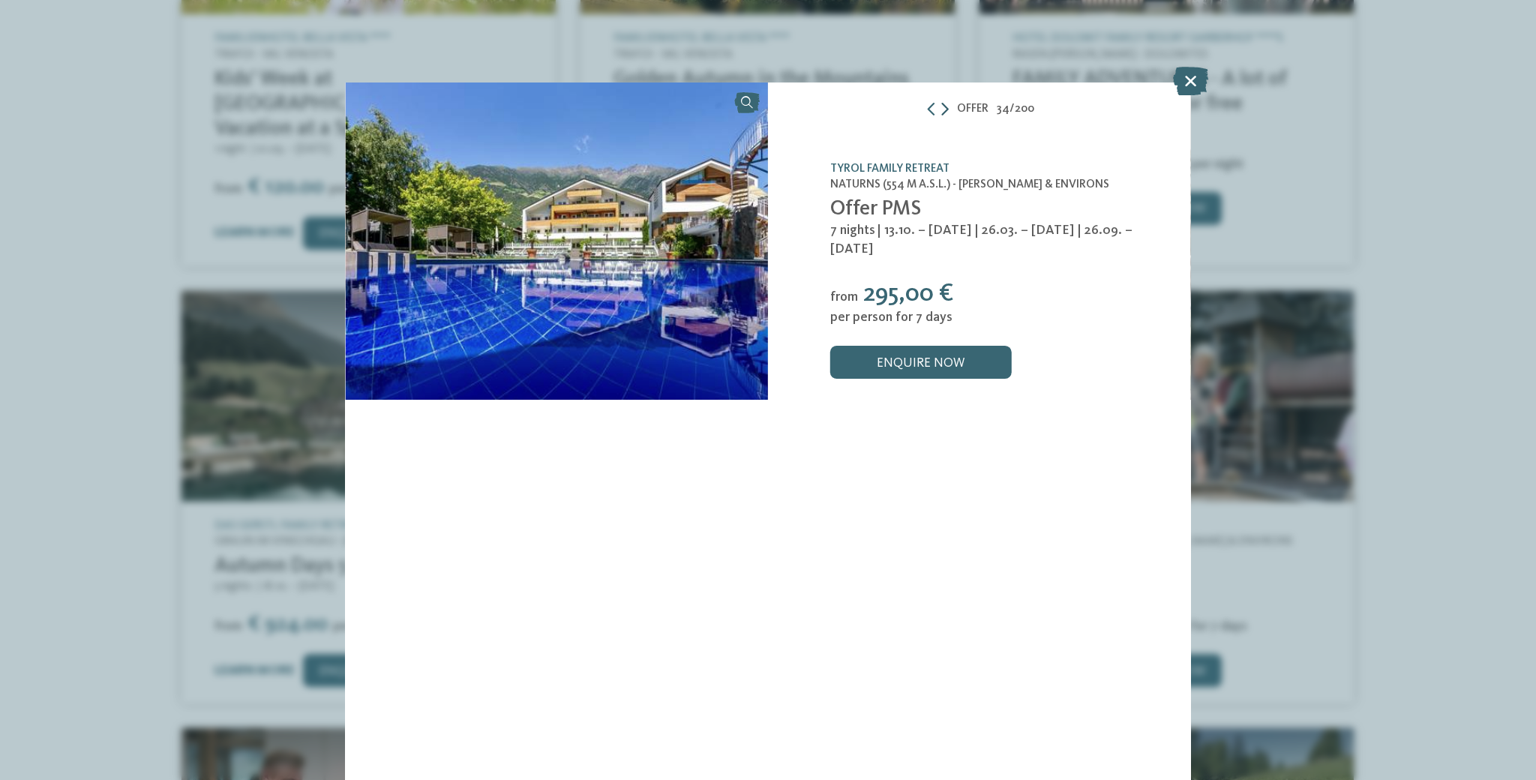
click at [944, 110] on icon at bounding box center [944, 109] width 7 height 13
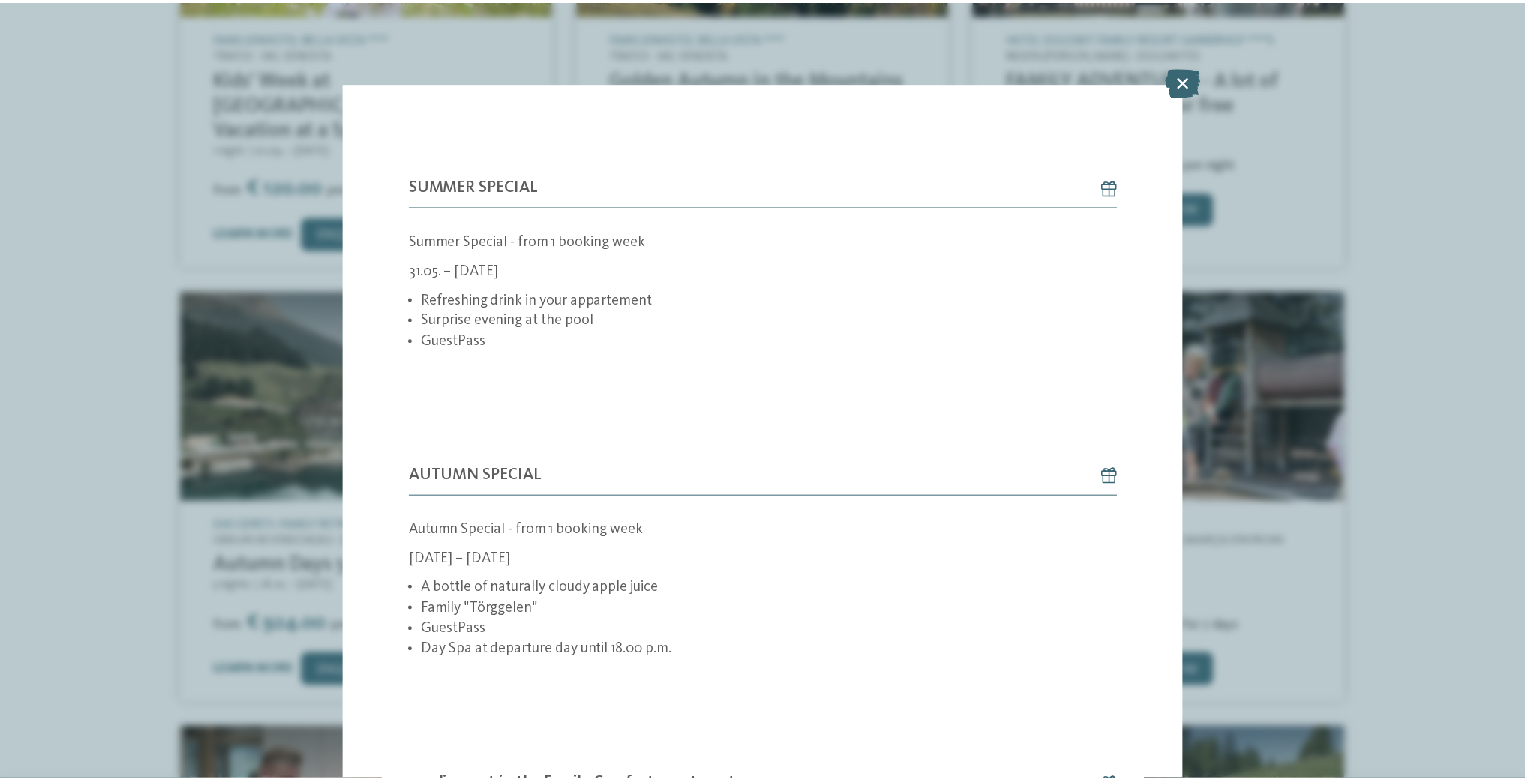
scroll to position [1059, 0]
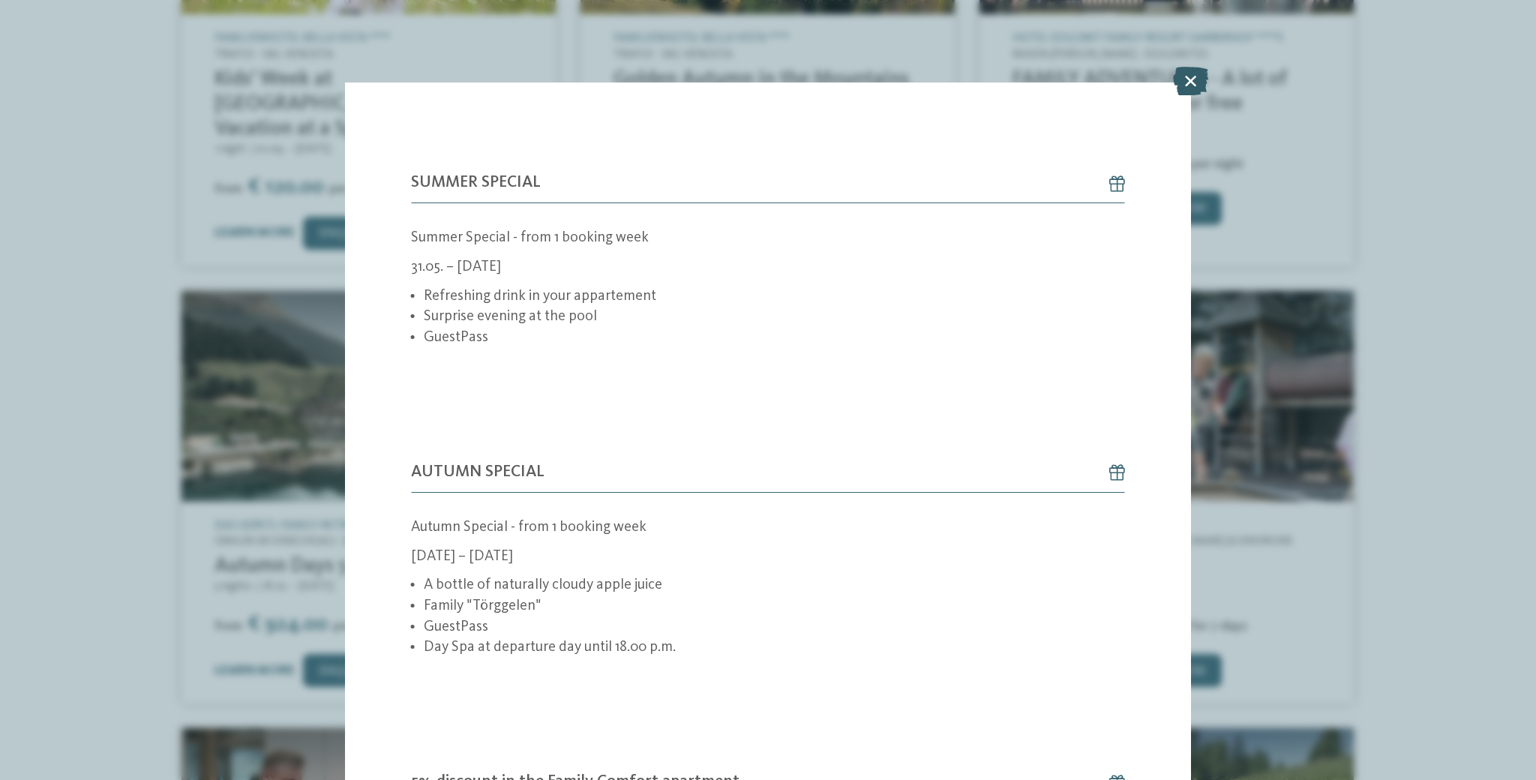
click at [1198, 70] on icon at bounding box center [1190, 81] width 35 height 28
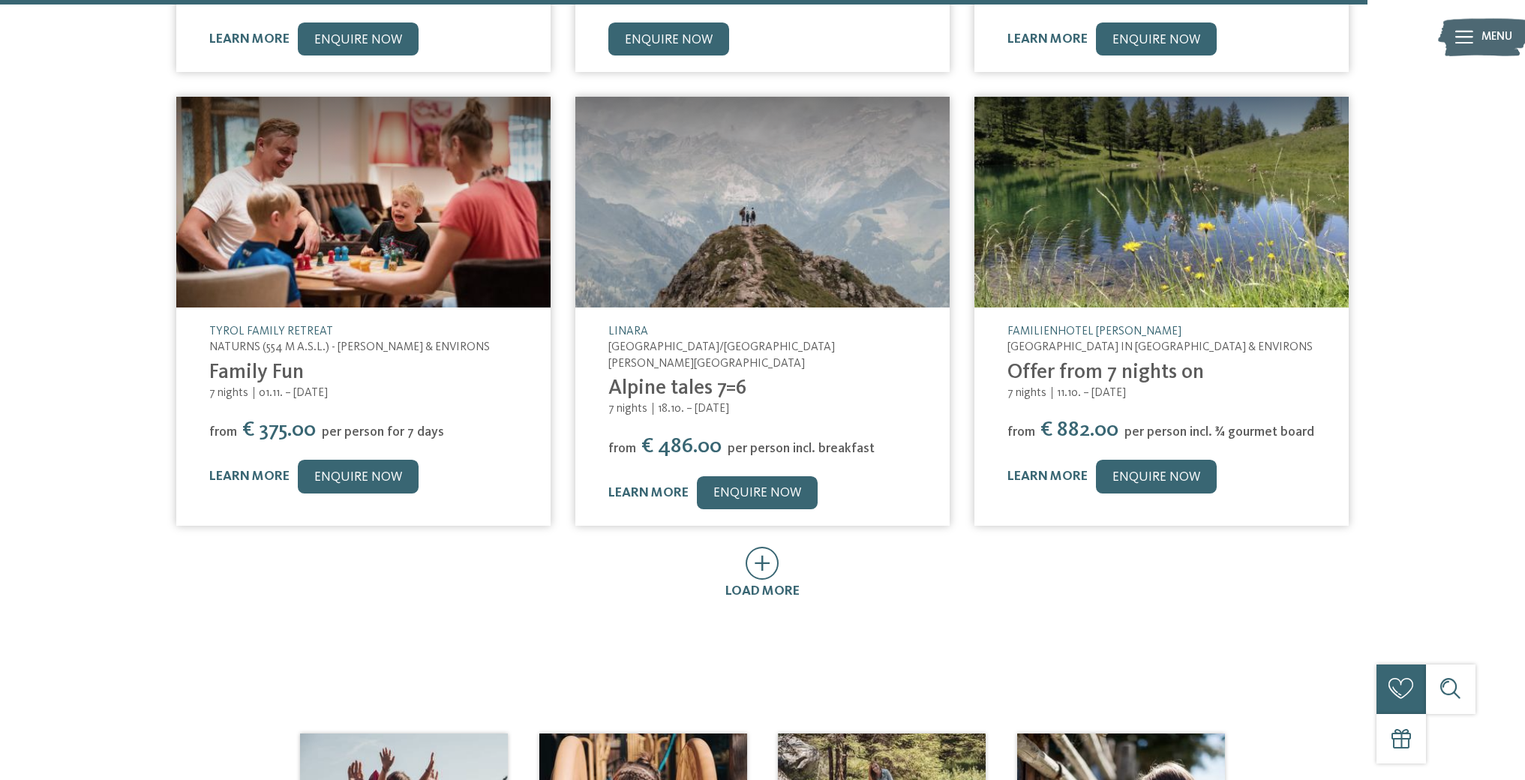
scroll to position [5314, 0]
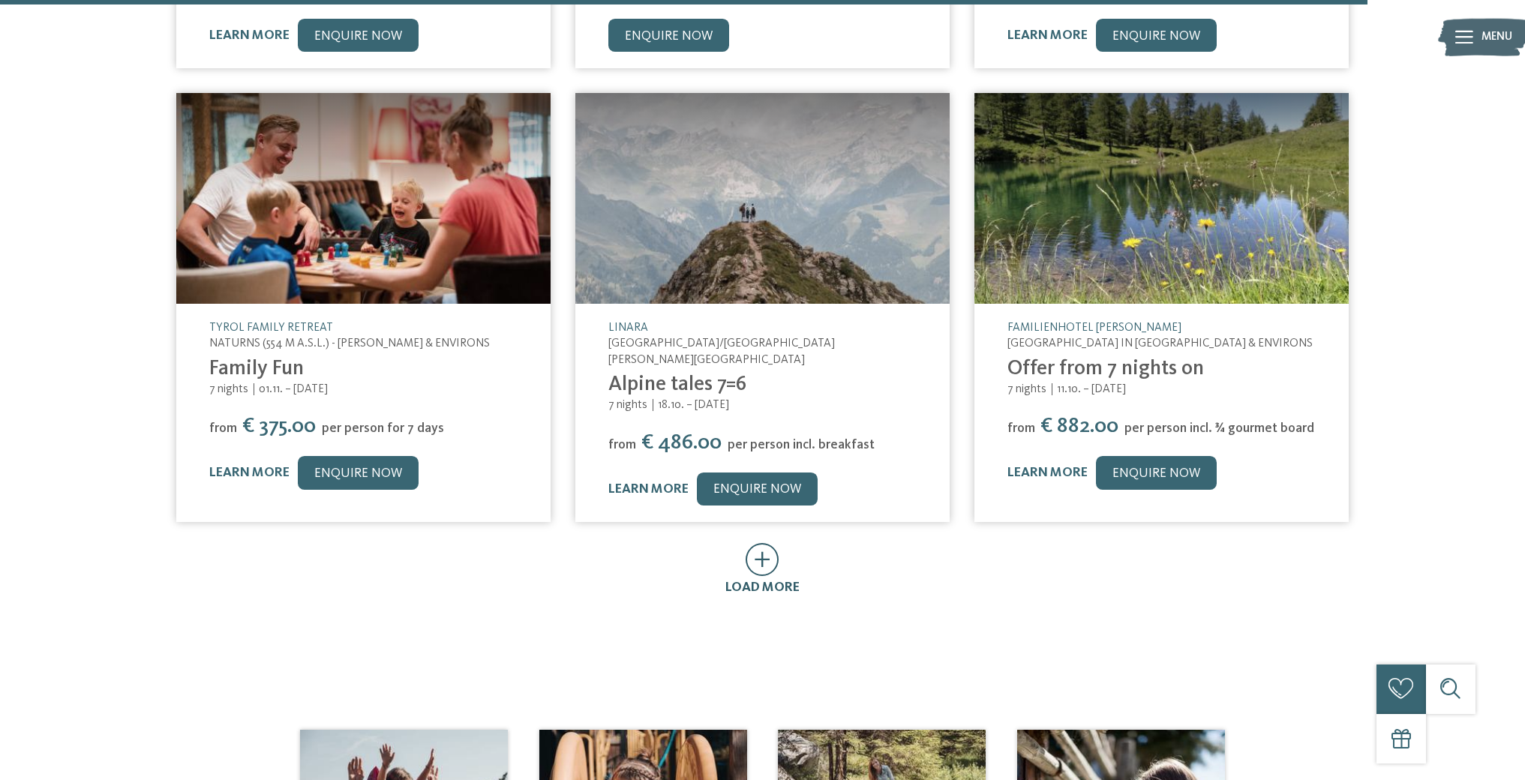
click at [764, 543] on icon at bounding box center [762, 559] width 34 height 33
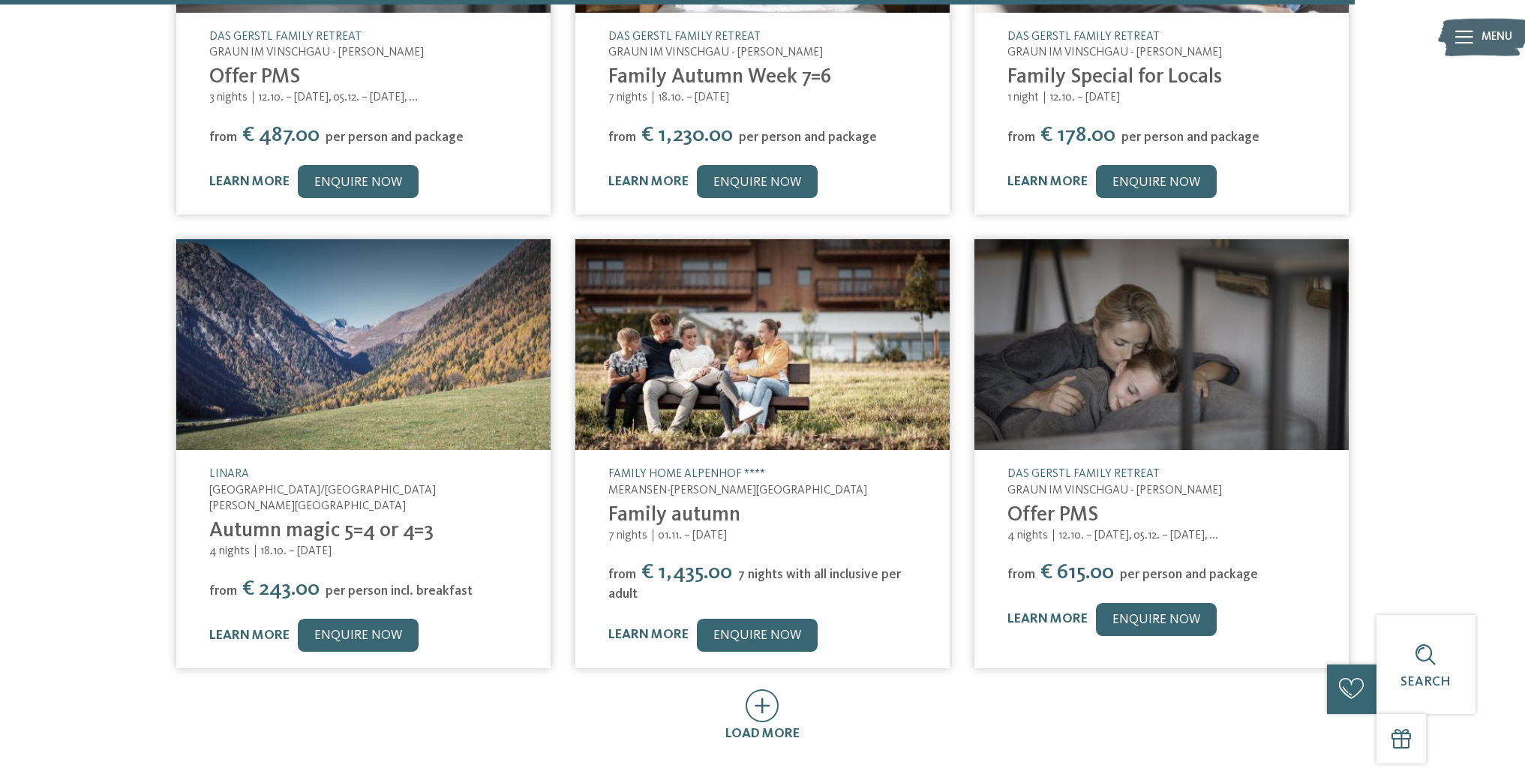
scroll to position [6067, 0]
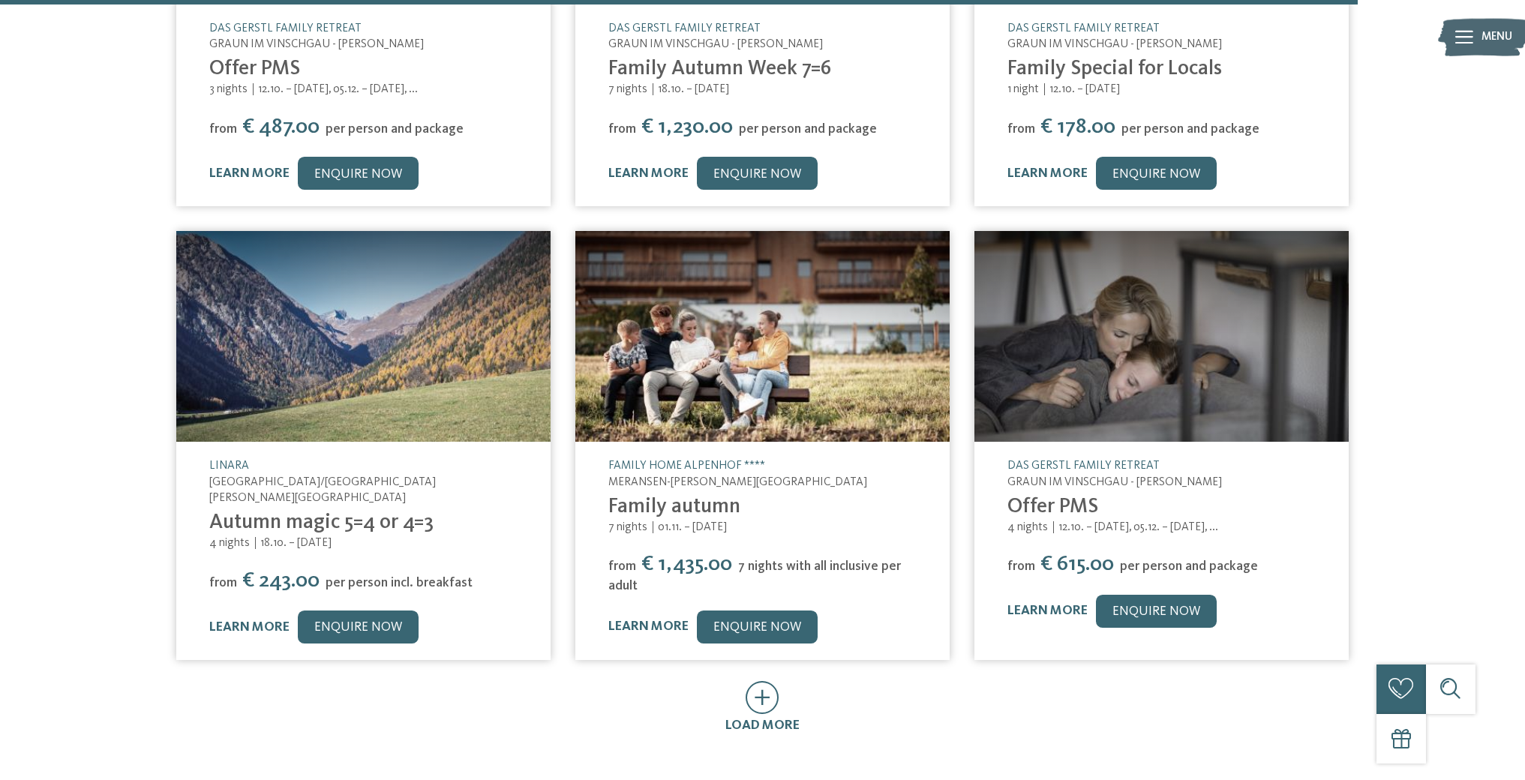
click at [764, 681] on icon at bounding box center [762, 697] width 34 height 33
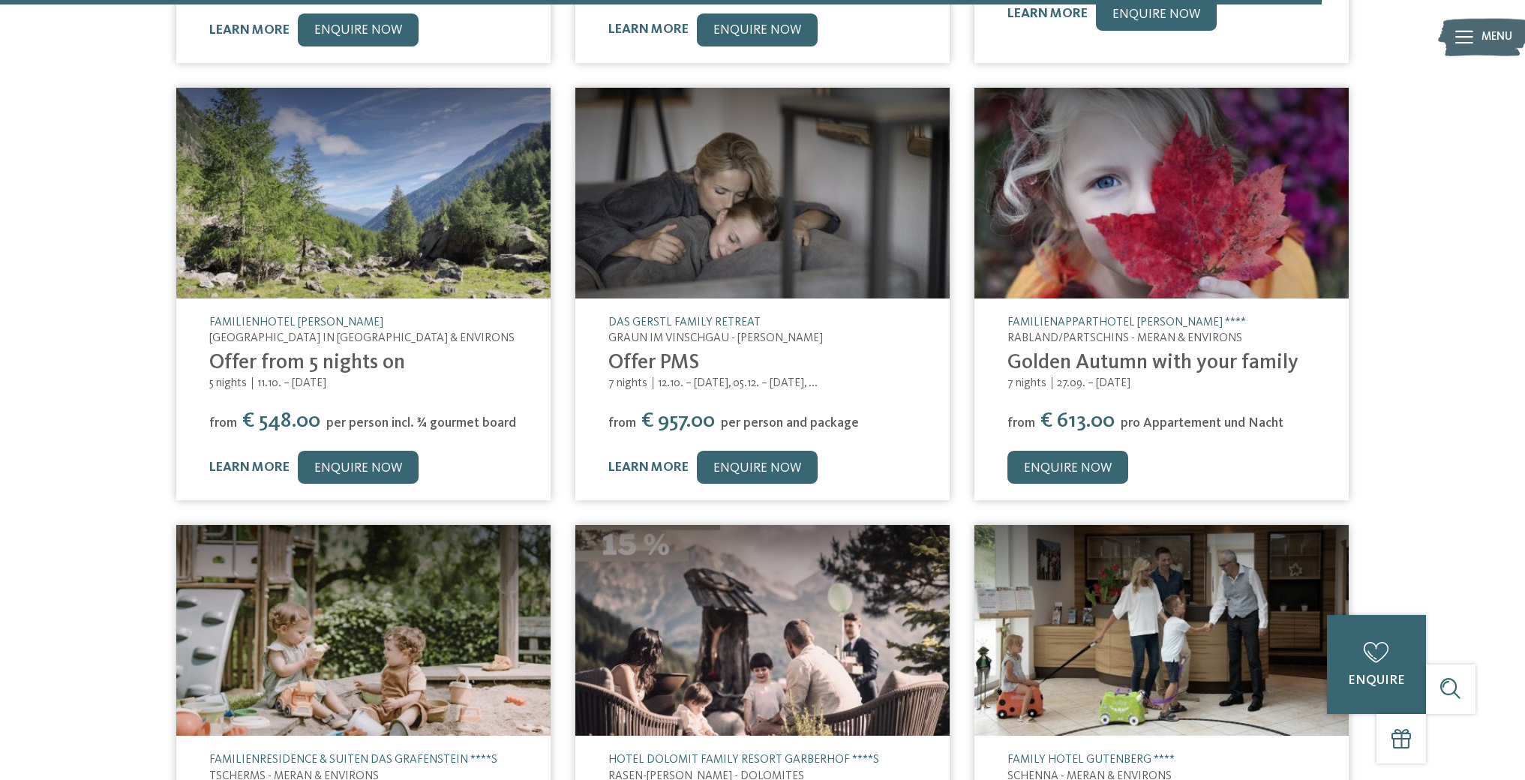
scroll to position [6691, 0]
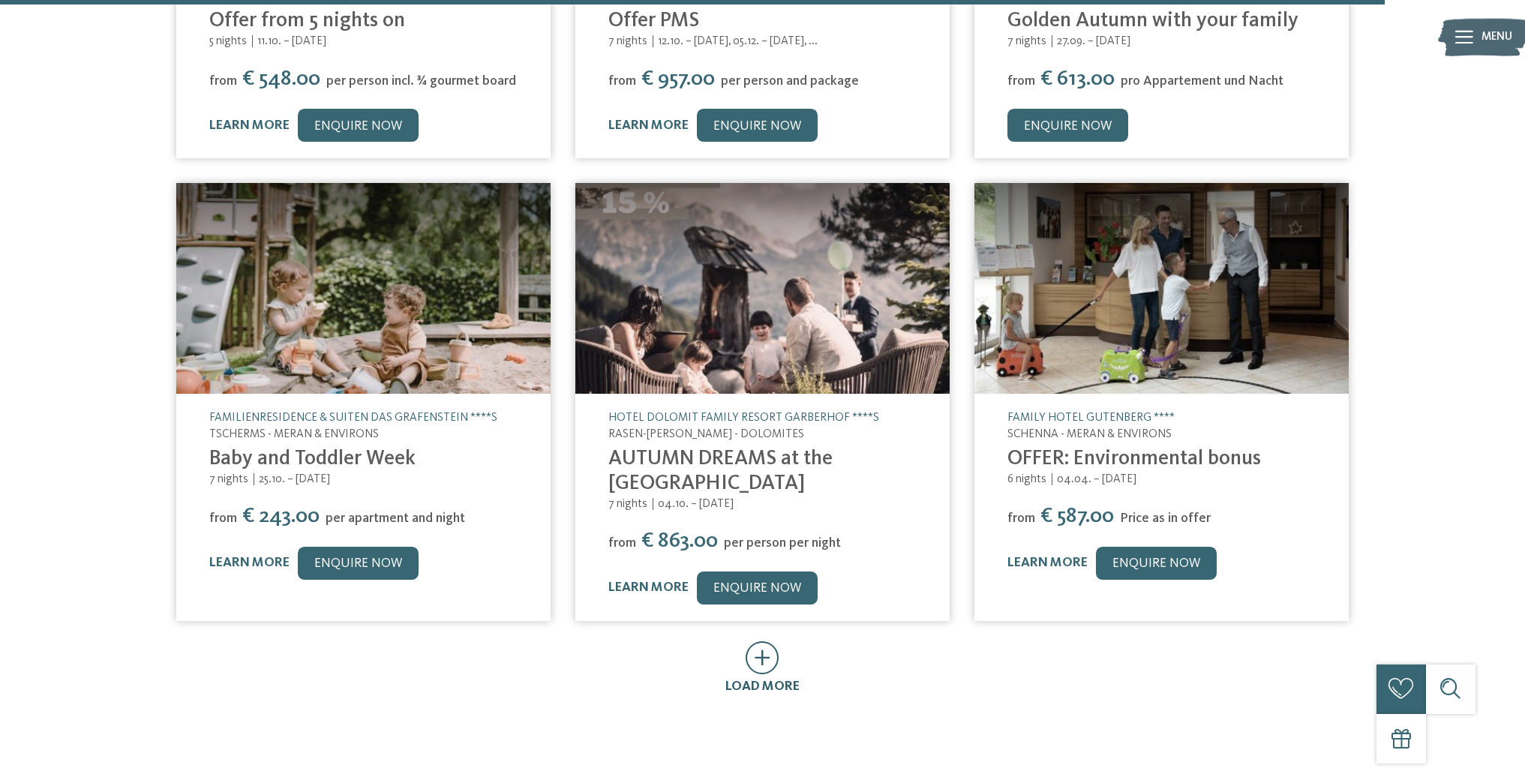
click at [769, 641] on icon at bounding box center [762, 657] width 34 height 33
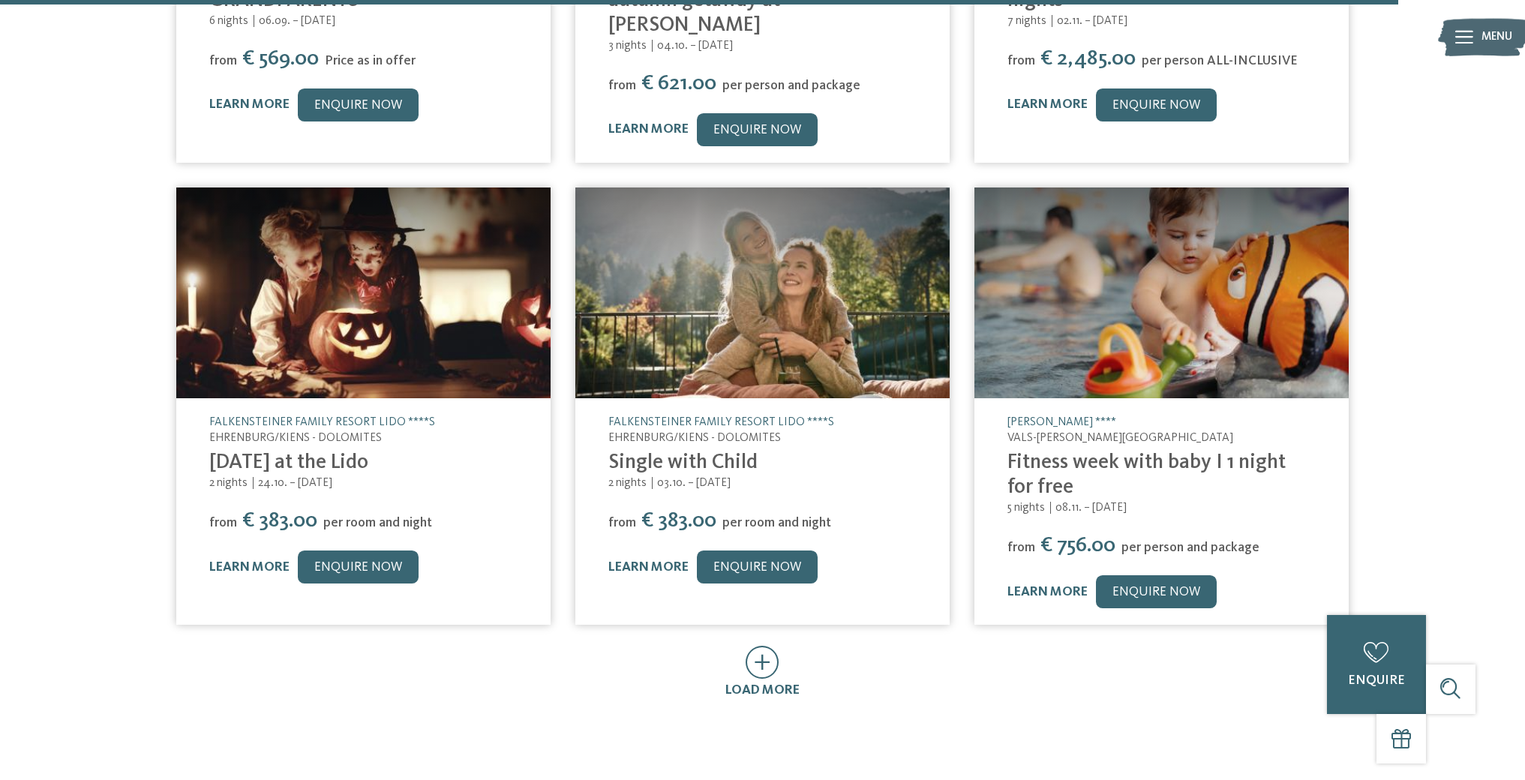
scroll to position [8016, 0]
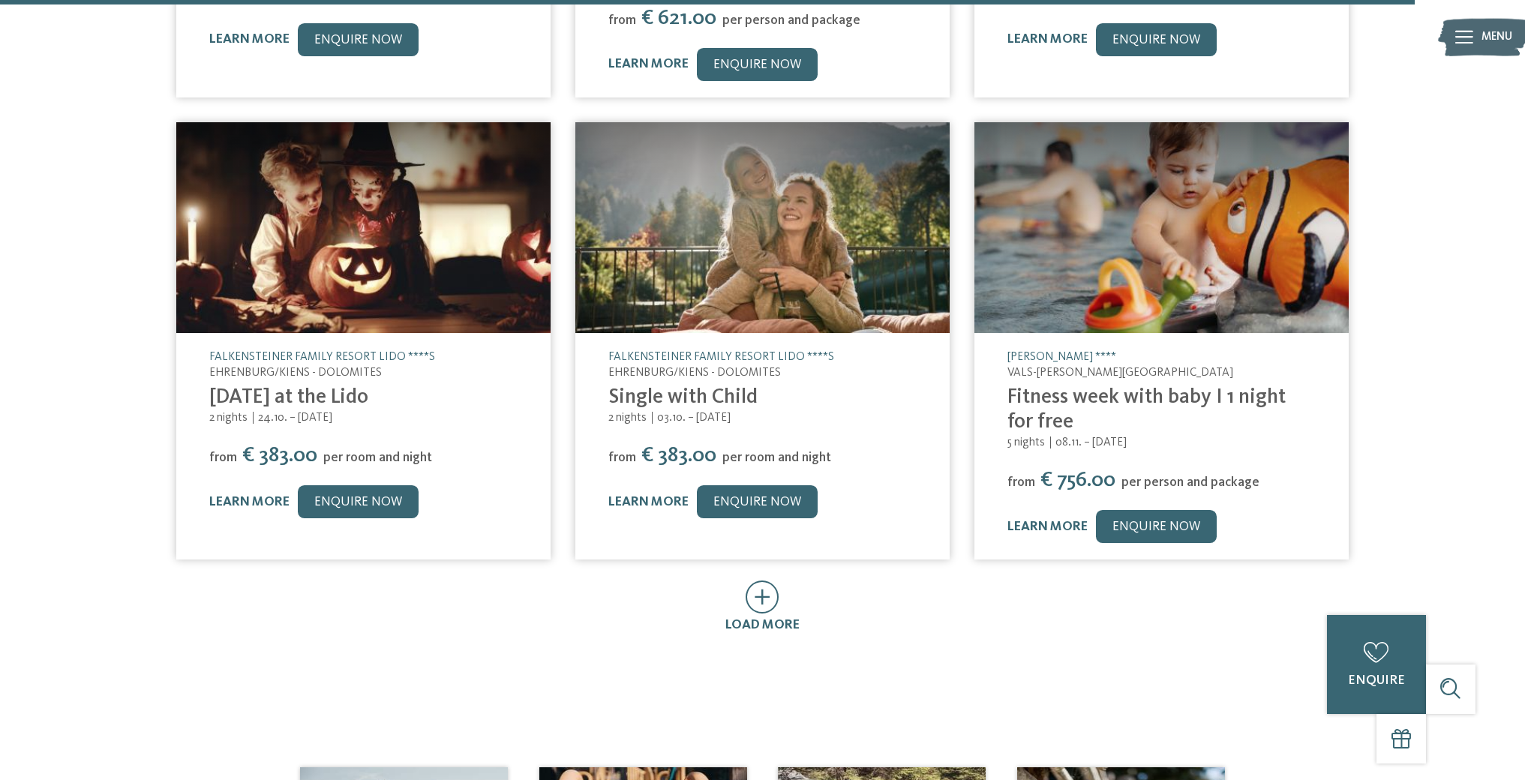
click at [772, 580] on icon at bounding box center [762, 596] width 34 height 33
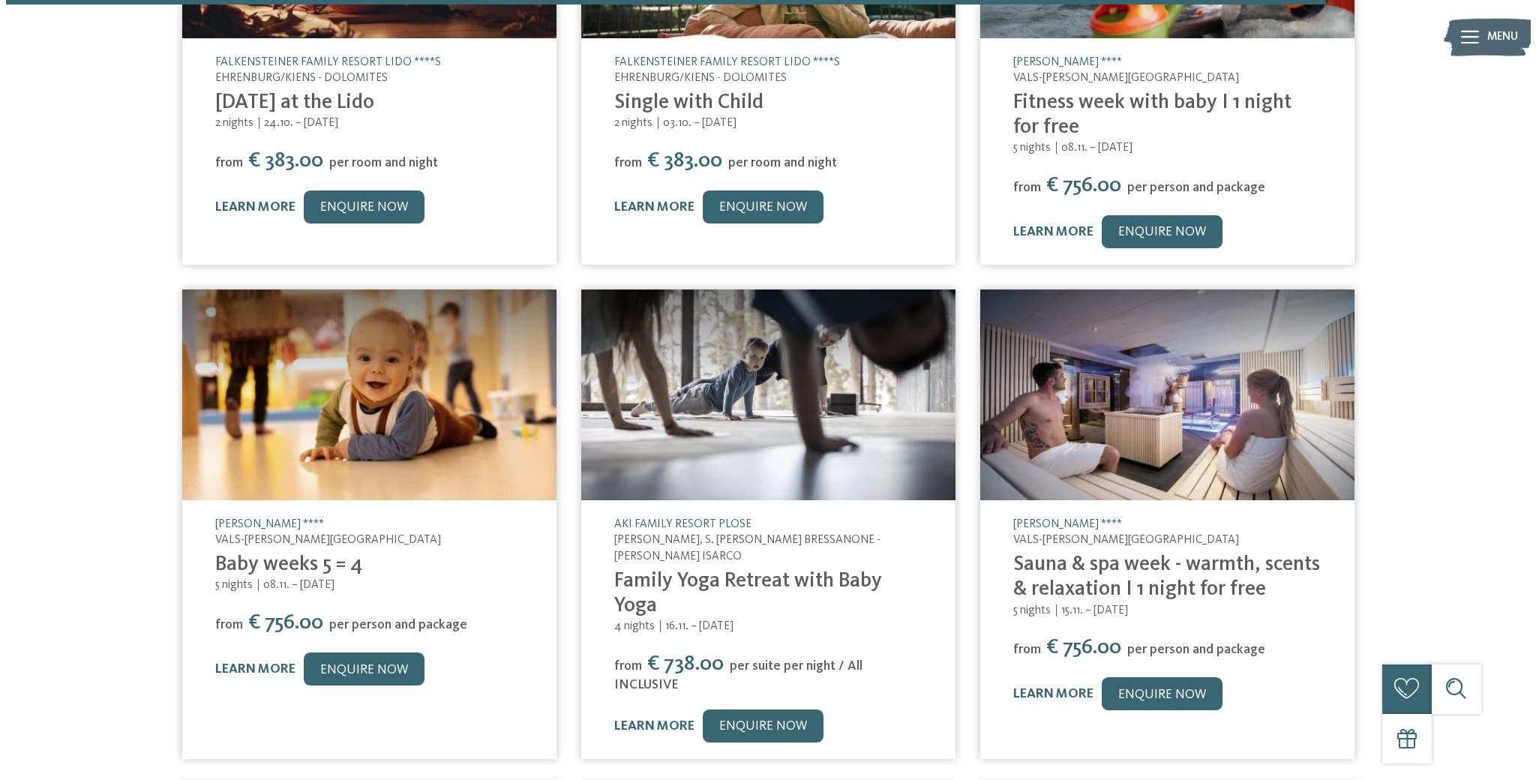
scroll to position [8311, 0]
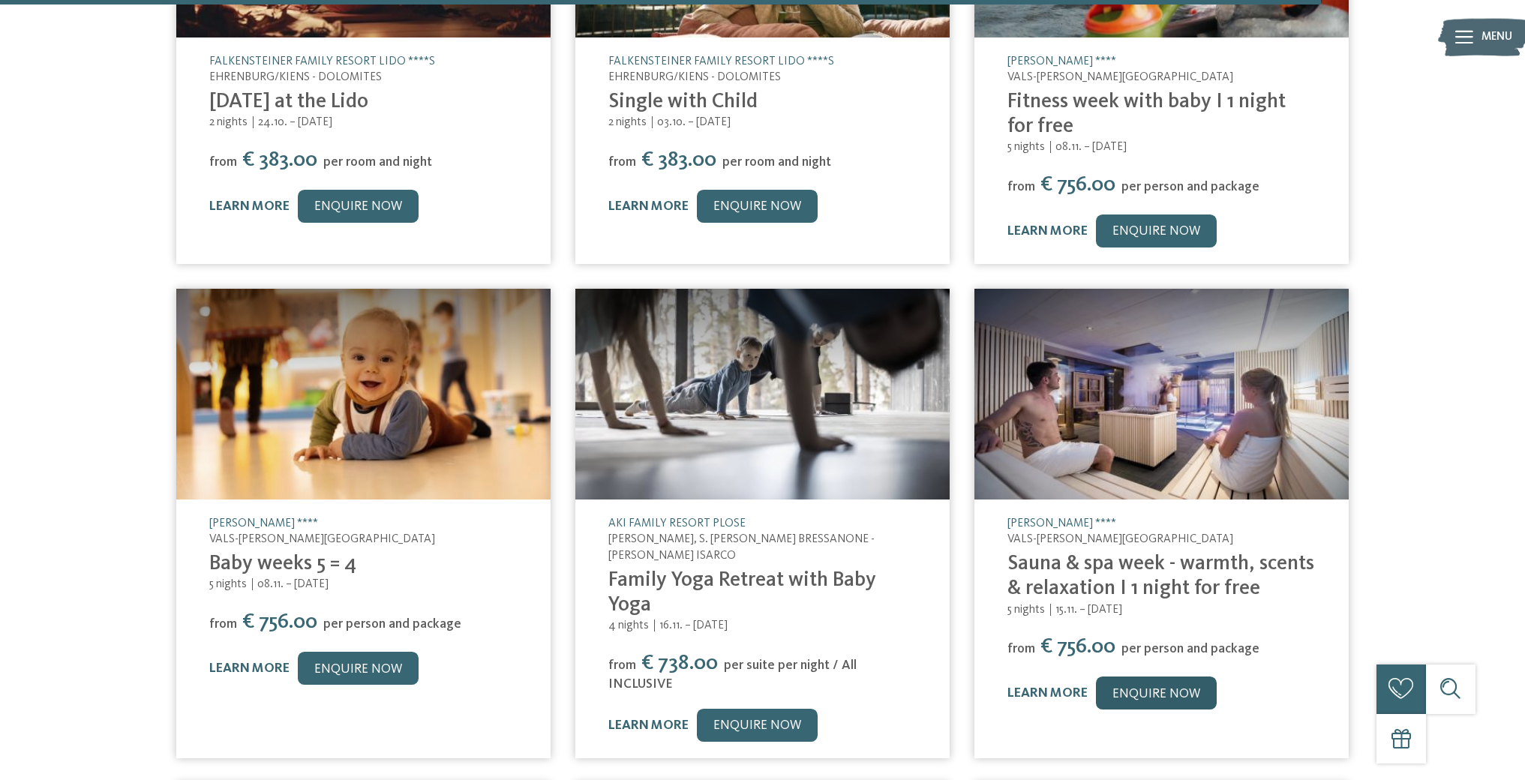
click at [1164, 676] on link "enquire now" at bounding box center [1156, 692] width 121 height 33
click at [1131, 310] on img at bounding box center [1161, 394] width 374 height 211
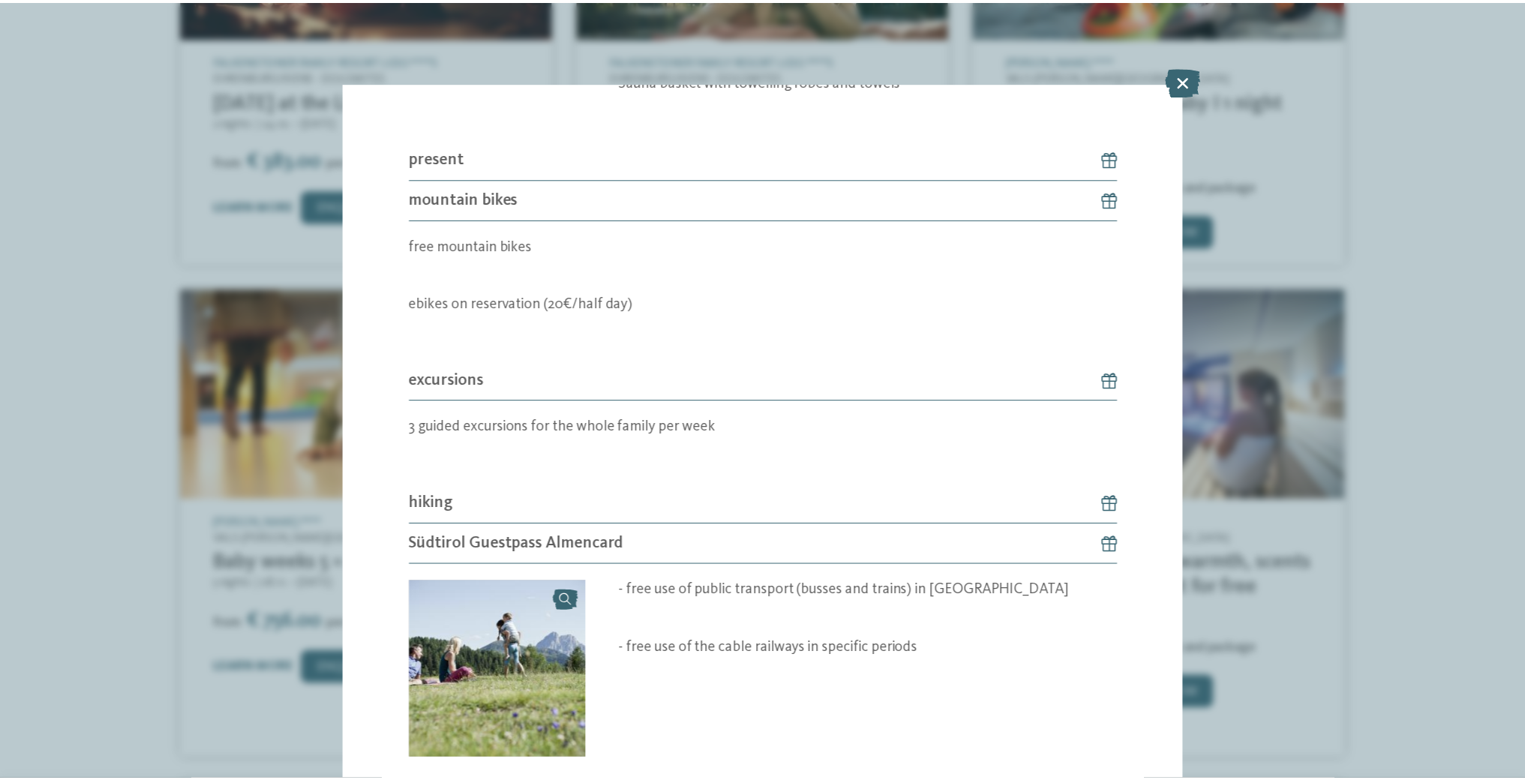
scroll to position [2461, 0]
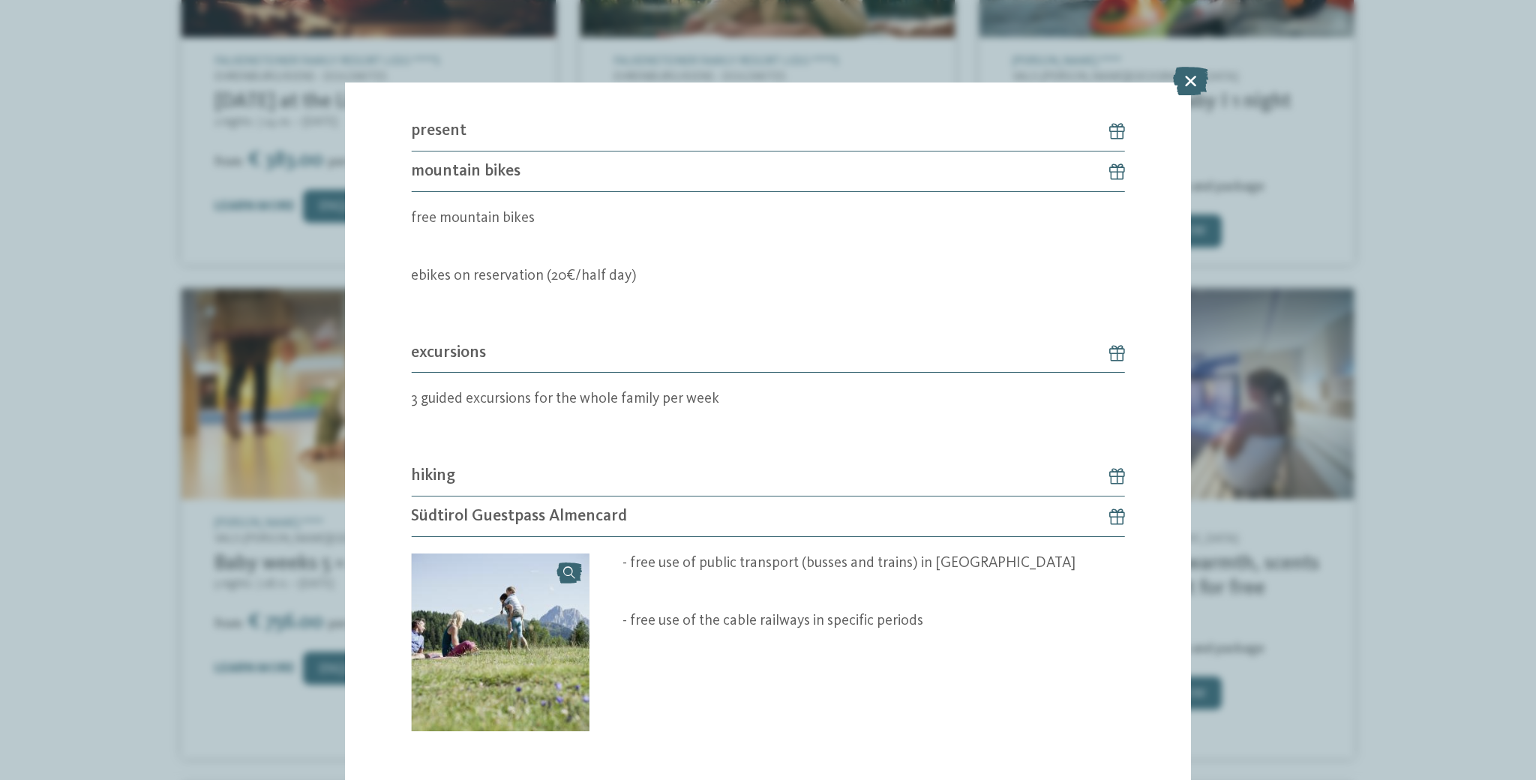
click at [1191, 82] on icon at bounding box center [1190, 81] width 35 height 28
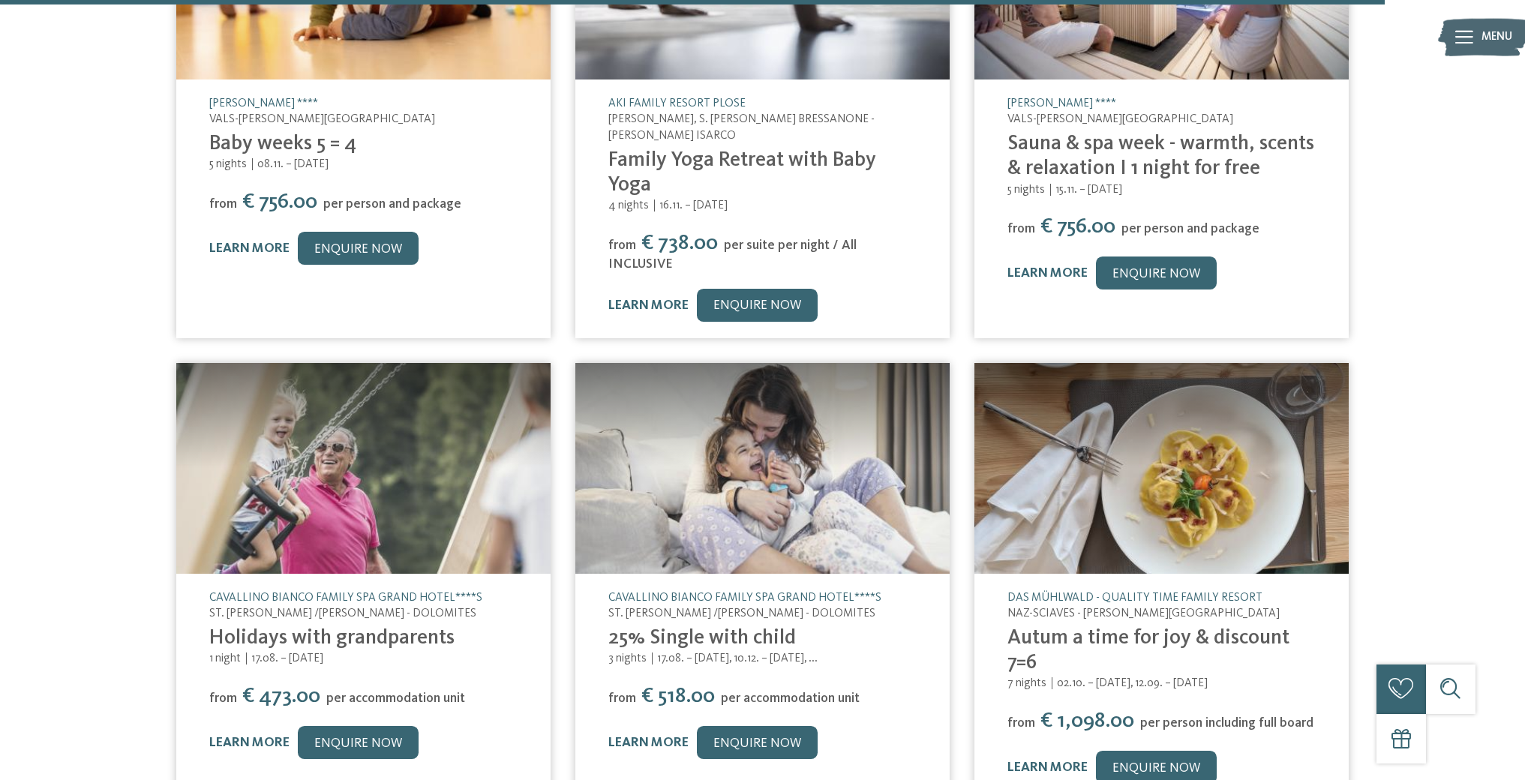
scroll to position [8739, 0]
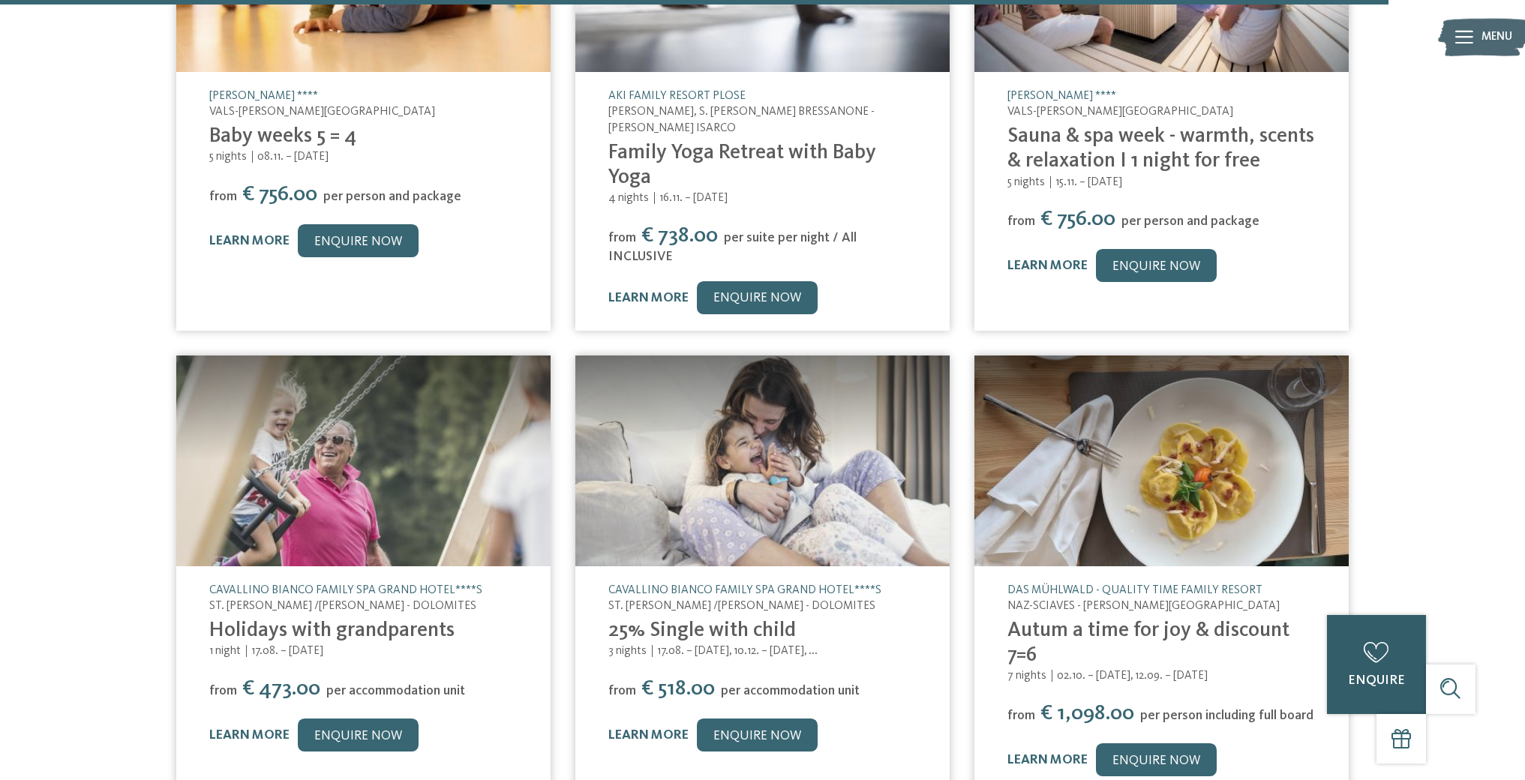
click at [1385, 657] on icon at bounding box center [1375, 653] width 25 height 21
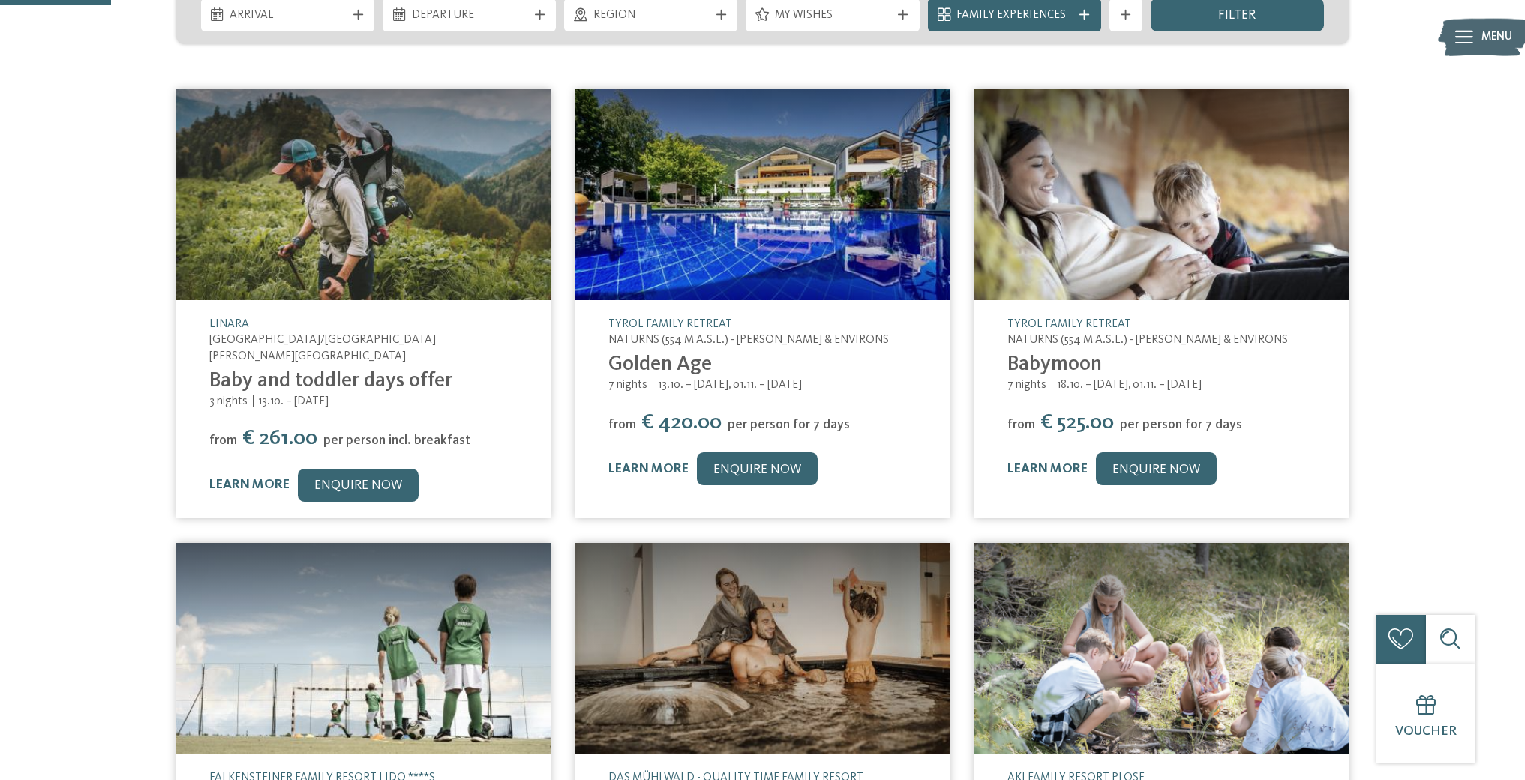
scroll to position [0, 0]
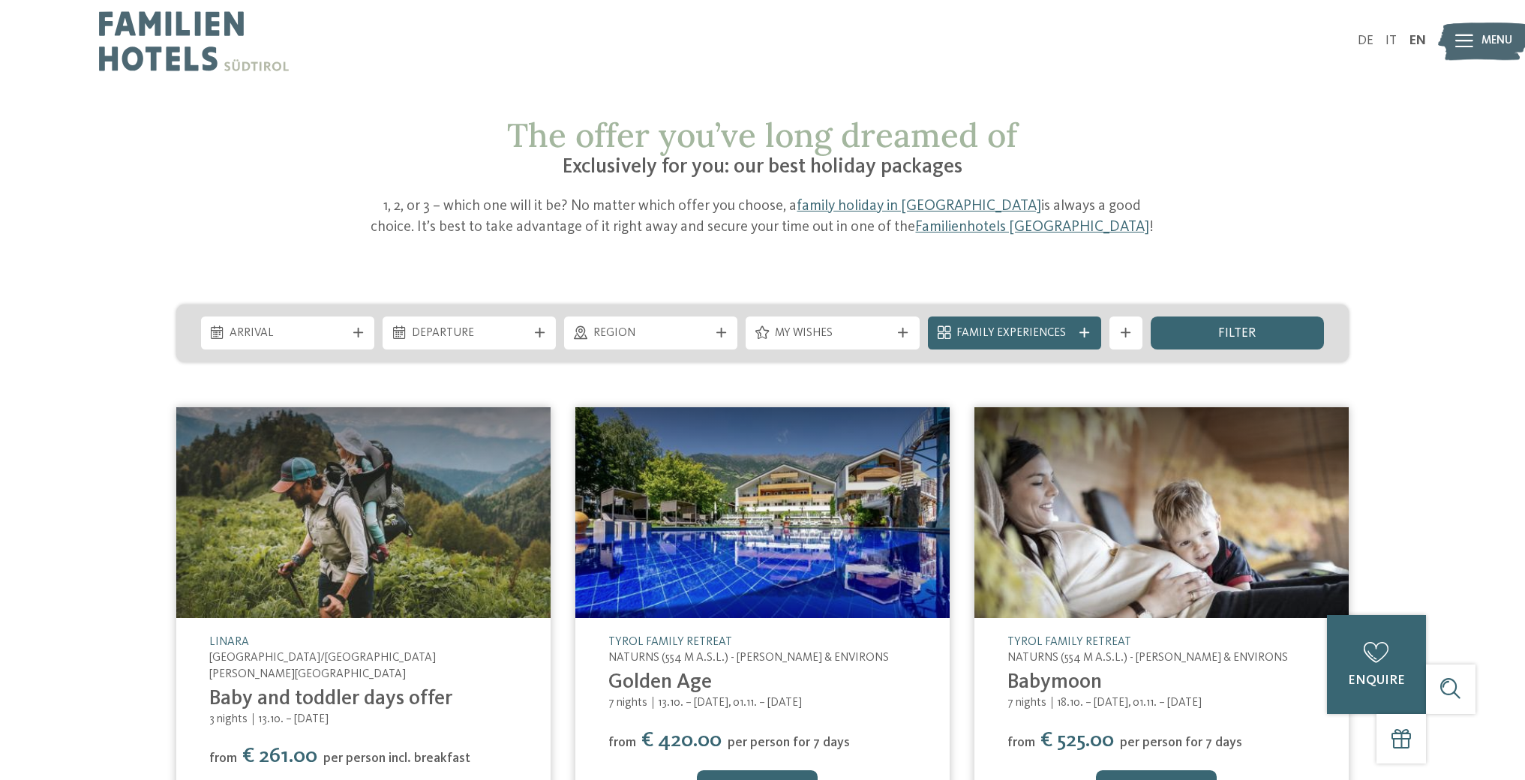
click at [154, 41] on img at bounding box center [194, 41] width 190 height 82
click at [883, 208] on link "family holiday in [GEOGRAPHIC_DATA]" at bounding box center [918, 206] width 244 height 15
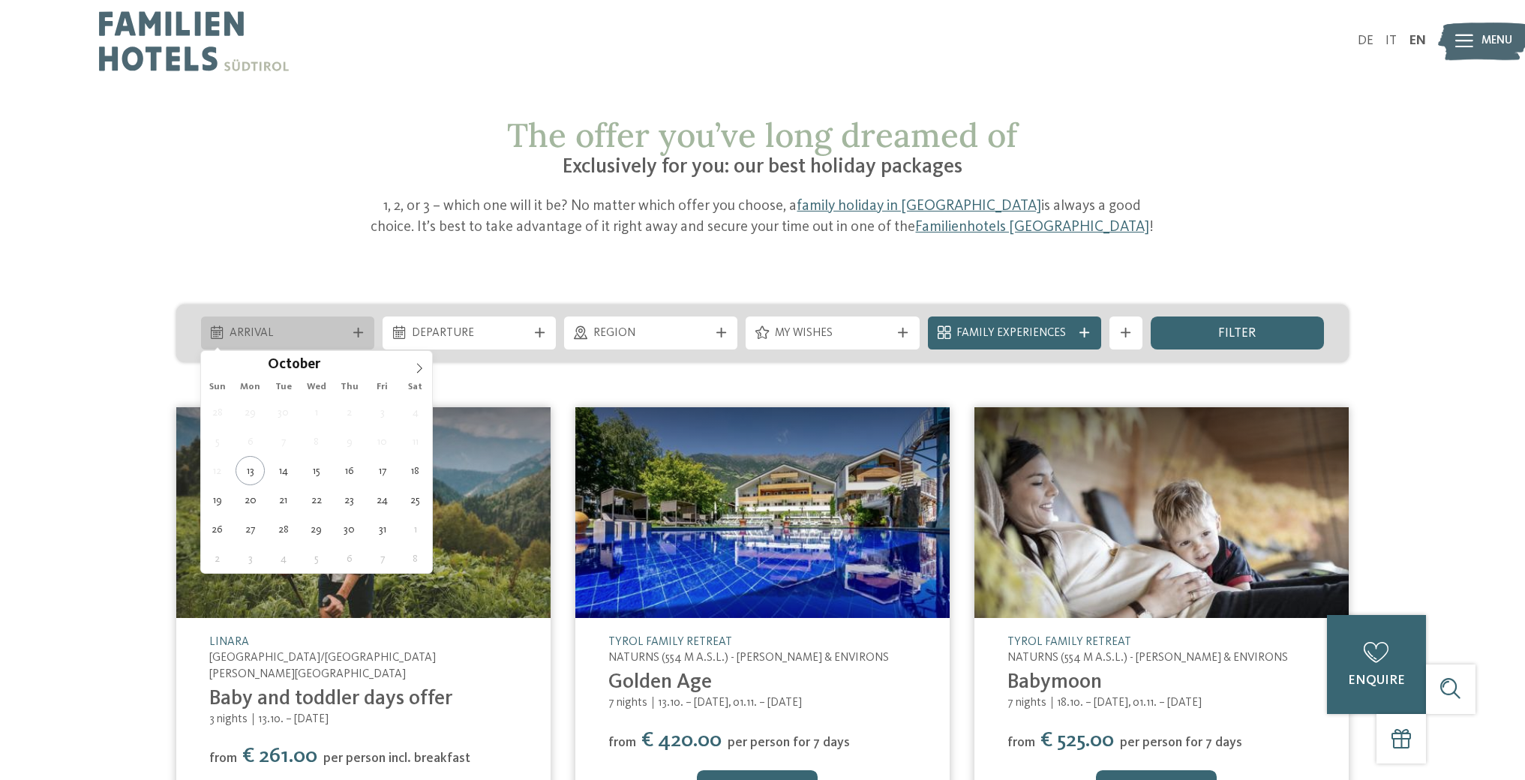
click at [359, 331] on icon at bounding box center [358, 333] width 10 height 10
click at [421, 370] on icon at bounding box center [419, 368] width 10 height 10
type input "****"
click at [420, 370] on icon at bounding box center [419, 368] width 10 height 10
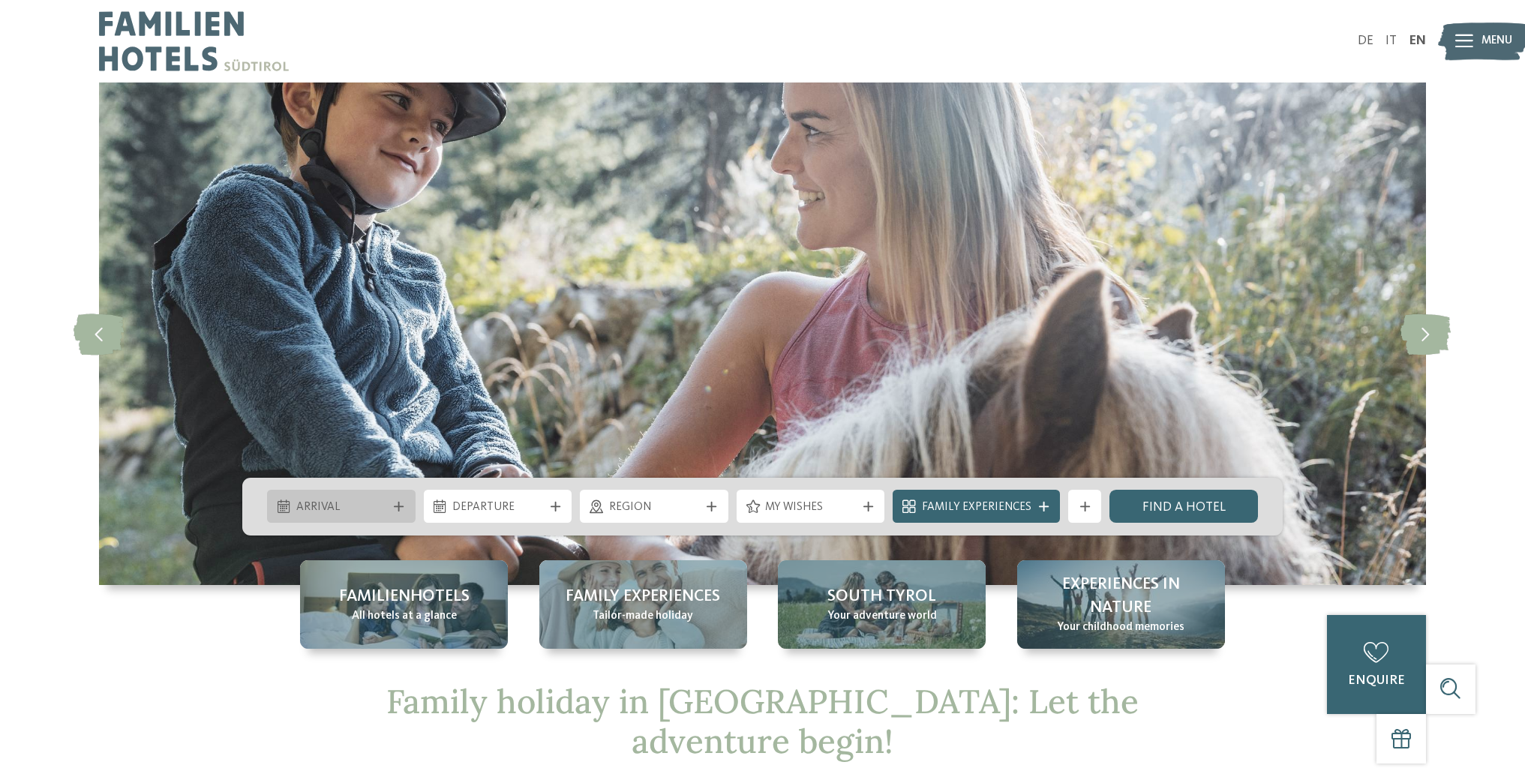
click at [395, 510] on icon at bounding box center [399, 507] width 10 height 10
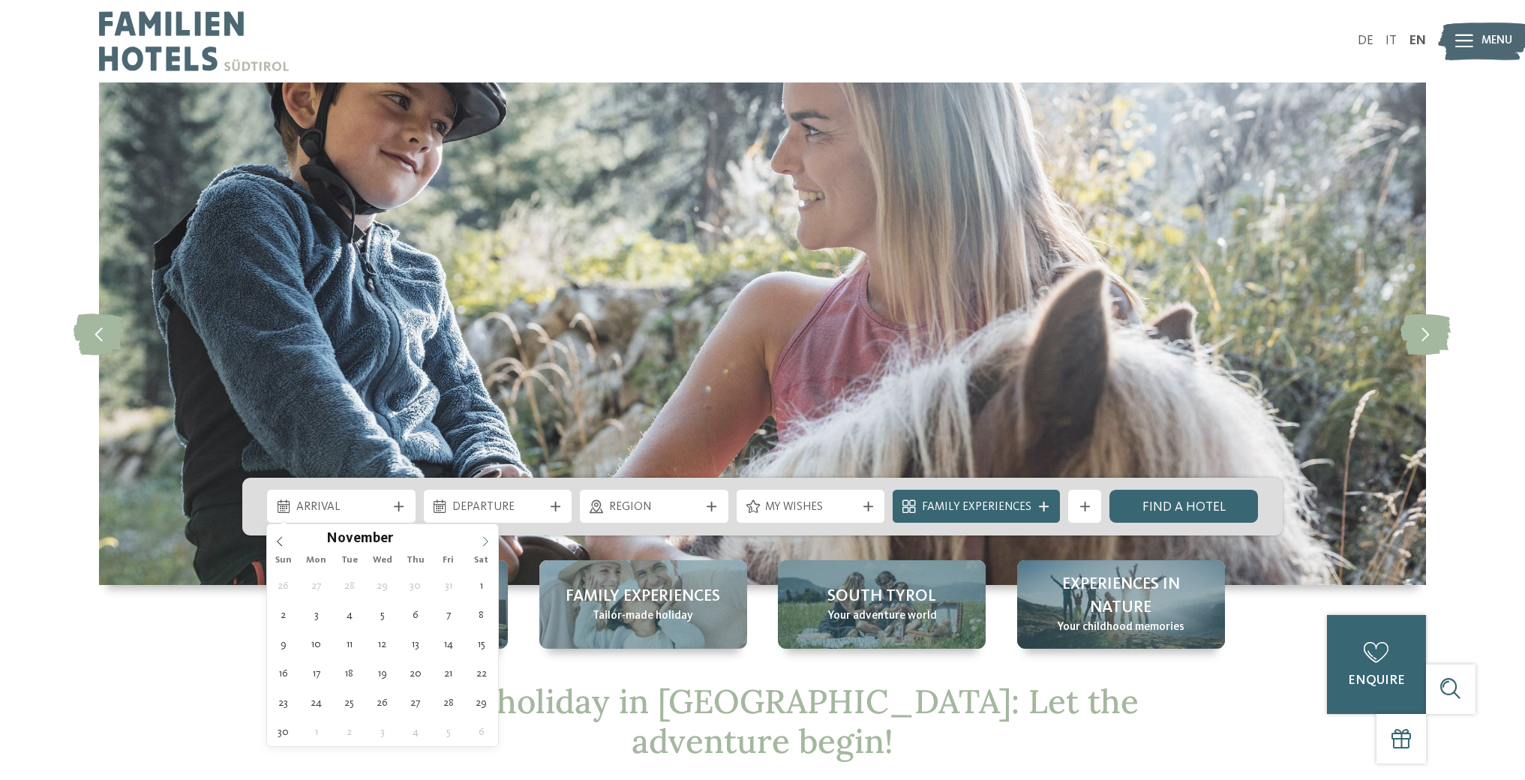
click at [482, 540] on icon at bounding box center [485, 541] width 10 height 10
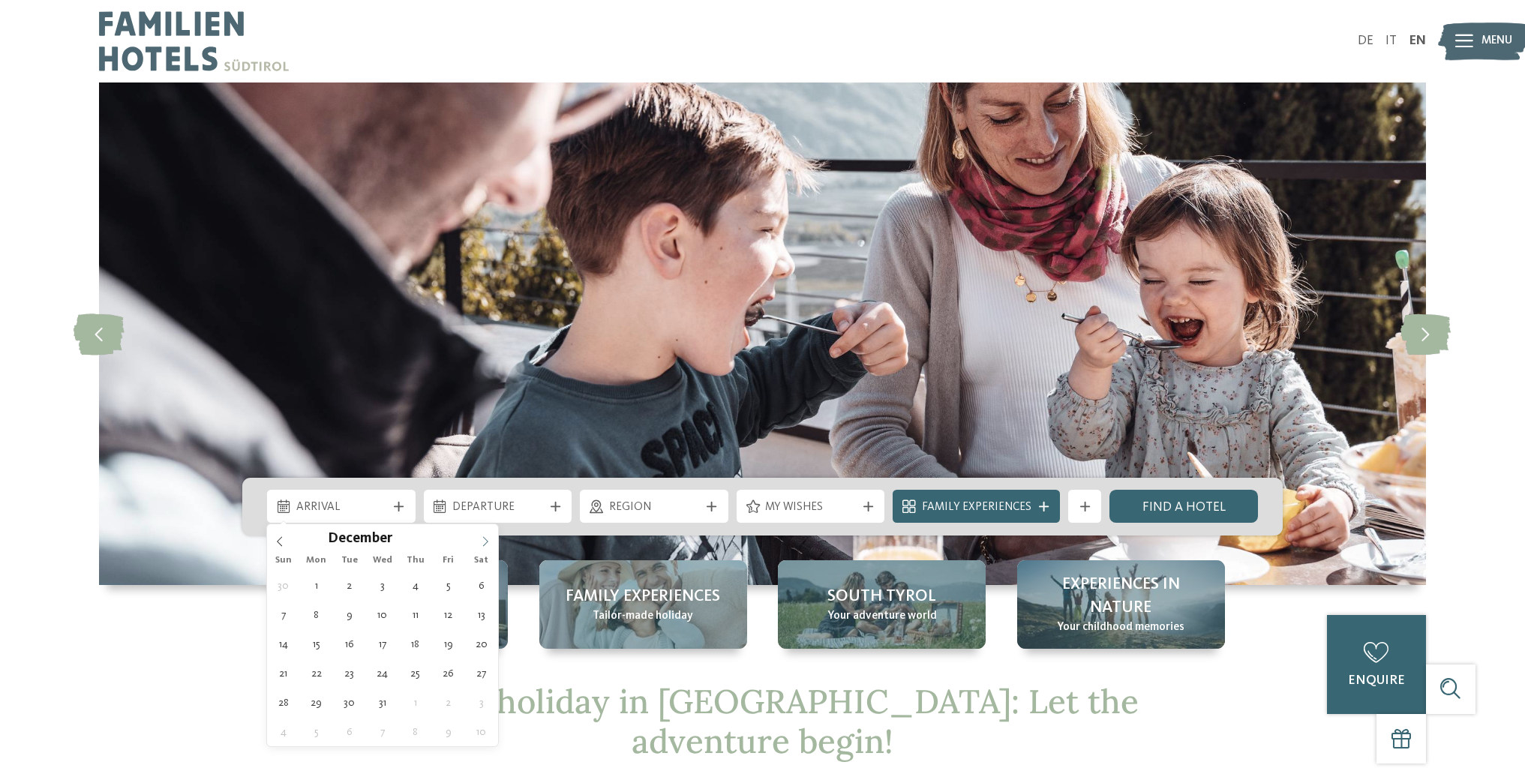
type input "****"
click at [484, 540] on icon at bounding box center [485, 541] width 10 height 10
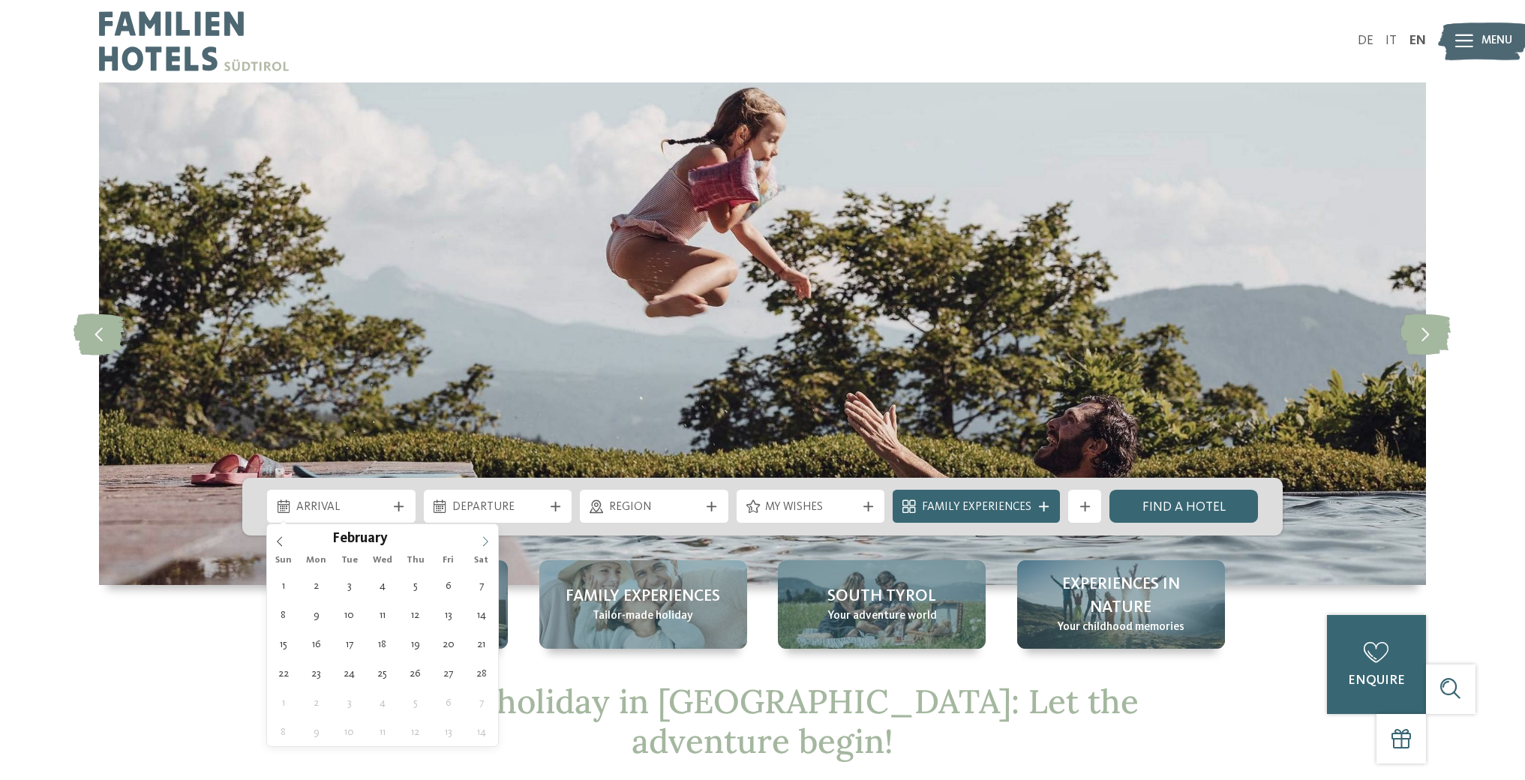
click at [484, 540] on icon at bounding box center [485, 541] width 10 height 10
click at [484, 544] on icon at bounding box center [485, 541] width 10 height 10
click at [483, 544] on icon at bounding box center [485, 541] width 10 height 10
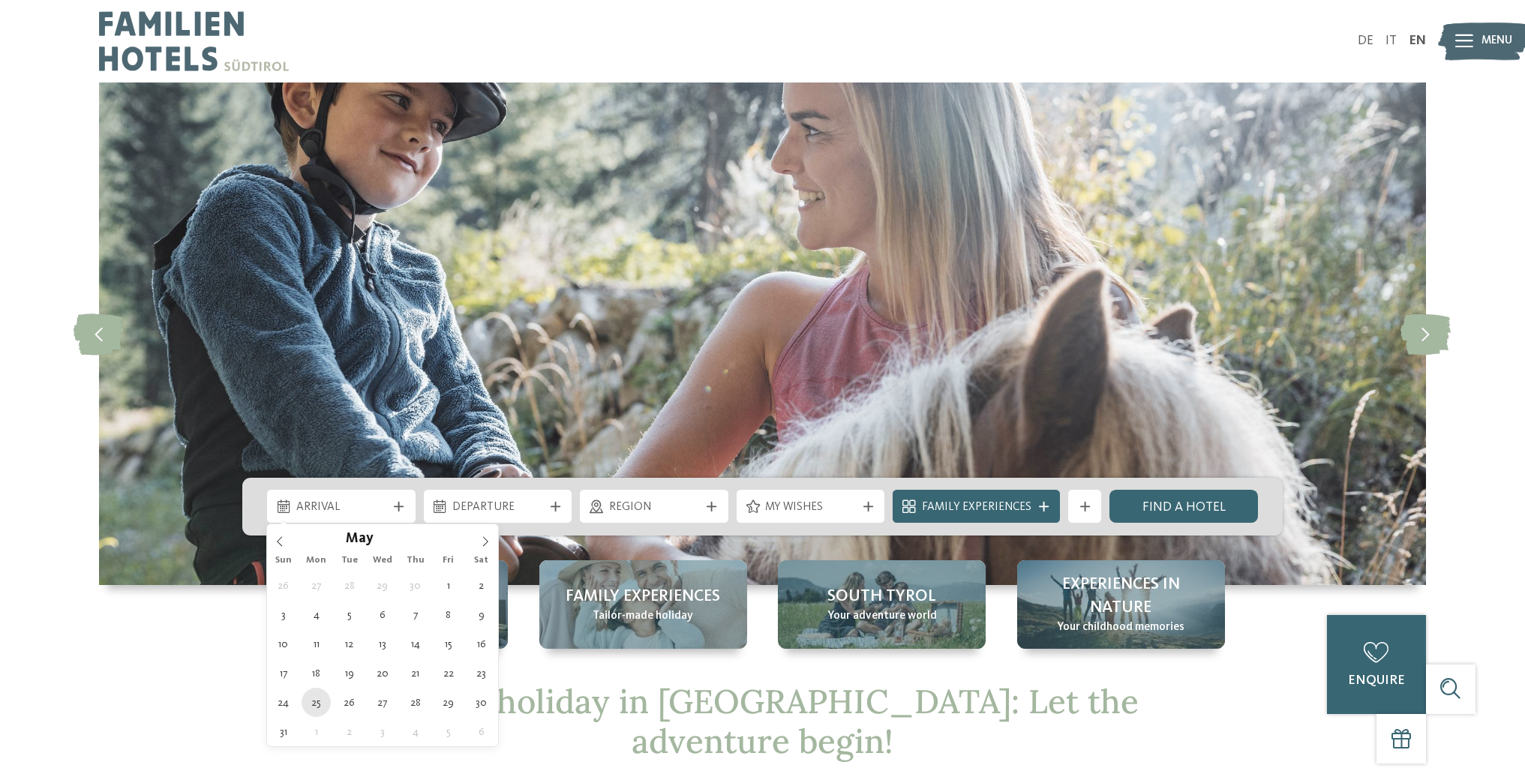
type div "25.05.2026"
type input "****"
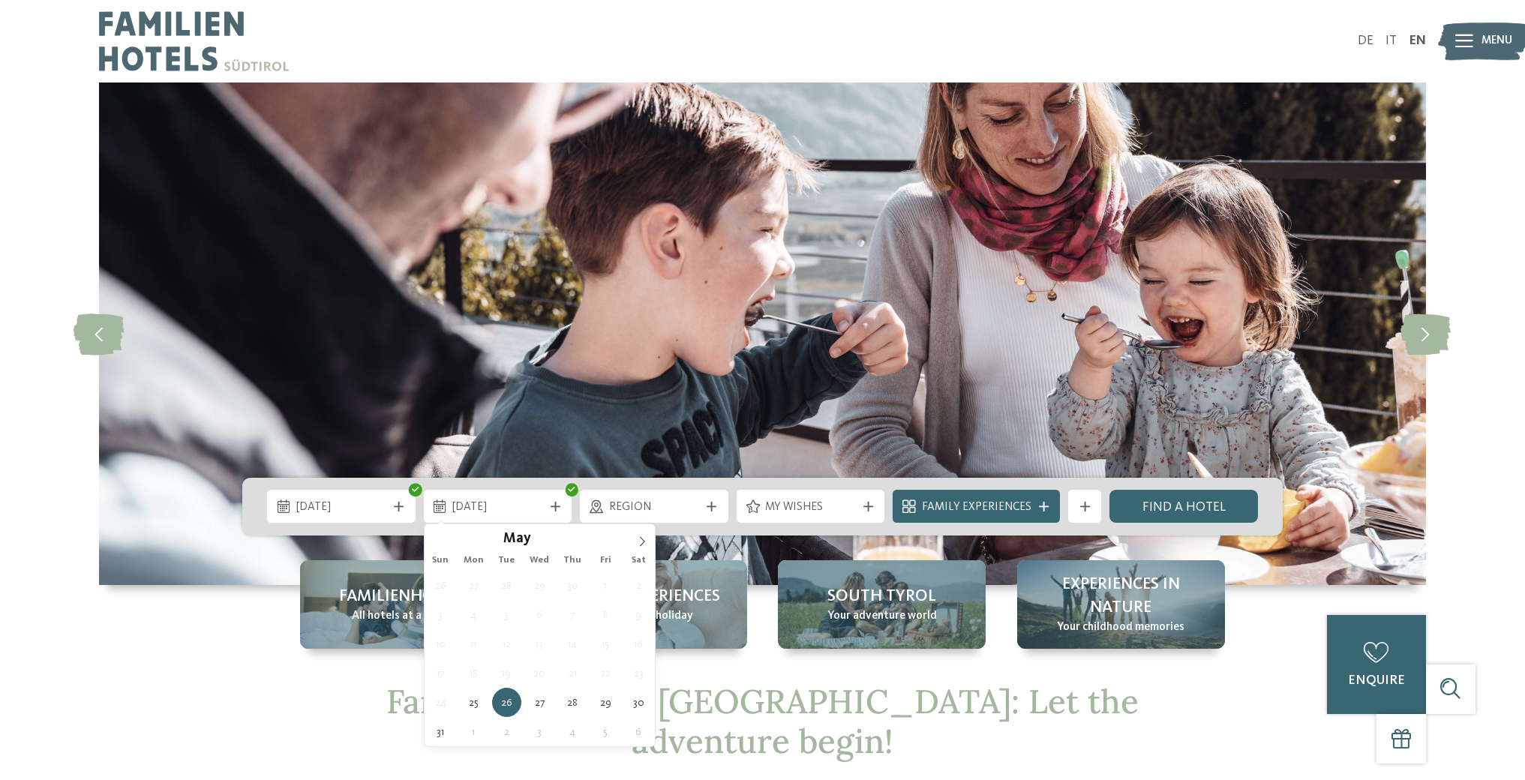
type div "29.05.2026"
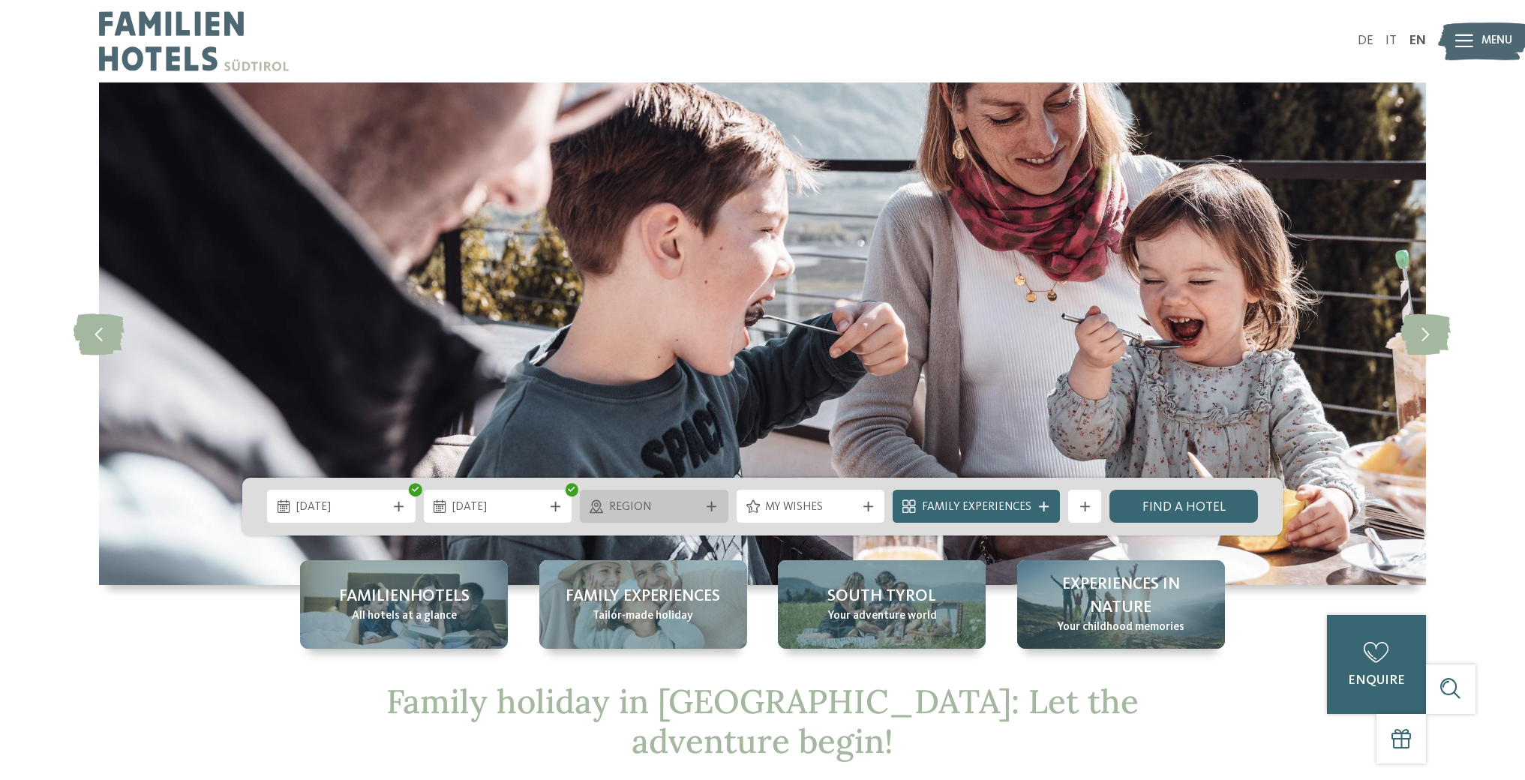
click at [713, 507] on icon at bounding box center [711, 507] width 10 height 10
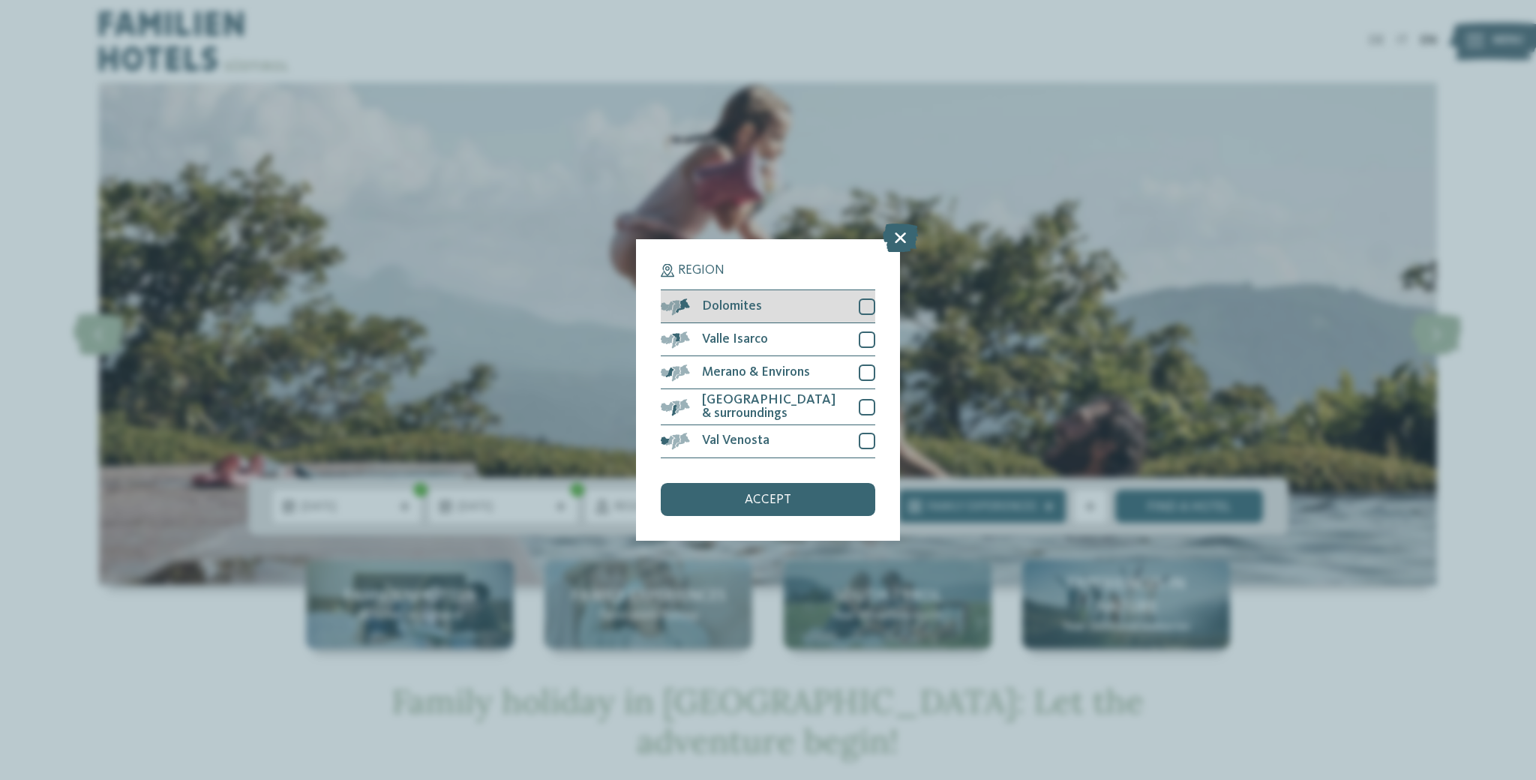
click at [866, 308] on div at bounding box center [867, 306] width 16 height 16
click at [868, 340] on div at bounding box center [867, 339] width 16 height 16
click at [868, 337] on icon at bounding box center [867, 339] width 10 height 10
click at [793, 494] on div "accept" at bounding box center [768, 499] width 214 height 33
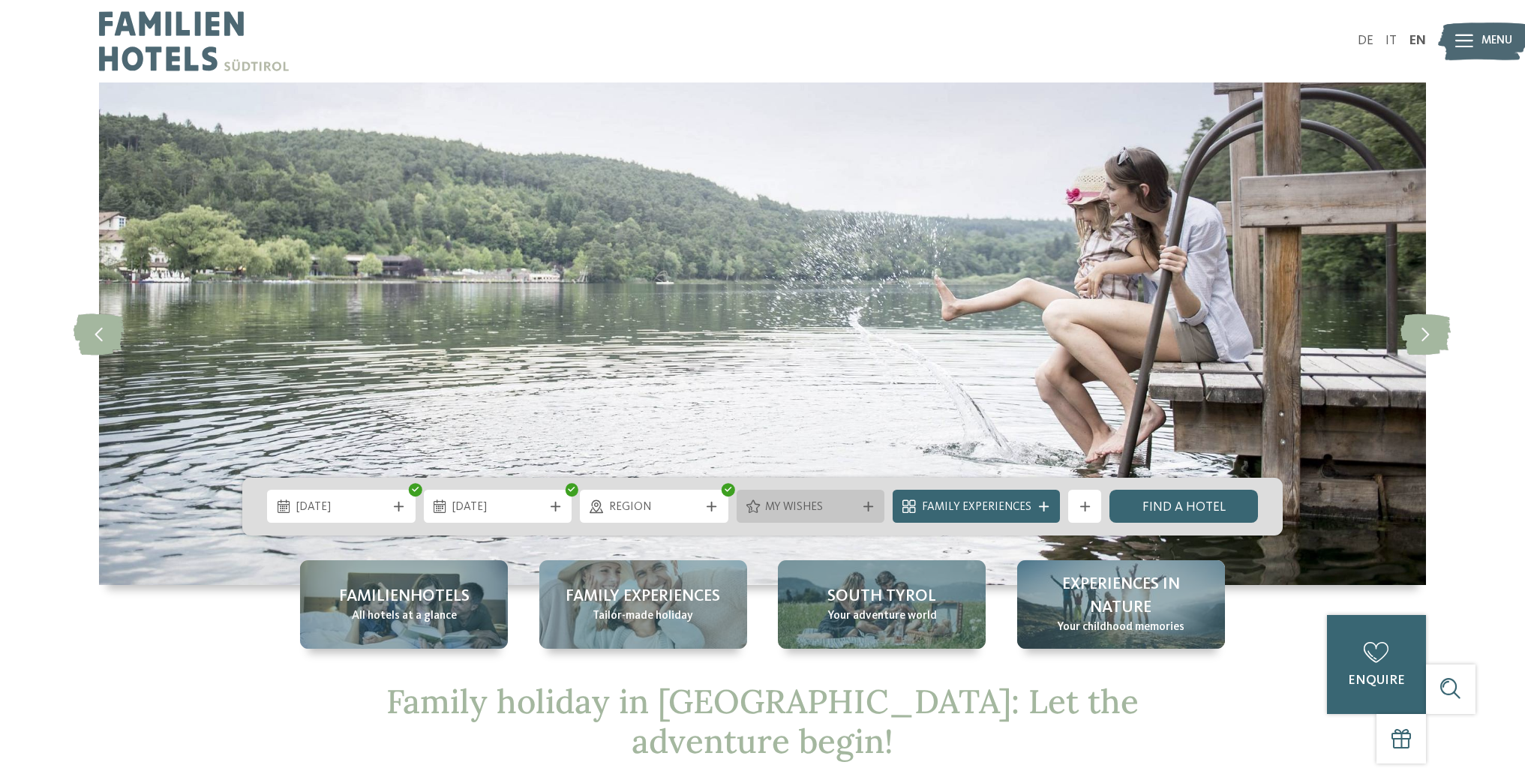
click at [837, 507] on span "My wishes" at bounding box center [810, 507] width 91 height 16
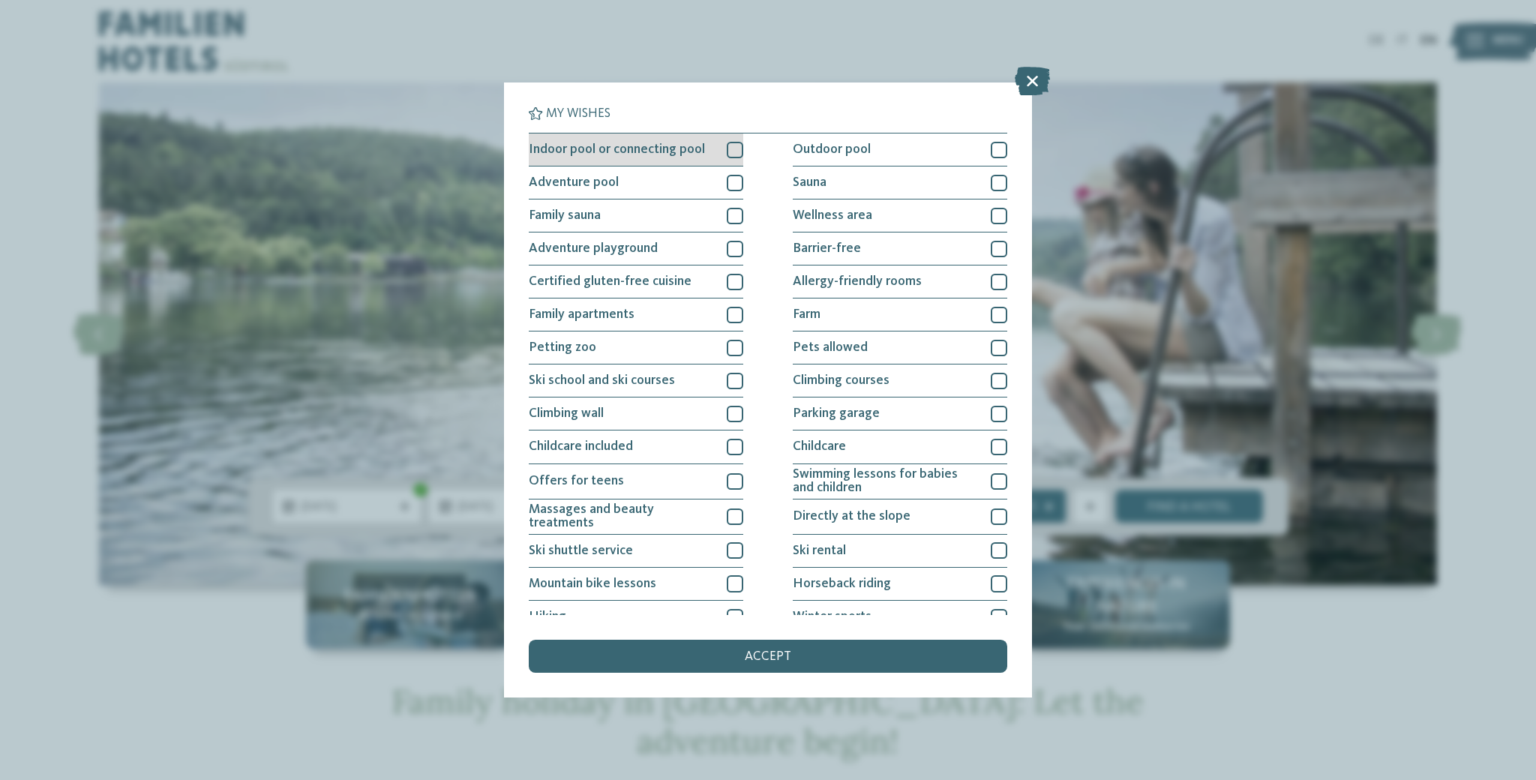
click at [730, 148] on div at bounding box center [735, 150] width 16 height 16
drag, startPoint x: 730, startPoint y: 184, endPoint x: 730, endPoint y: 193, distance: 9.0
click at [730, 184] on div at bounding box center [735, 183] width 16 height 16
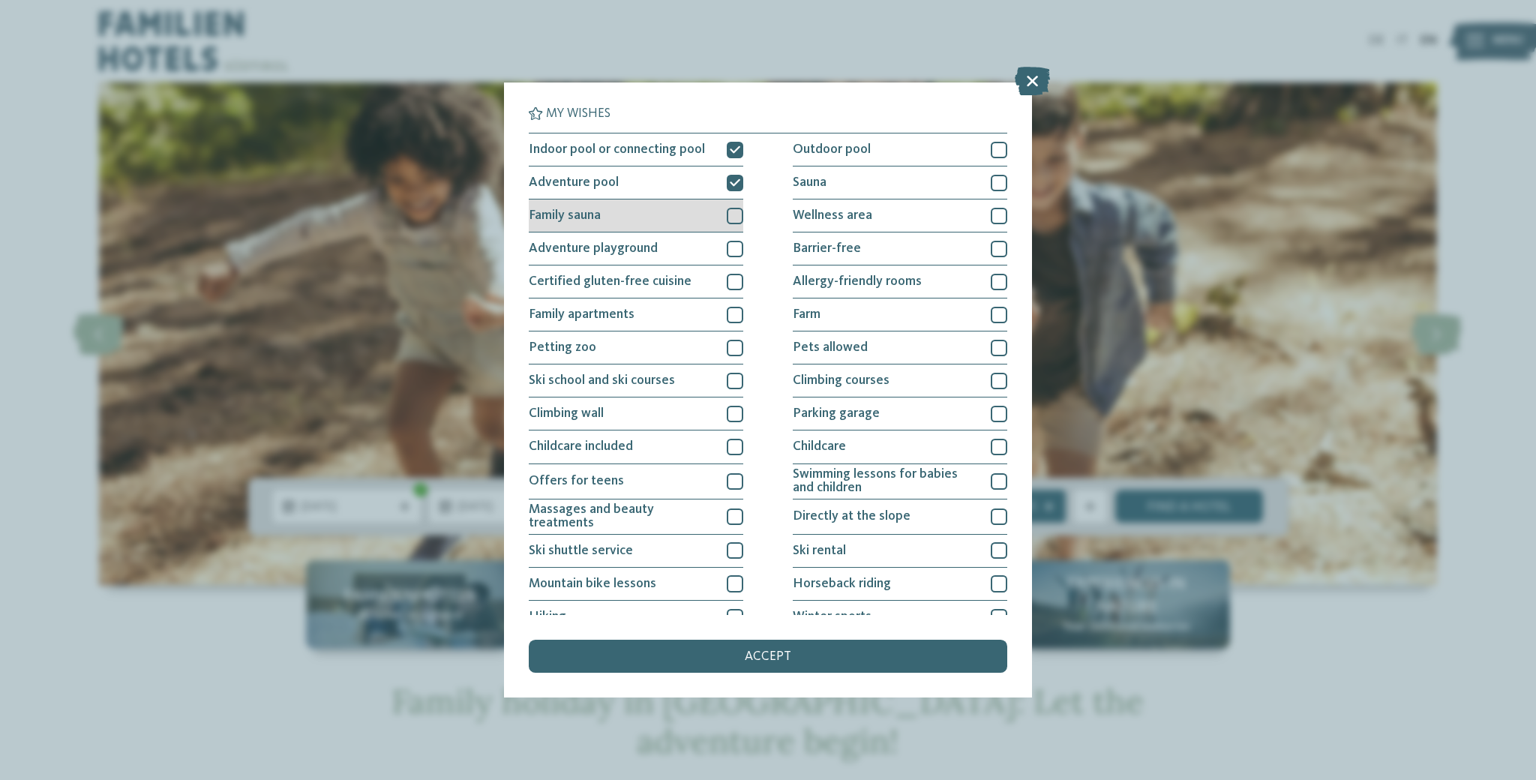
click at [729, 220] on div at bounding box center [735, 216] width 16 height 16
click at [732, 250] on div at bounding box center [735, 249] width 16 height 16
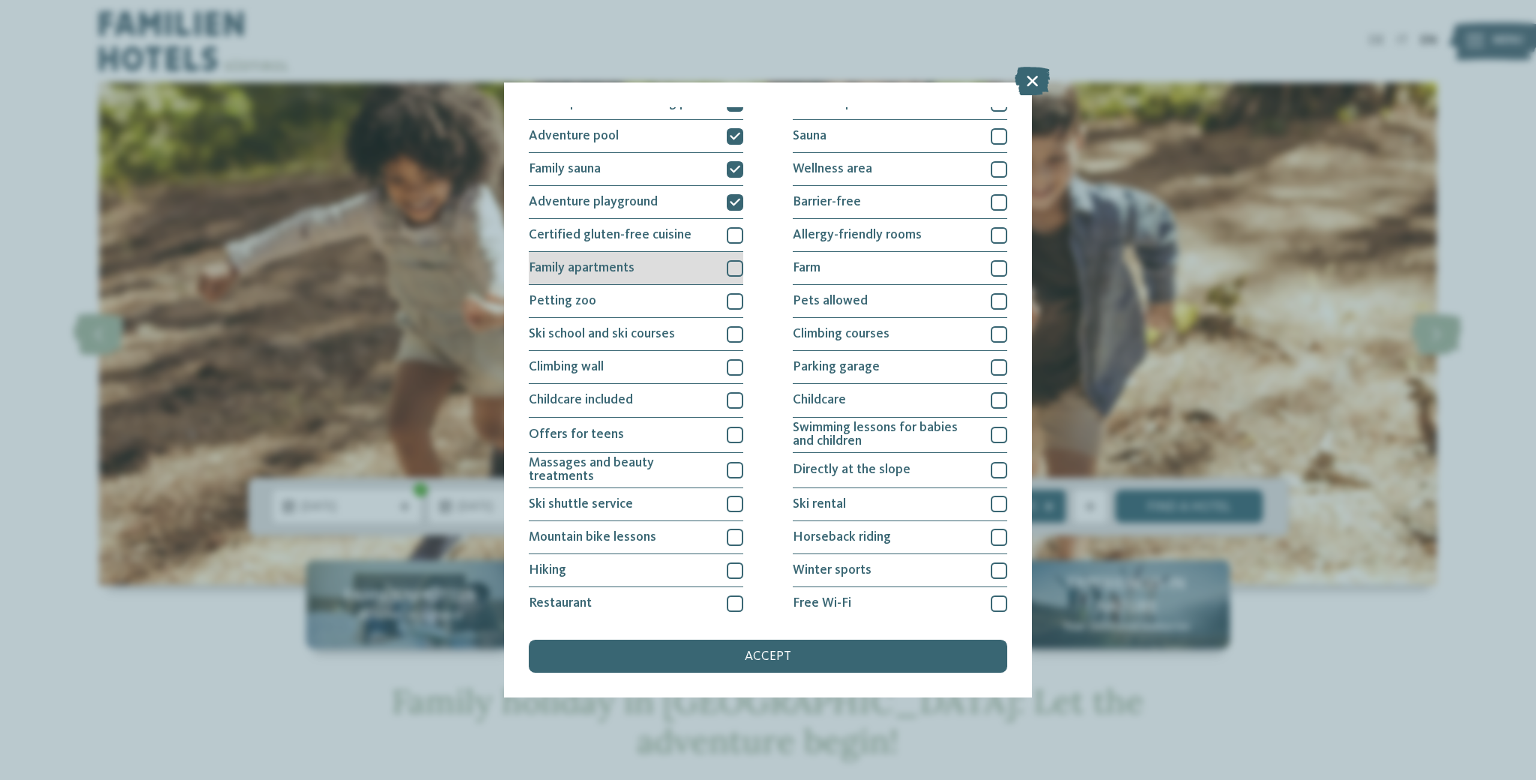
scroll to position [48, 0]
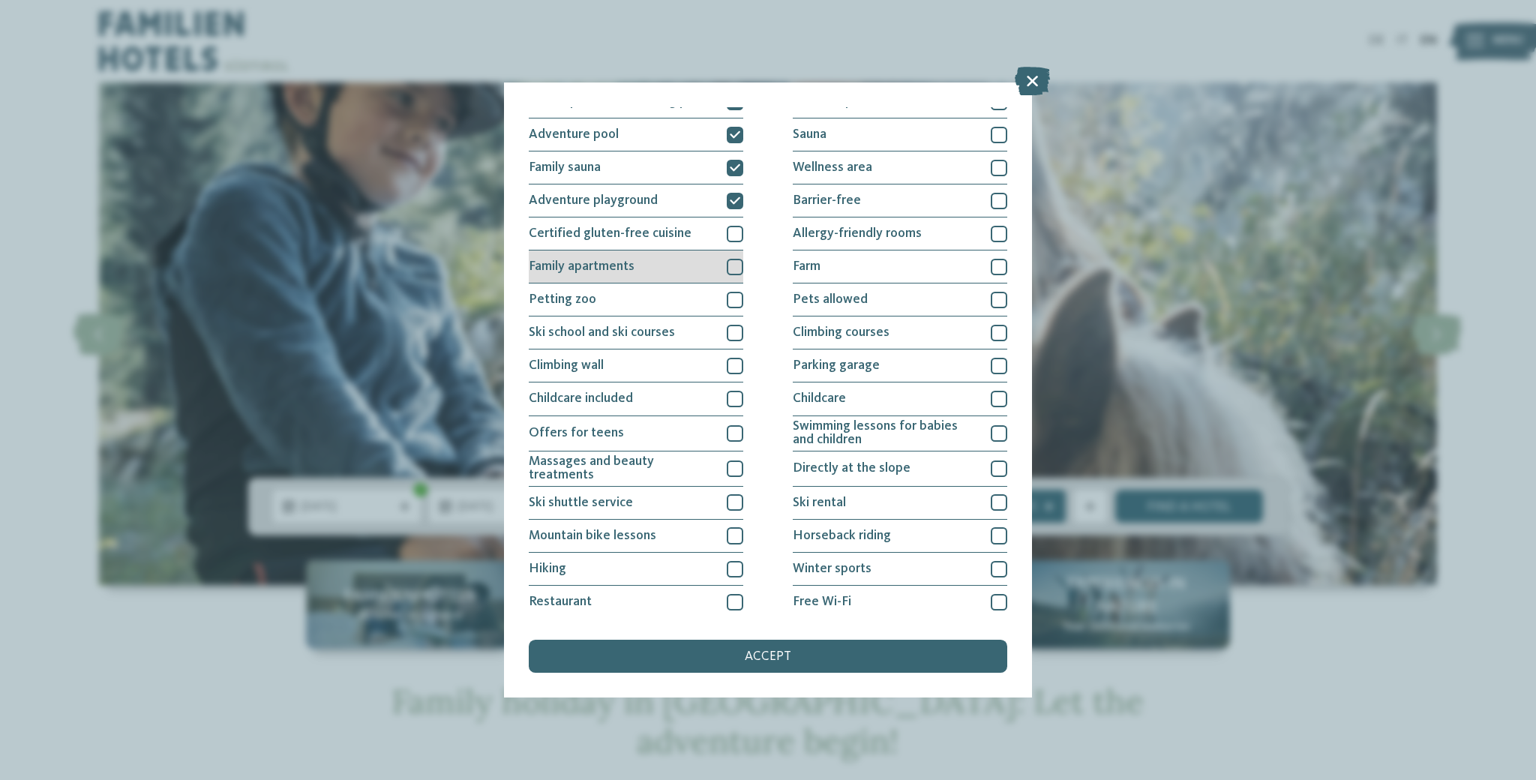
click at [731, 268] on div at bounding box center [735, 267] width 16 height 16
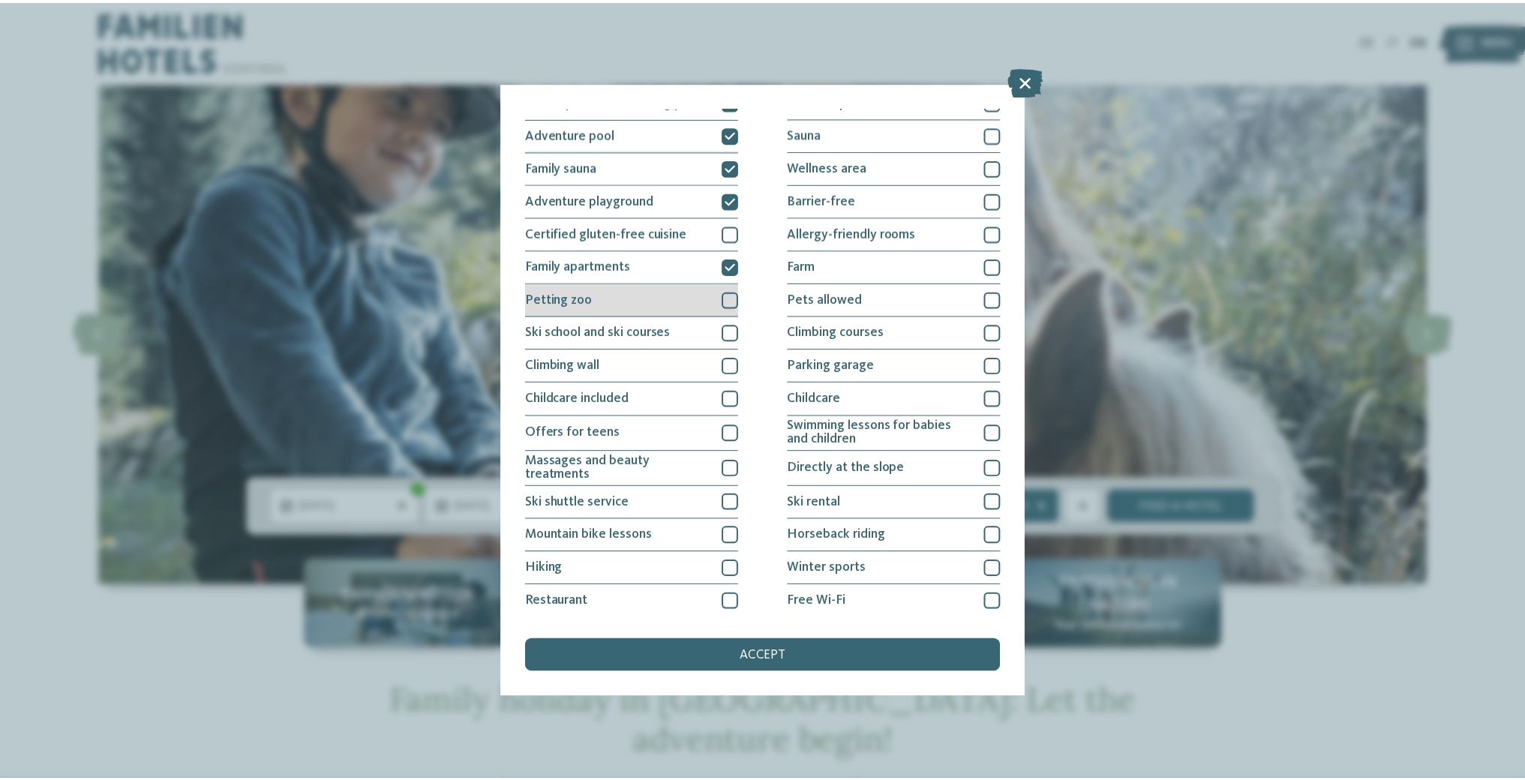
scroll to position [85, 0]
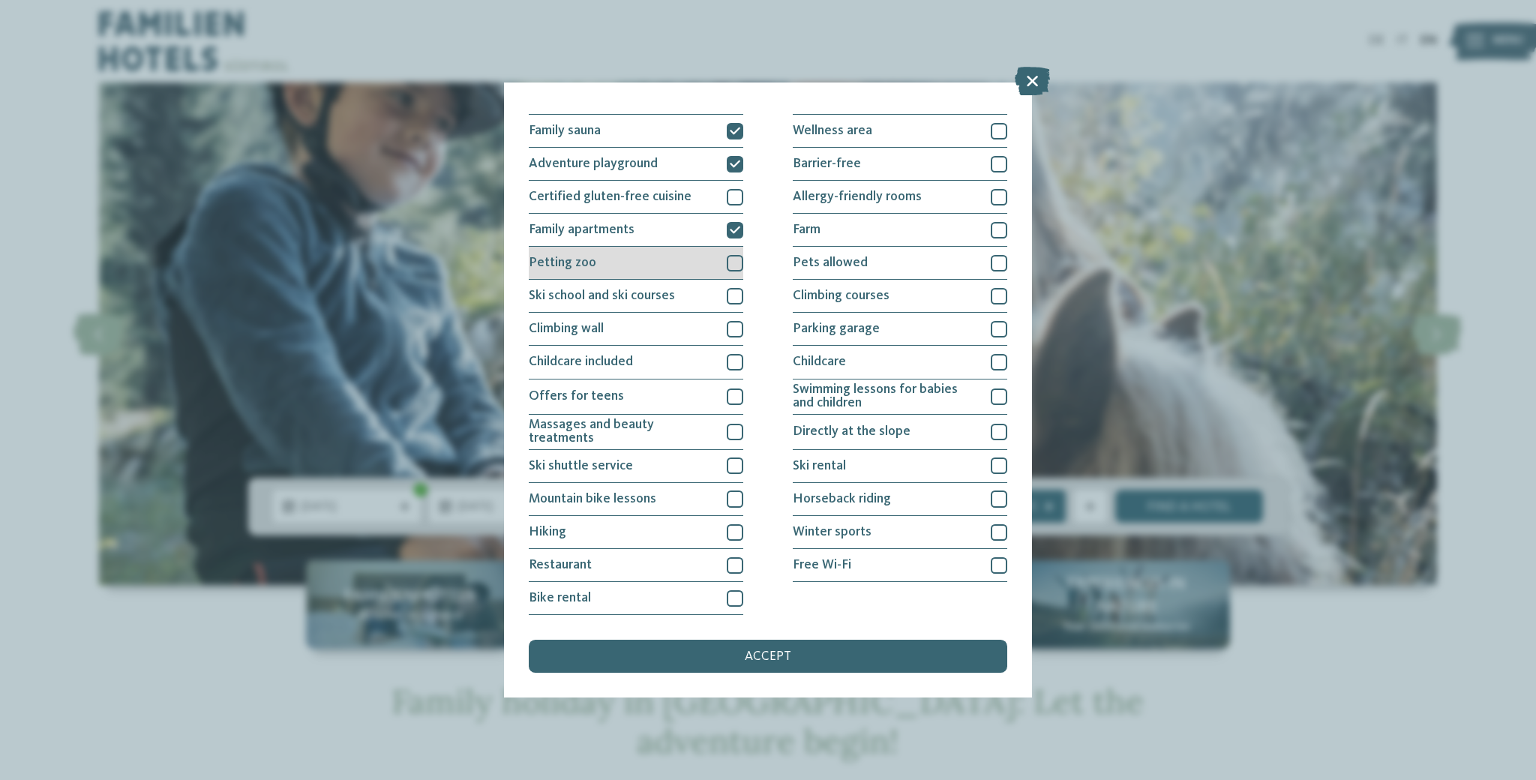
click at [730, 265] on div at bounding box center [735, 263] width 16 height 16
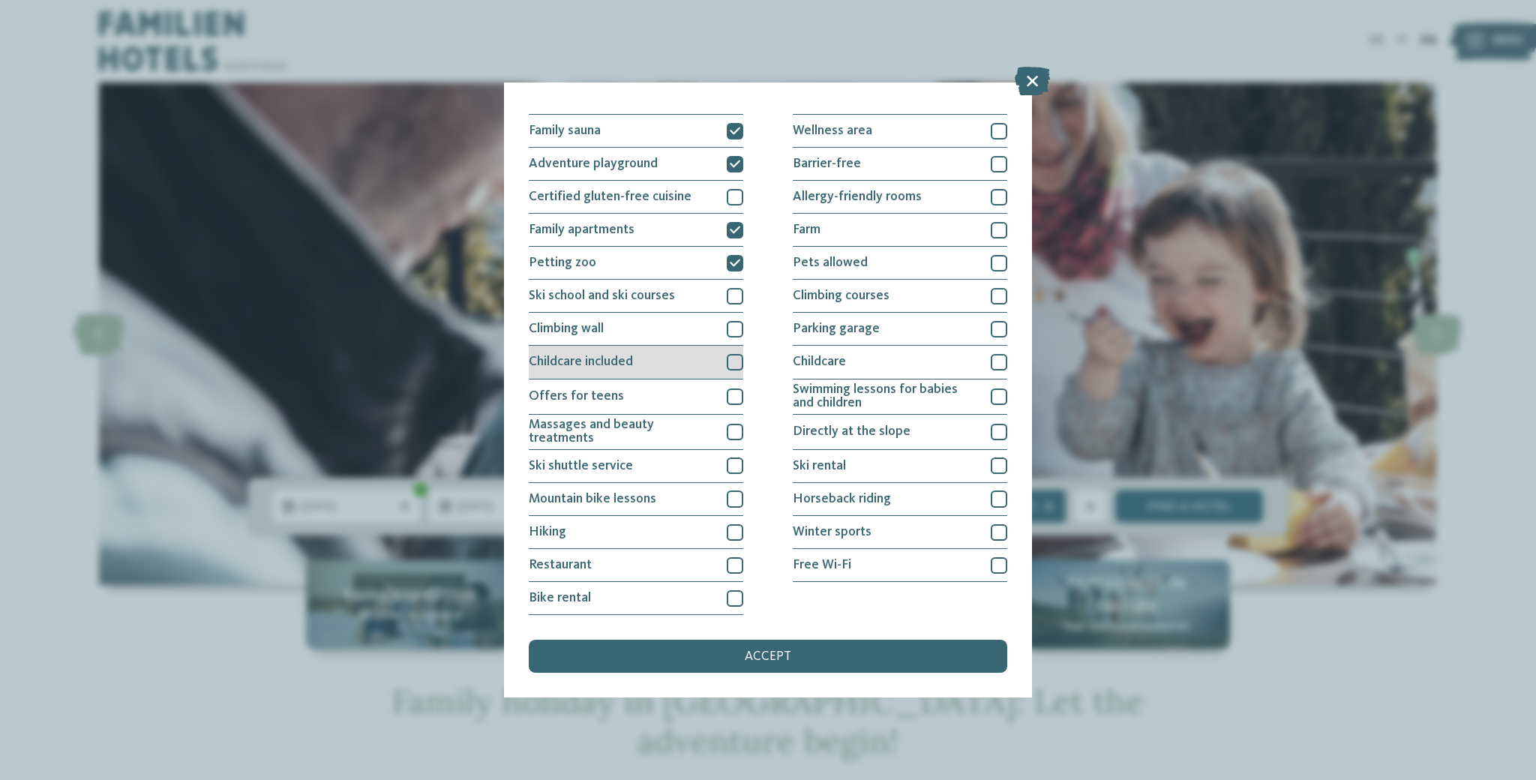
click at [730, 364] on div at bounding box center [735, 362] width 16 height 16
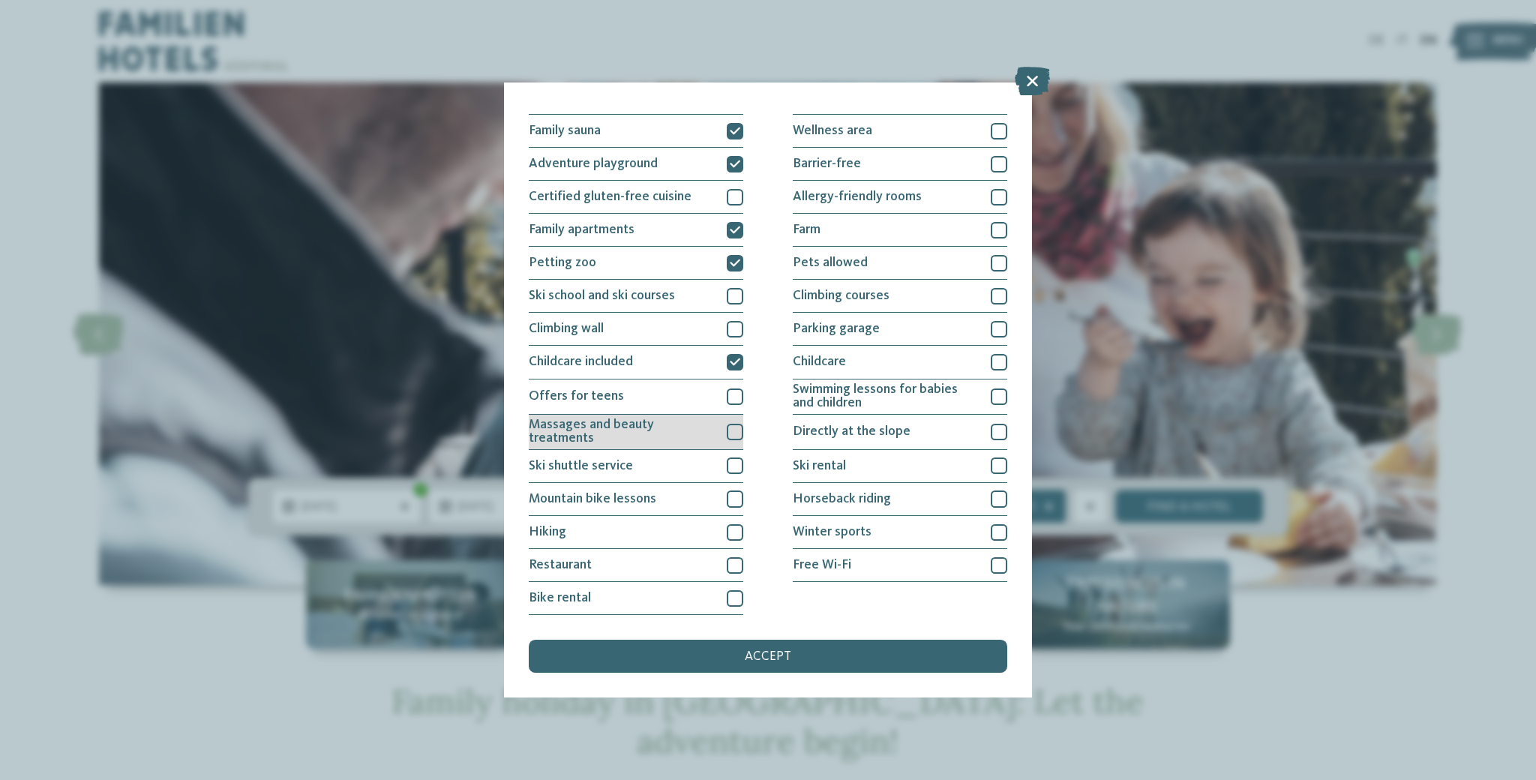
click at [731, 433] on div at bounding box center [735, 432] width 16 height 16
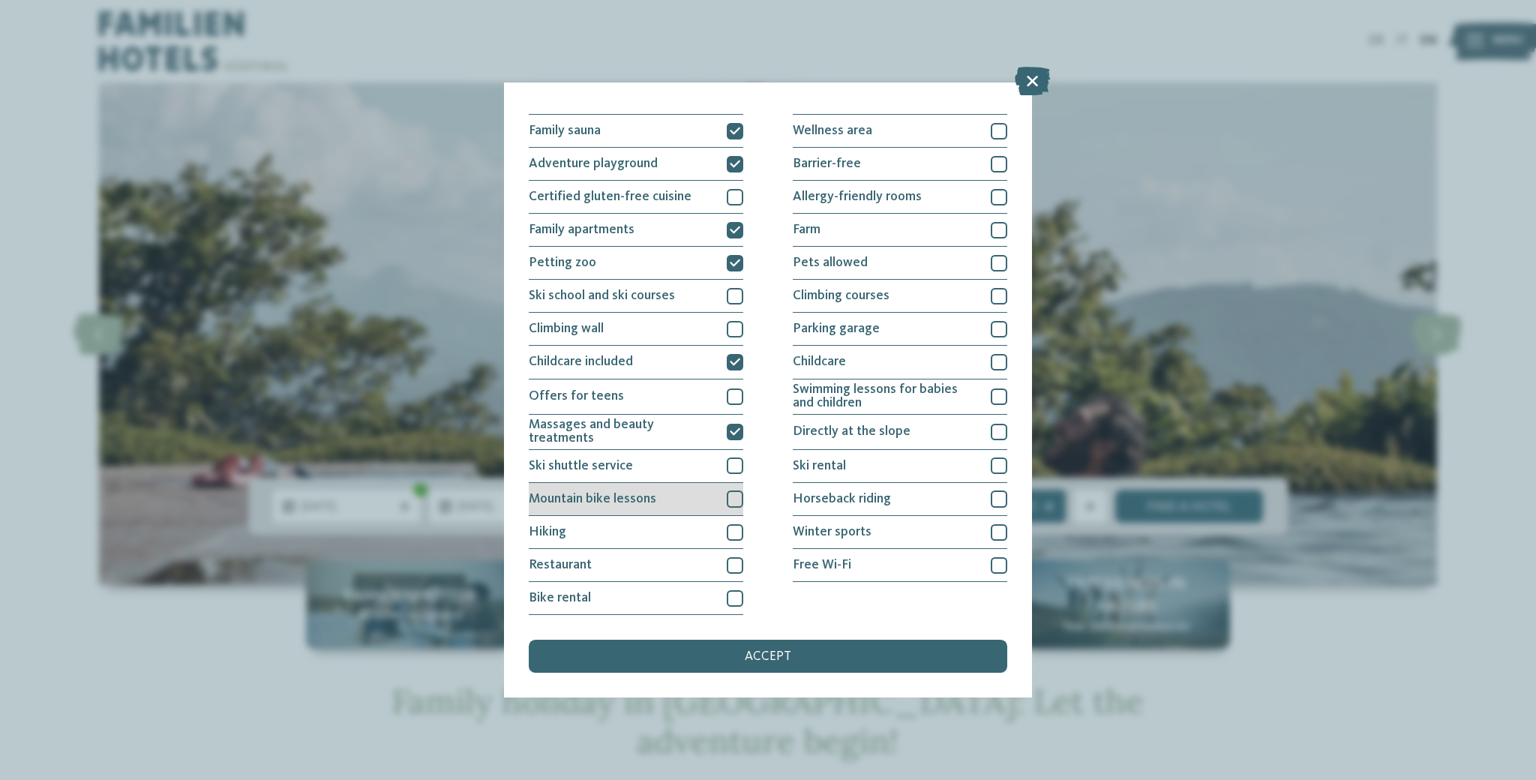
click at [730, 500] on div at bounding box center [735, 498] width 16 height 16
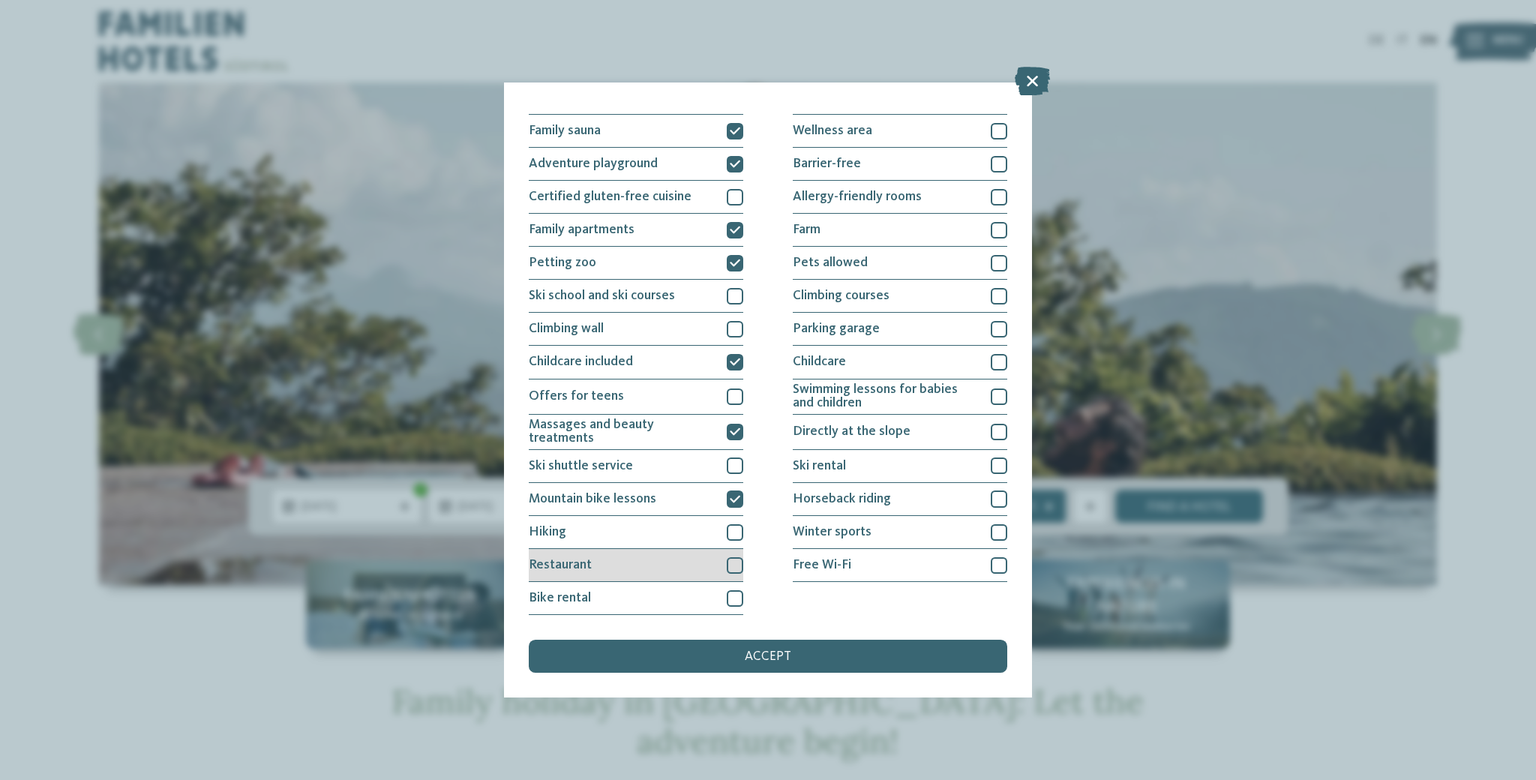
click at [735, 565] on div at bounding box center [735, 565] width 16 height 16
click at [730, 598] on div at bounding box center [735, 598] width 16 height 16
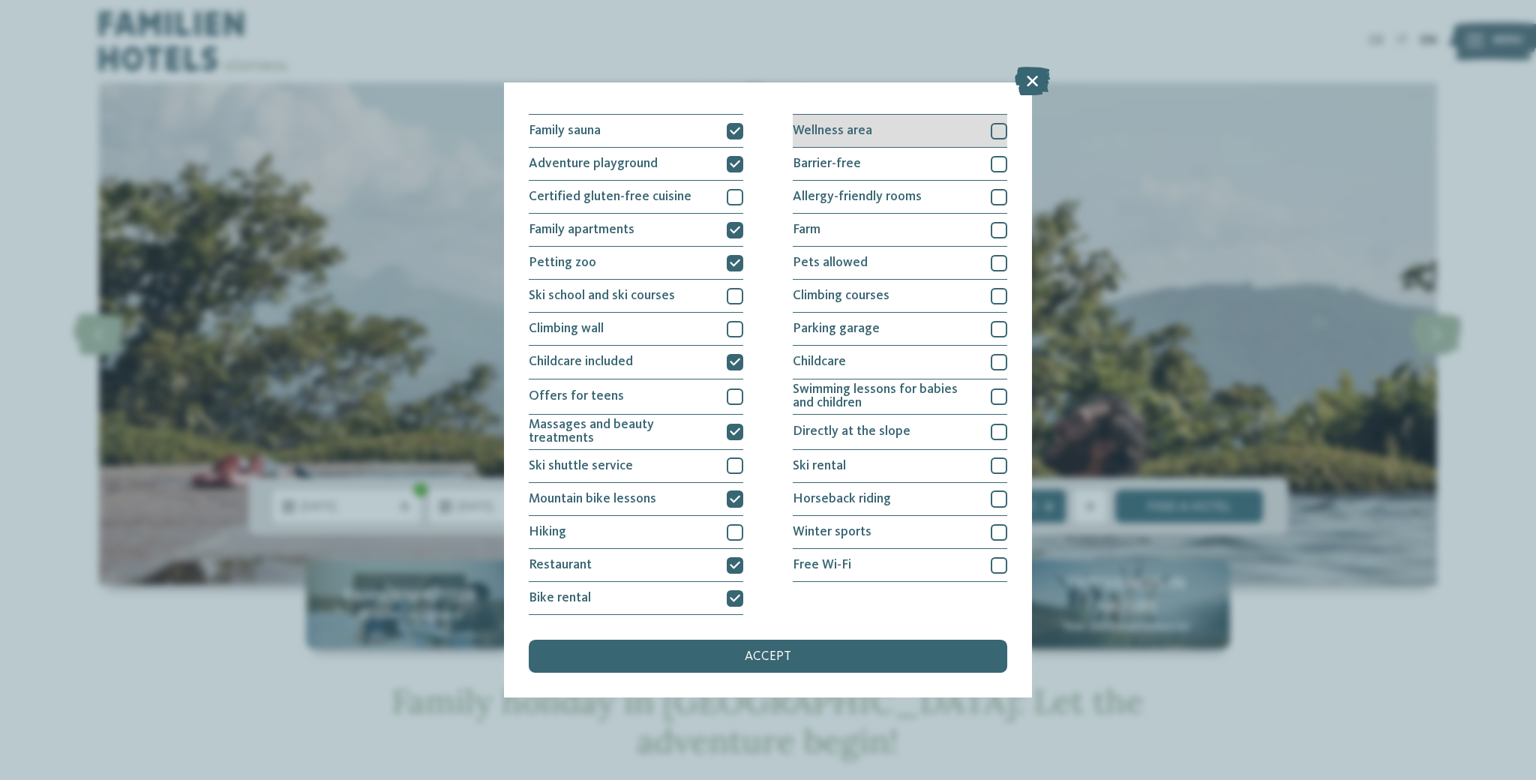
click at [994, 130] on div at bounding box center [999, 131] width 16 height 16
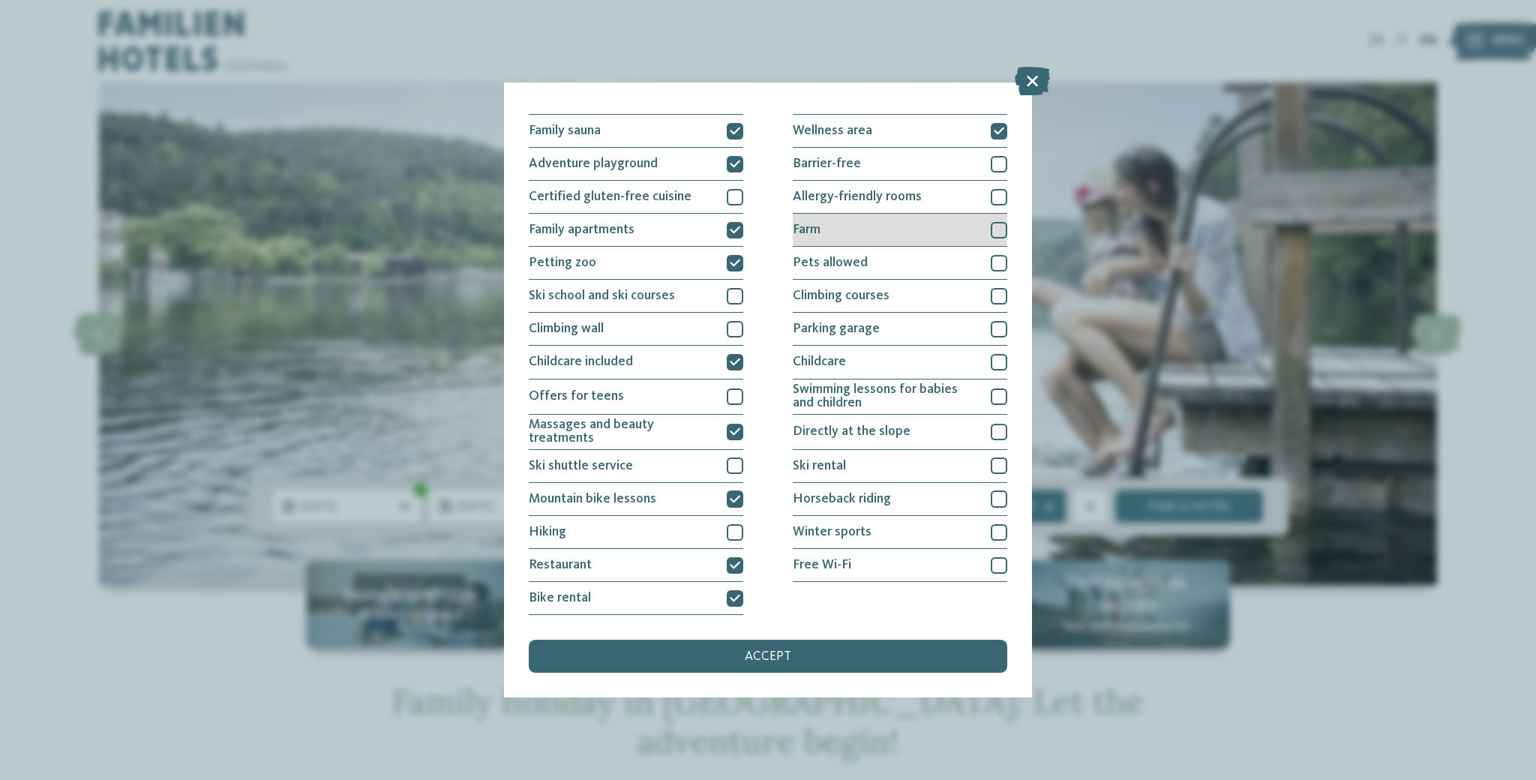
click at [991, 230] on div at bounding box center [999, 230] width 16 height 16
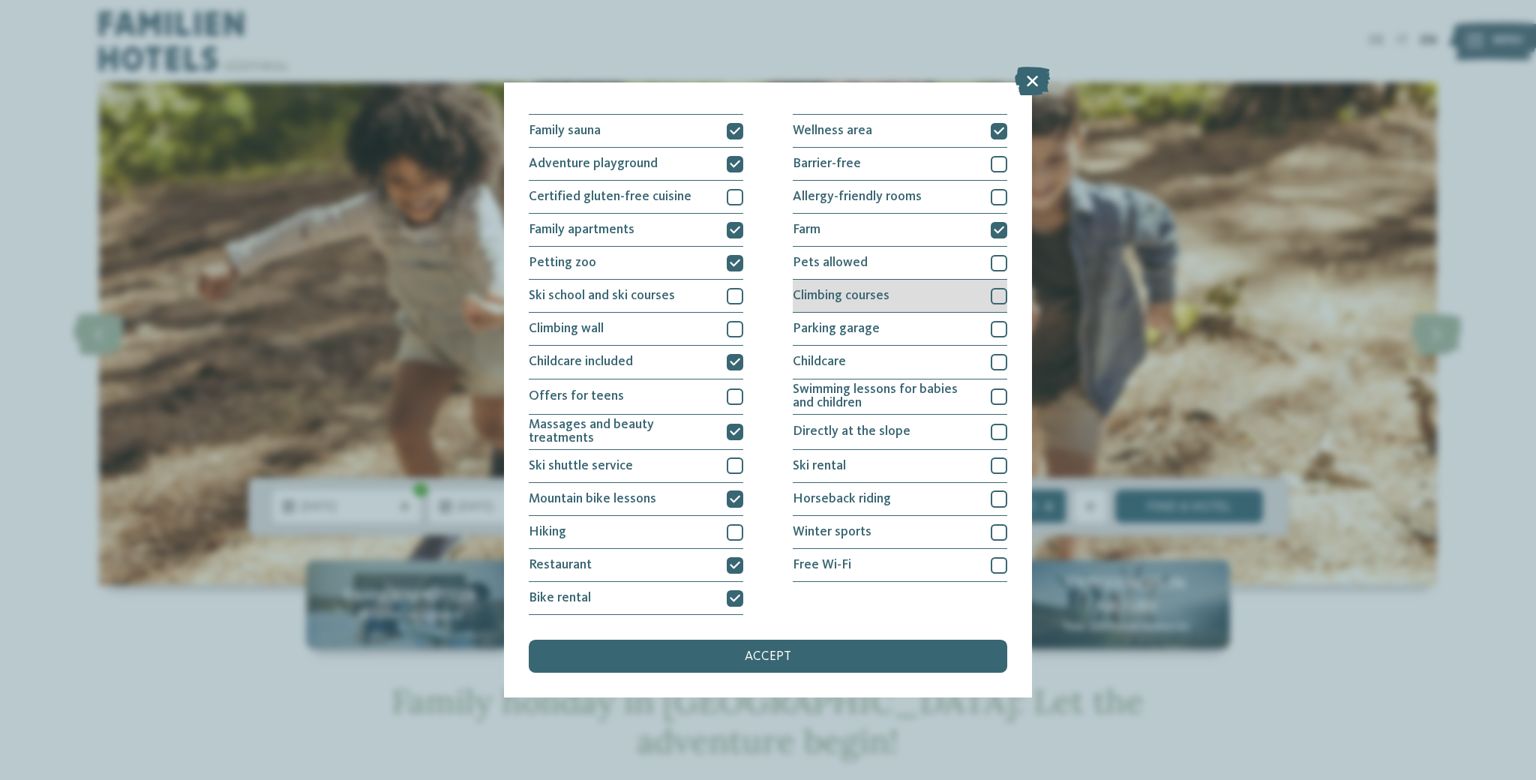
click at [991, 295] on div at bounding box center [999, 296] width 16 height 16
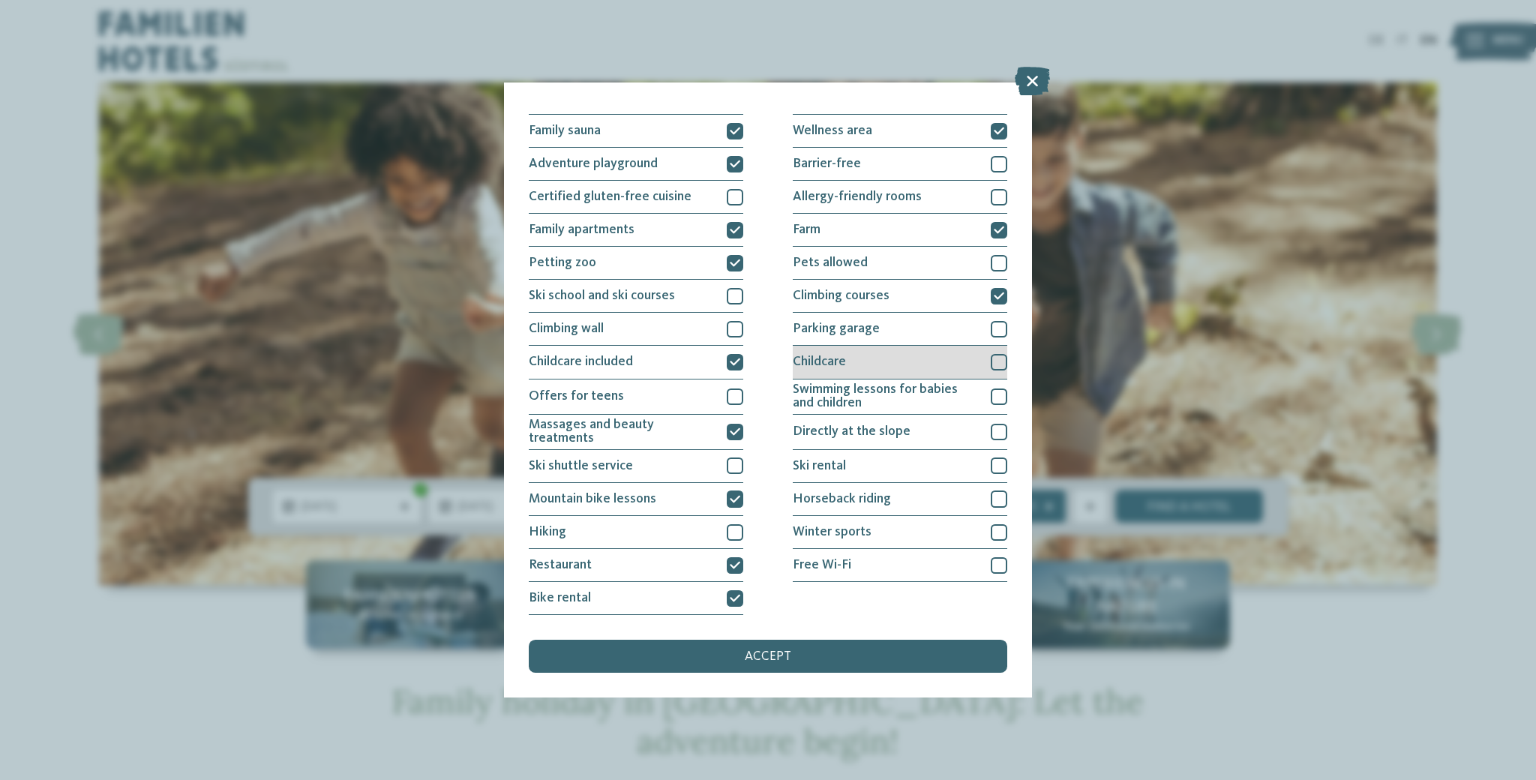
click at [994, 362] on div at bounding box center [999, 362] width 16 height 16
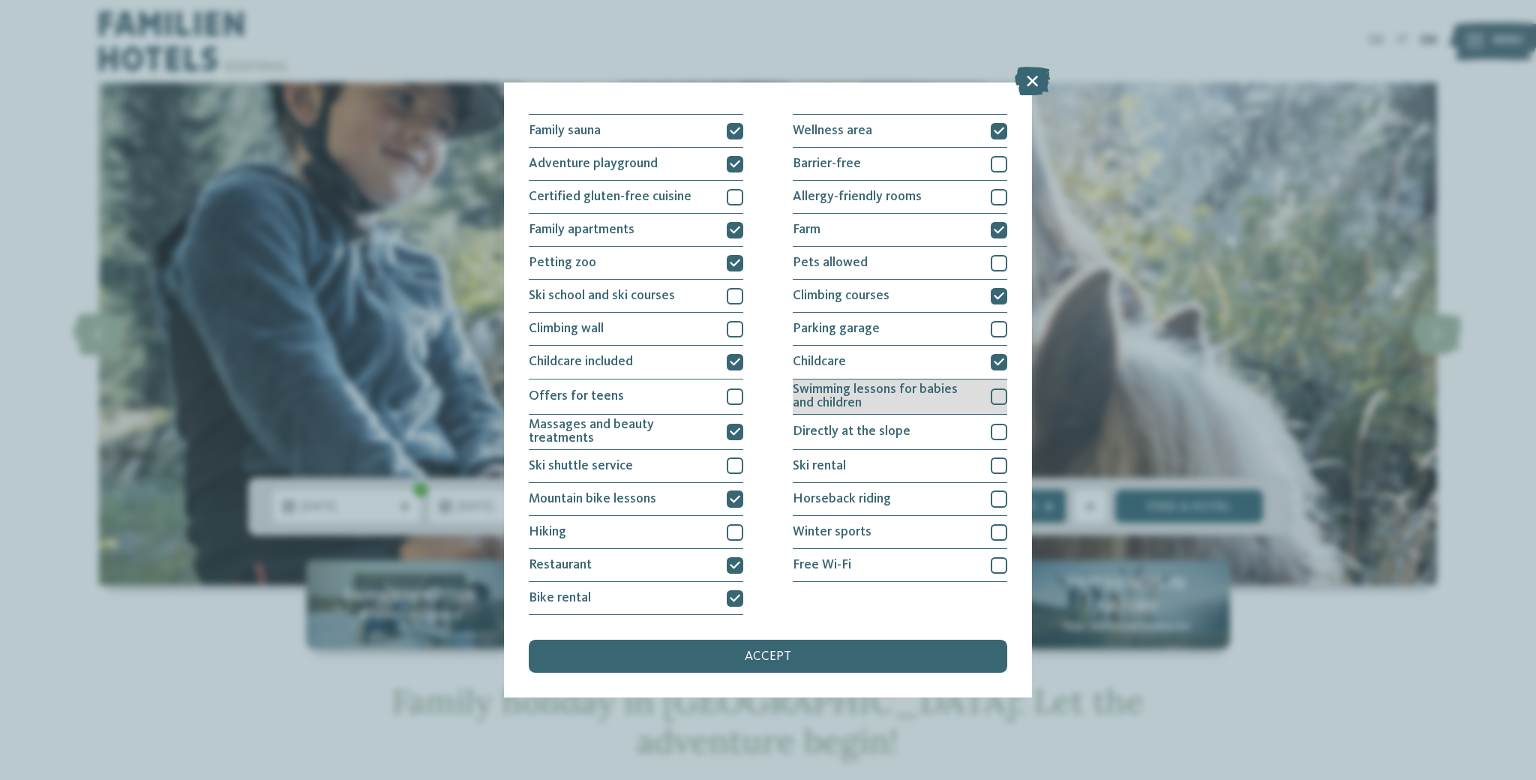
click at [991, 396] on div at bounding box center [999, 396] width 16 height 16
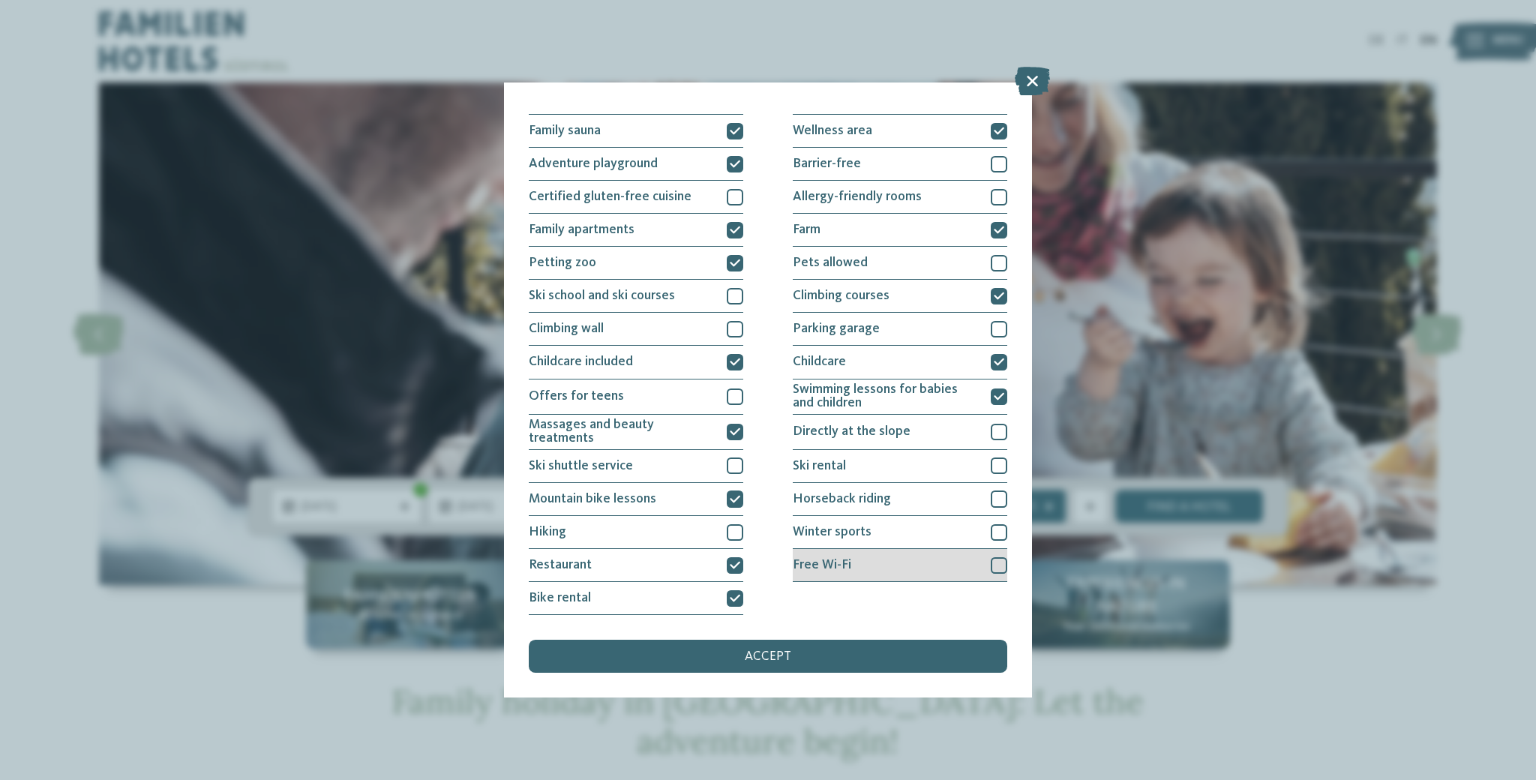
click at [991, 565] on div at bounding box center [999, 565] width 16 height 16
click at [787, 652] on span "accept" at bounding box center [768, 656] width 46 height 13
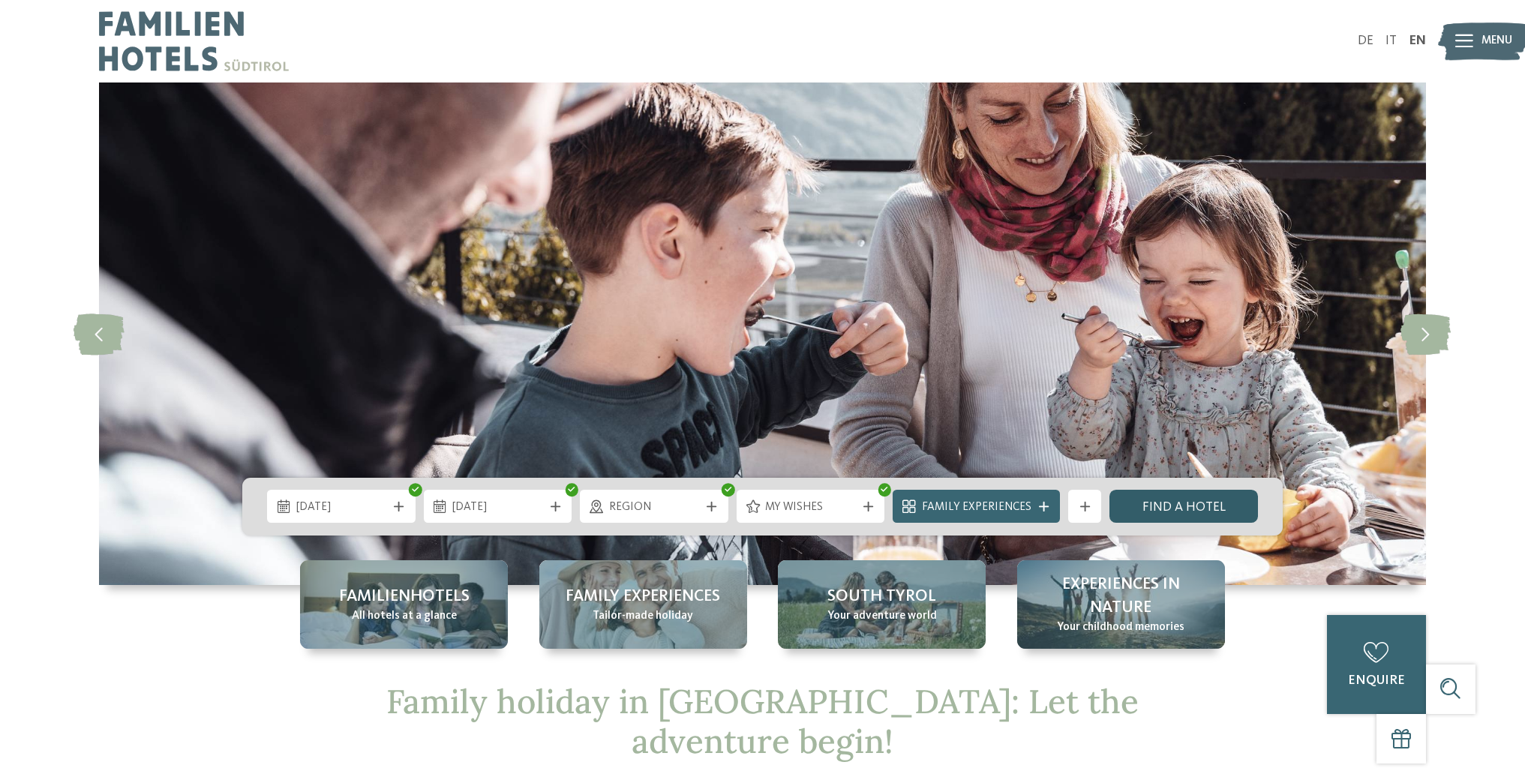
click at [1165, 508] on link "Find a hotel" at bounding box center [1183, 506] width 148 height 33
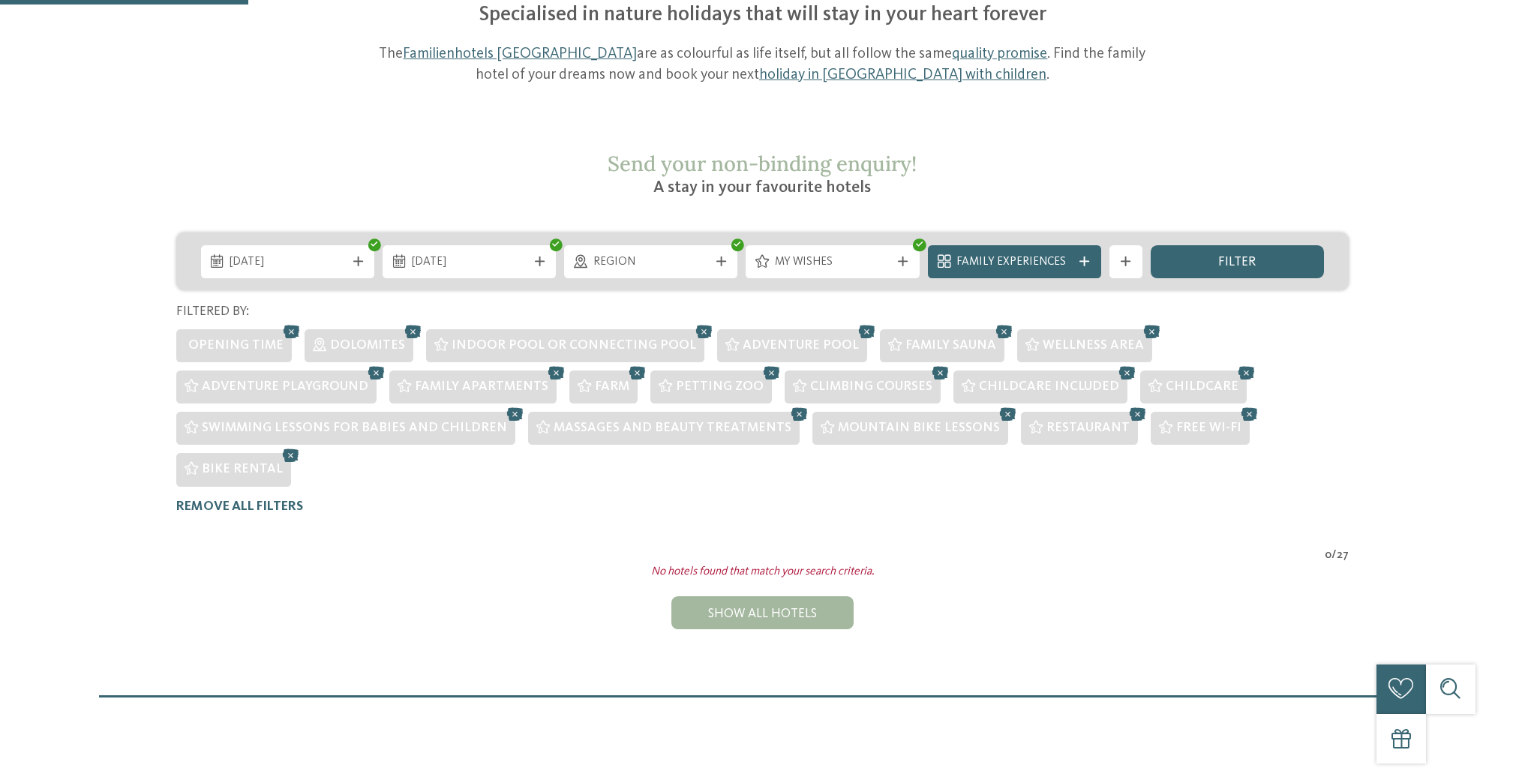
scroll to position [199, 0]
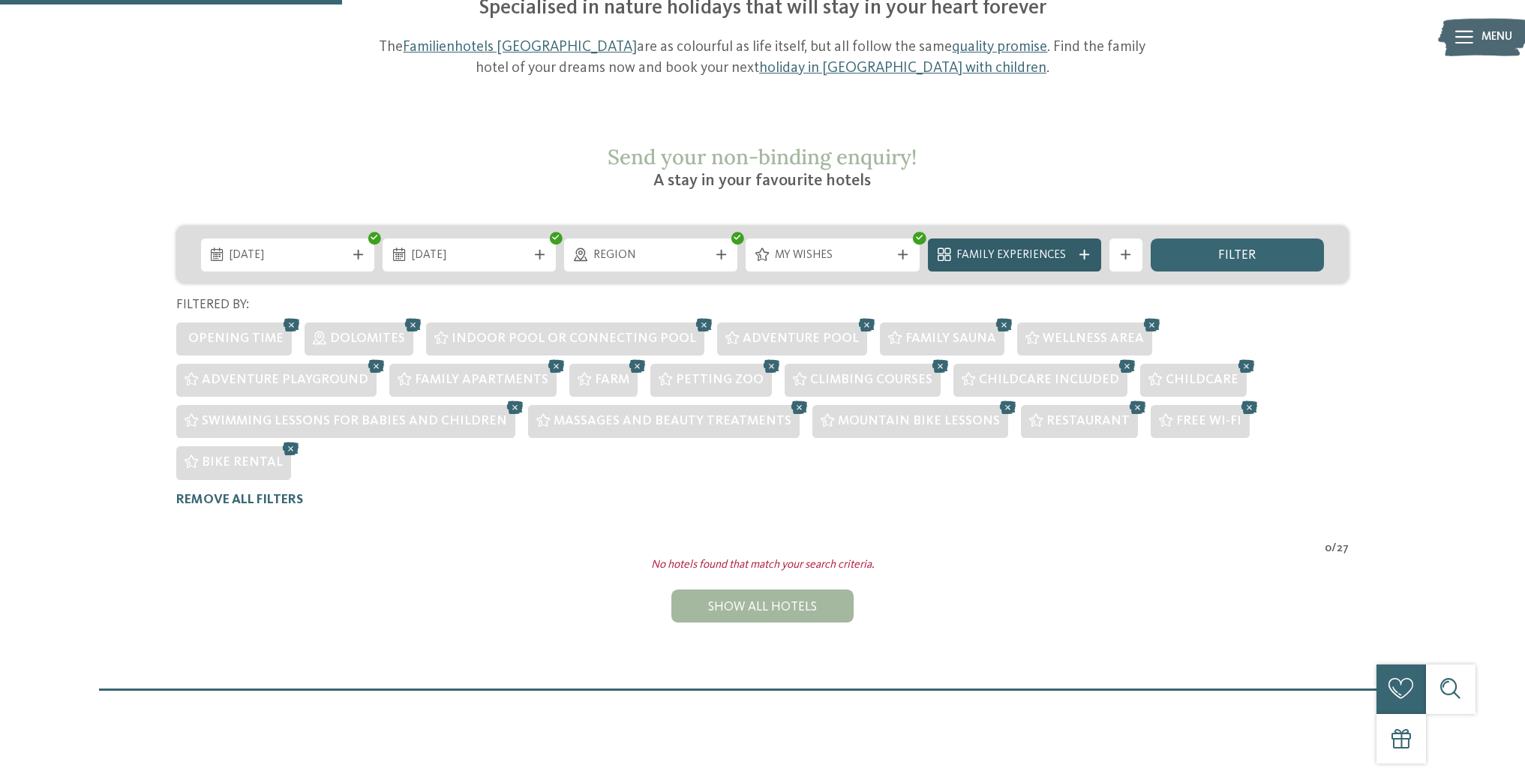
click at [1087, 250] on icon at bounding box center [1084, 255] width 10 height 10
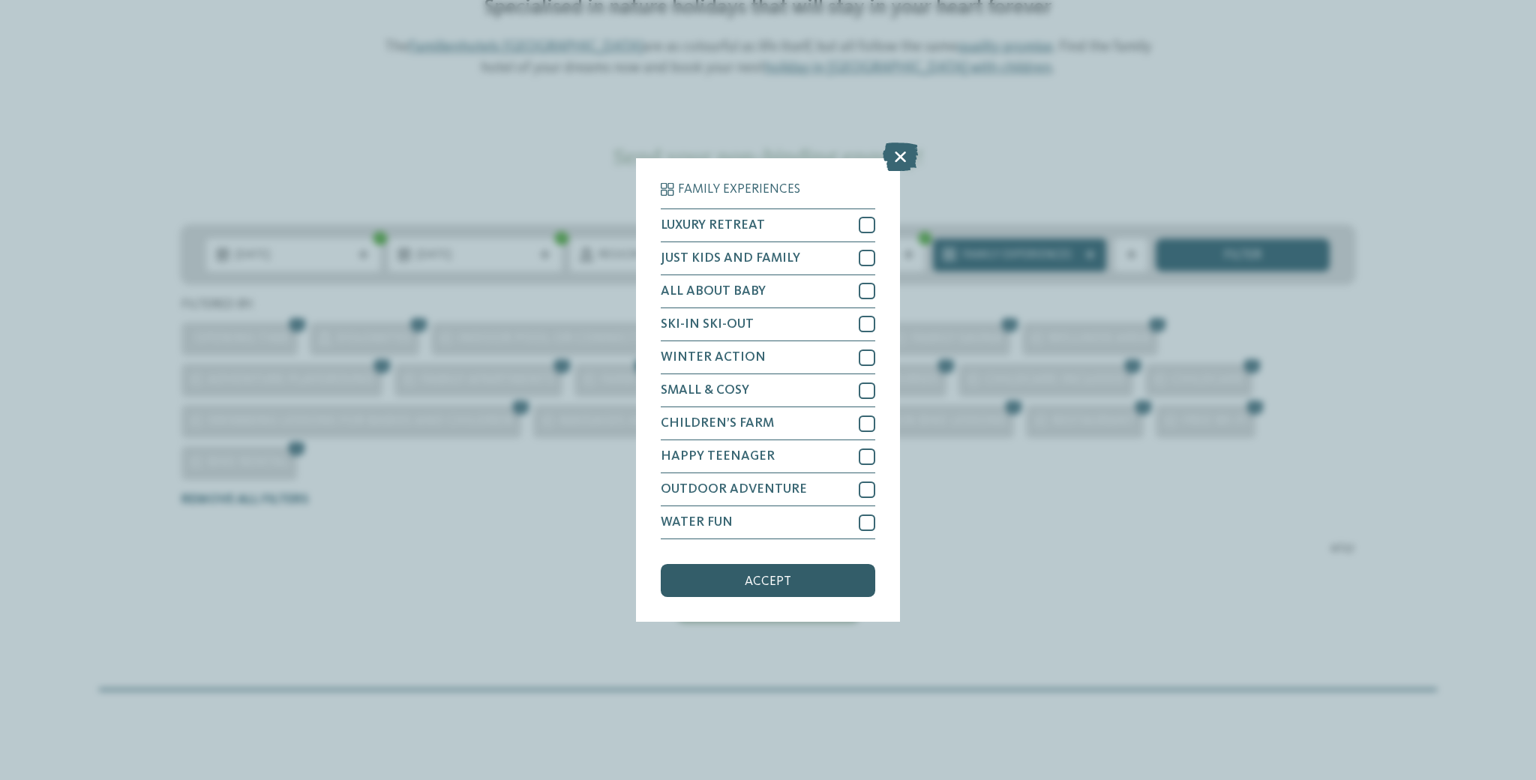
click at [741, 573] on div "accept" at bounding box center [768, 580] width 214 height 33
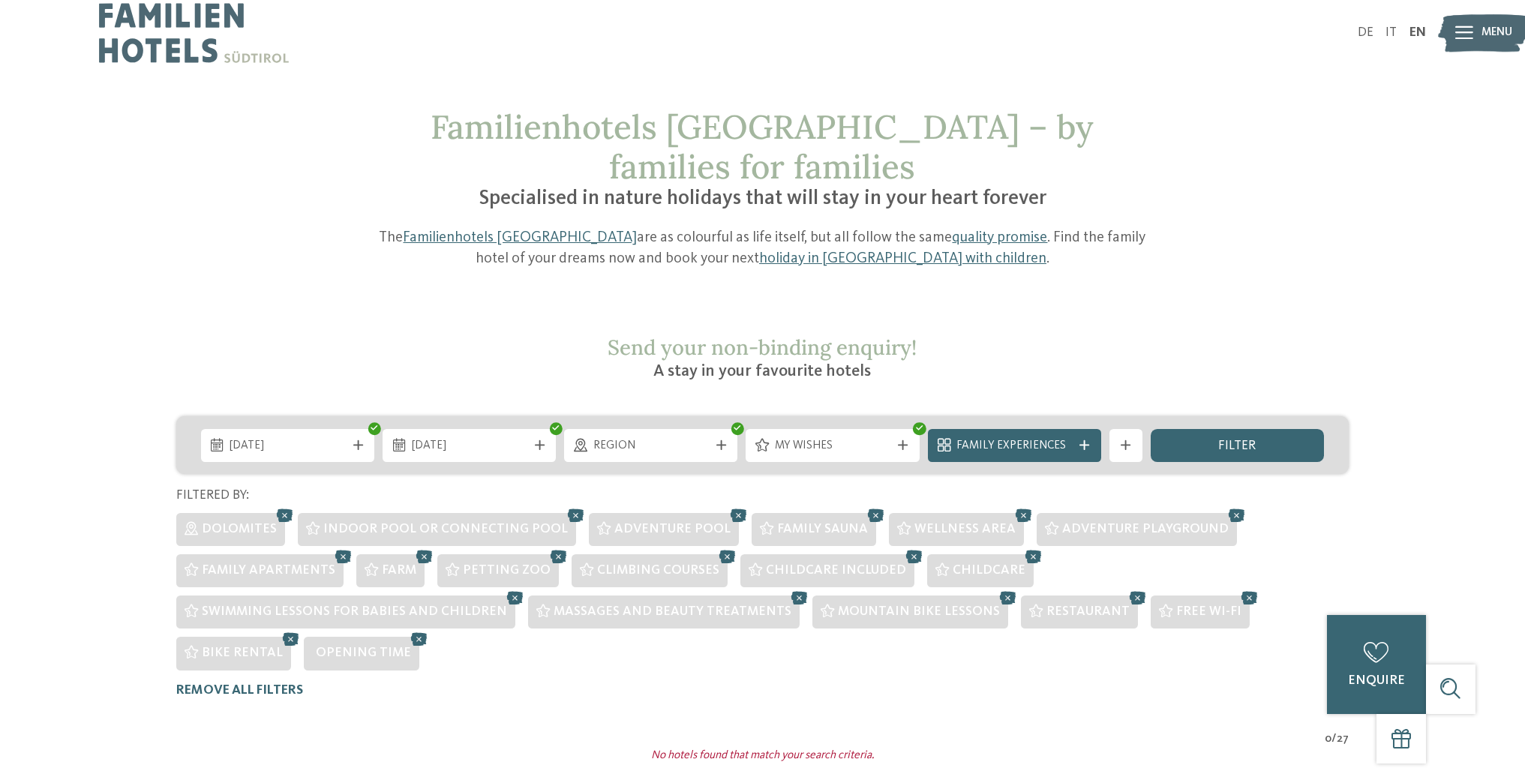
scroll to position [0, 0]
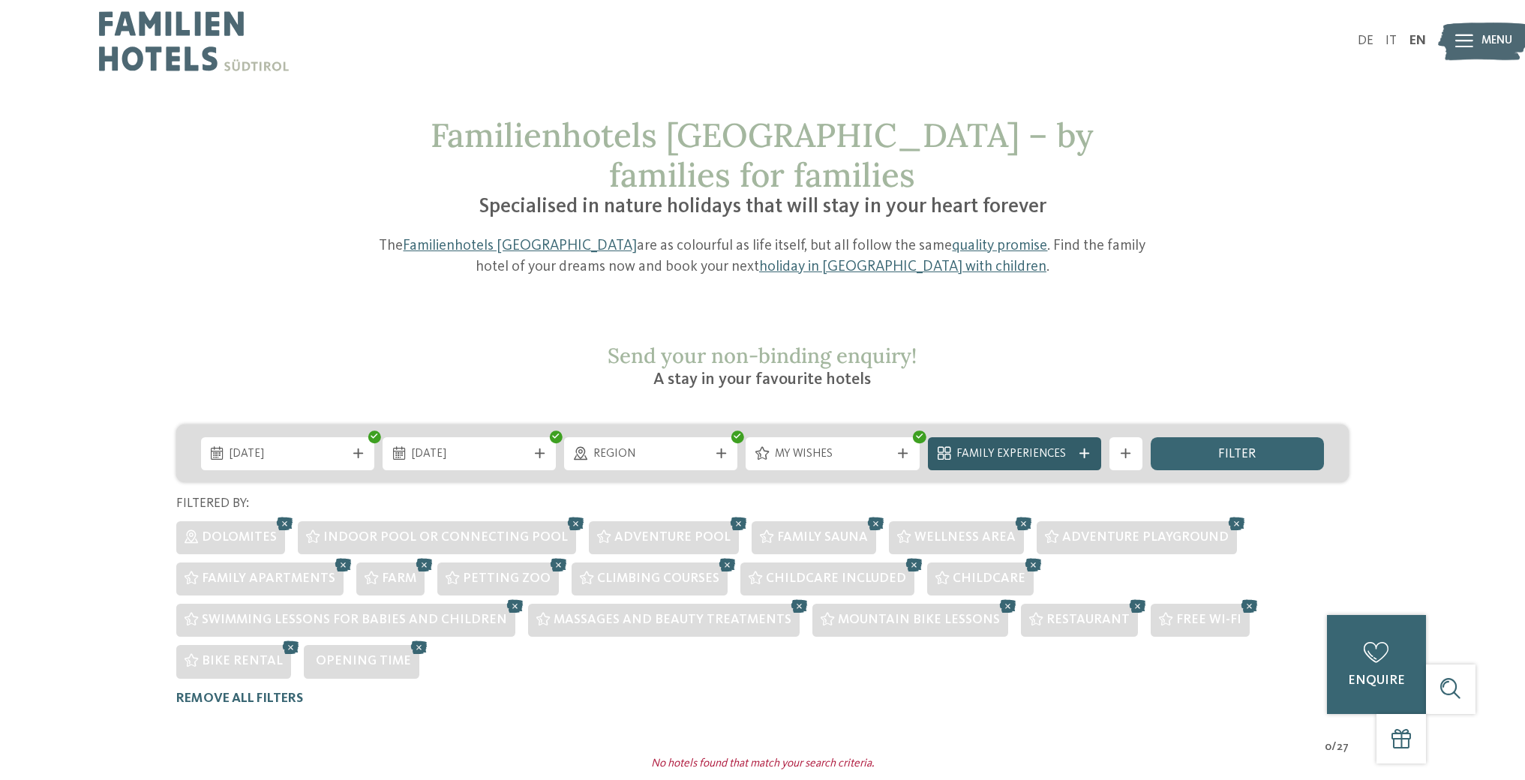
click at [1063, 446] on span "Family Experiences" at bounding box center [1013, 454] width 115 height 16
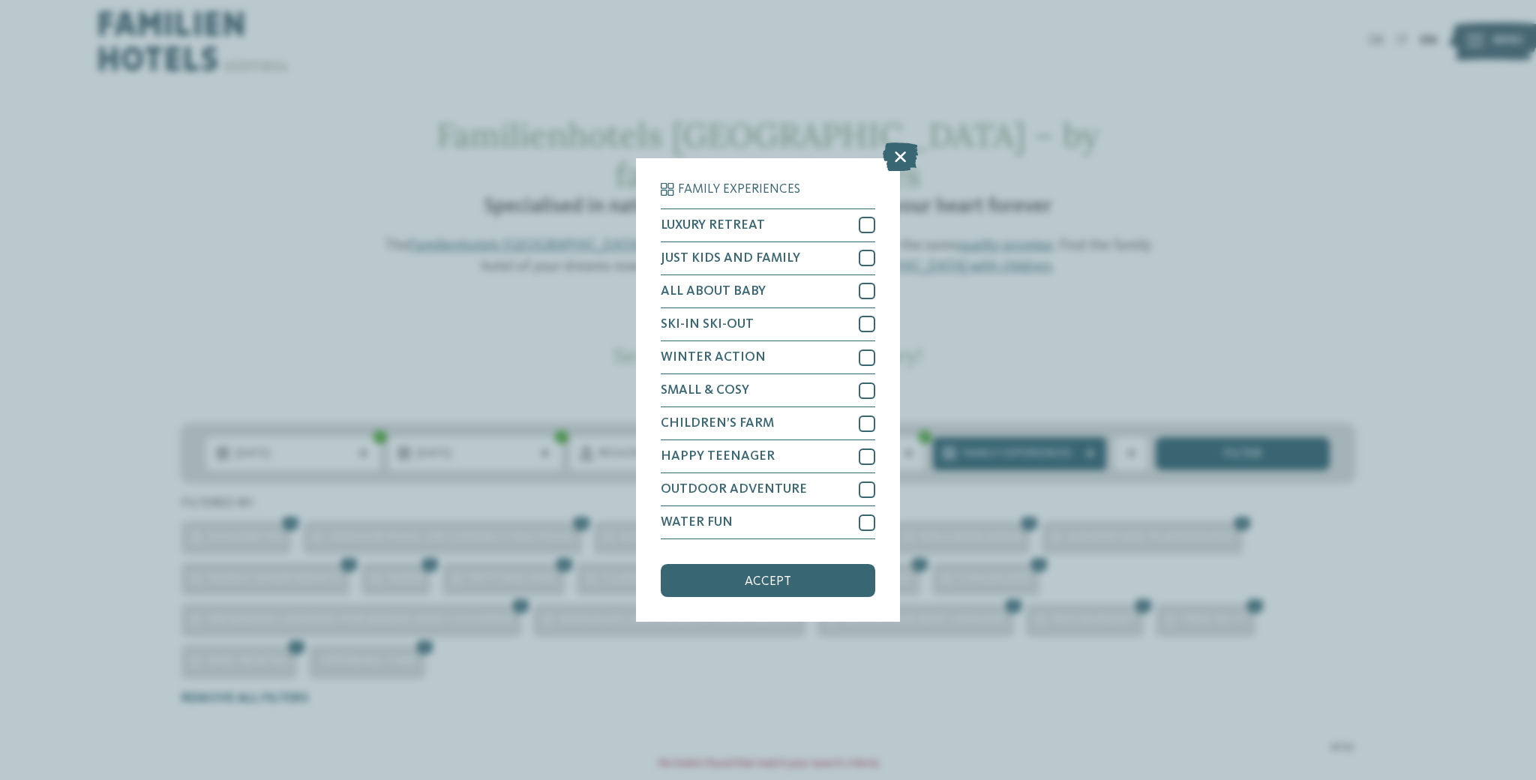
click at [780, 575] on span "accept" at bounding box center [768, 581] width 46 height 13
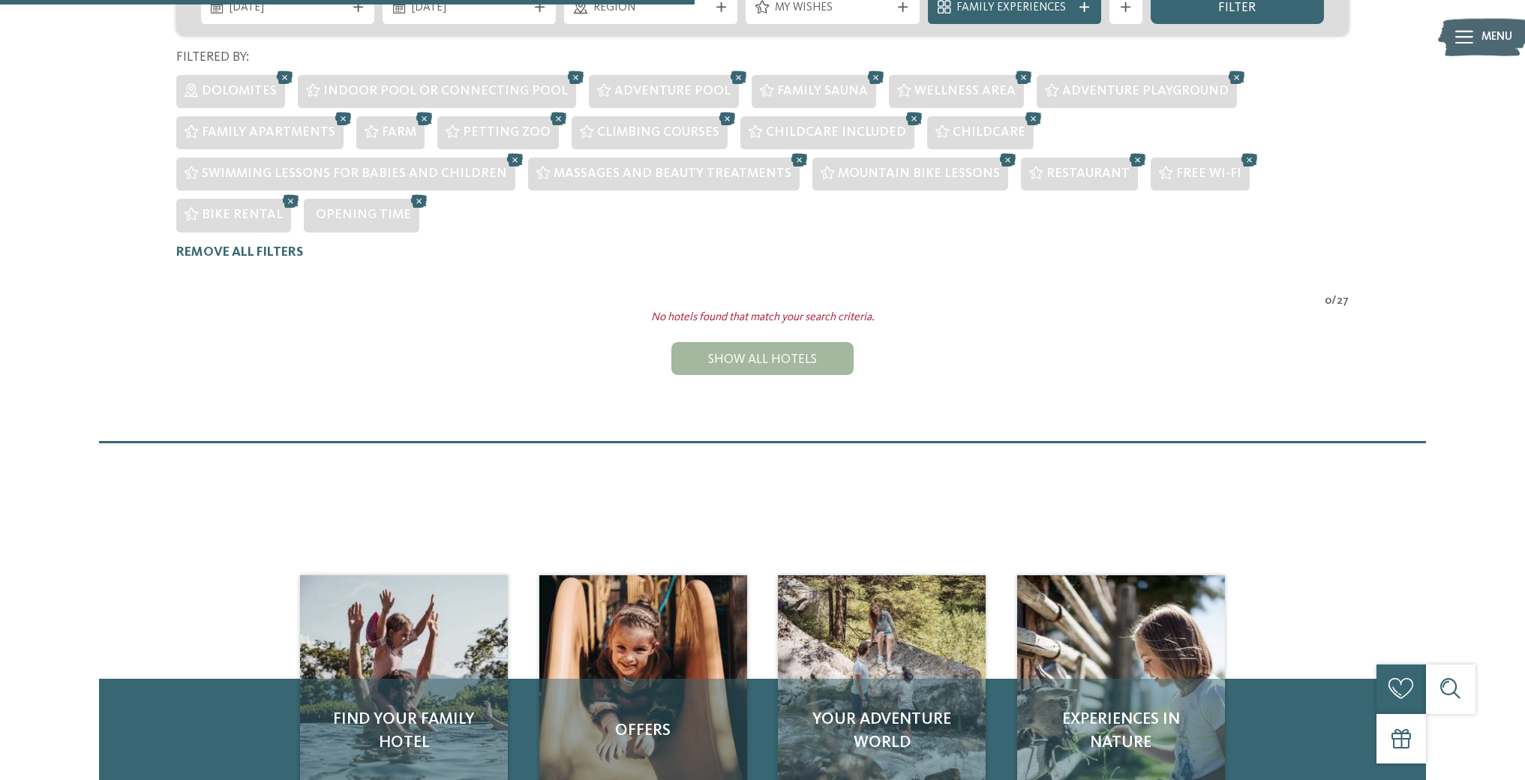
scroll to position [422, 0]
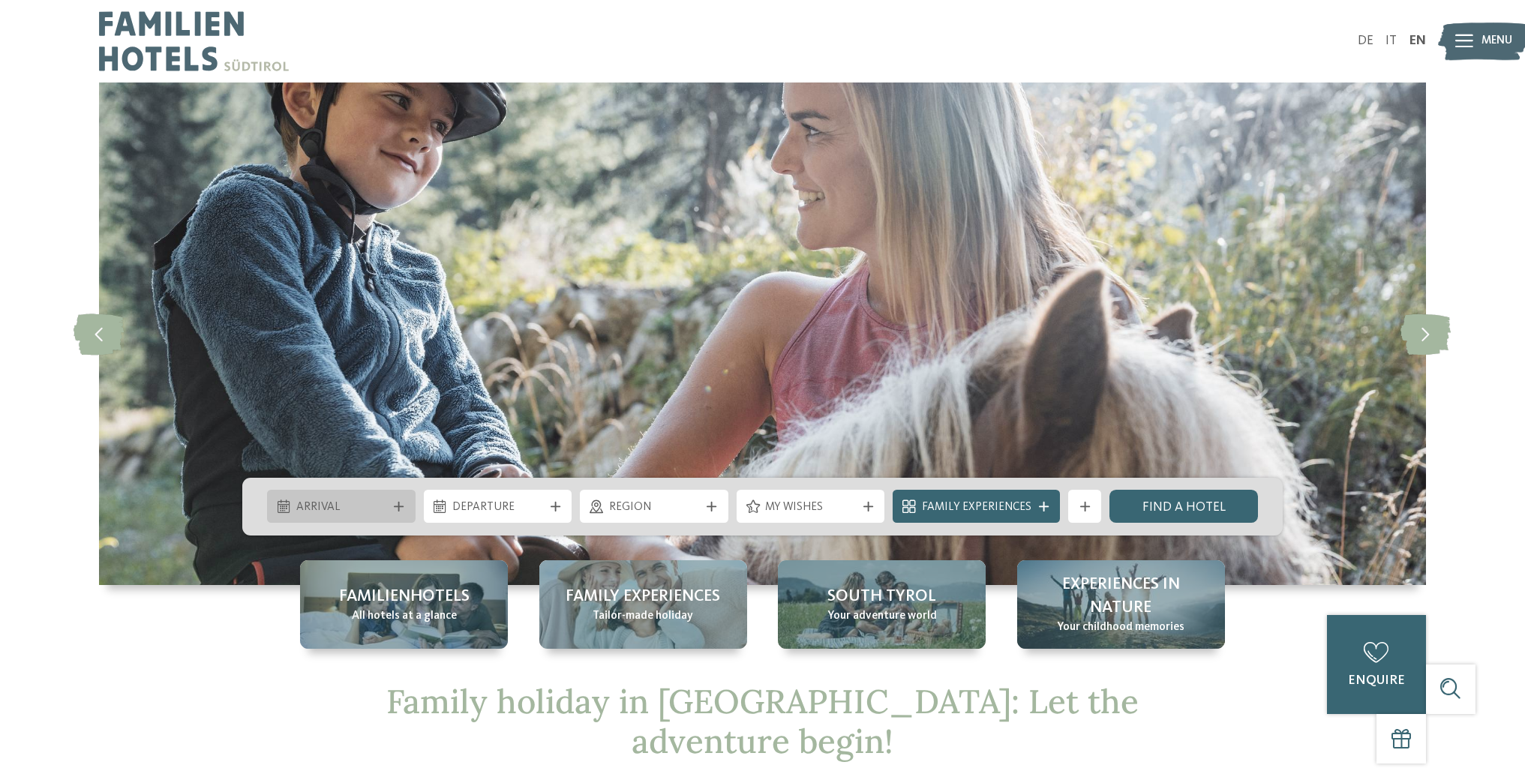
click at [393, 507] on div at bounding box center [399, 507] width 16 height 10
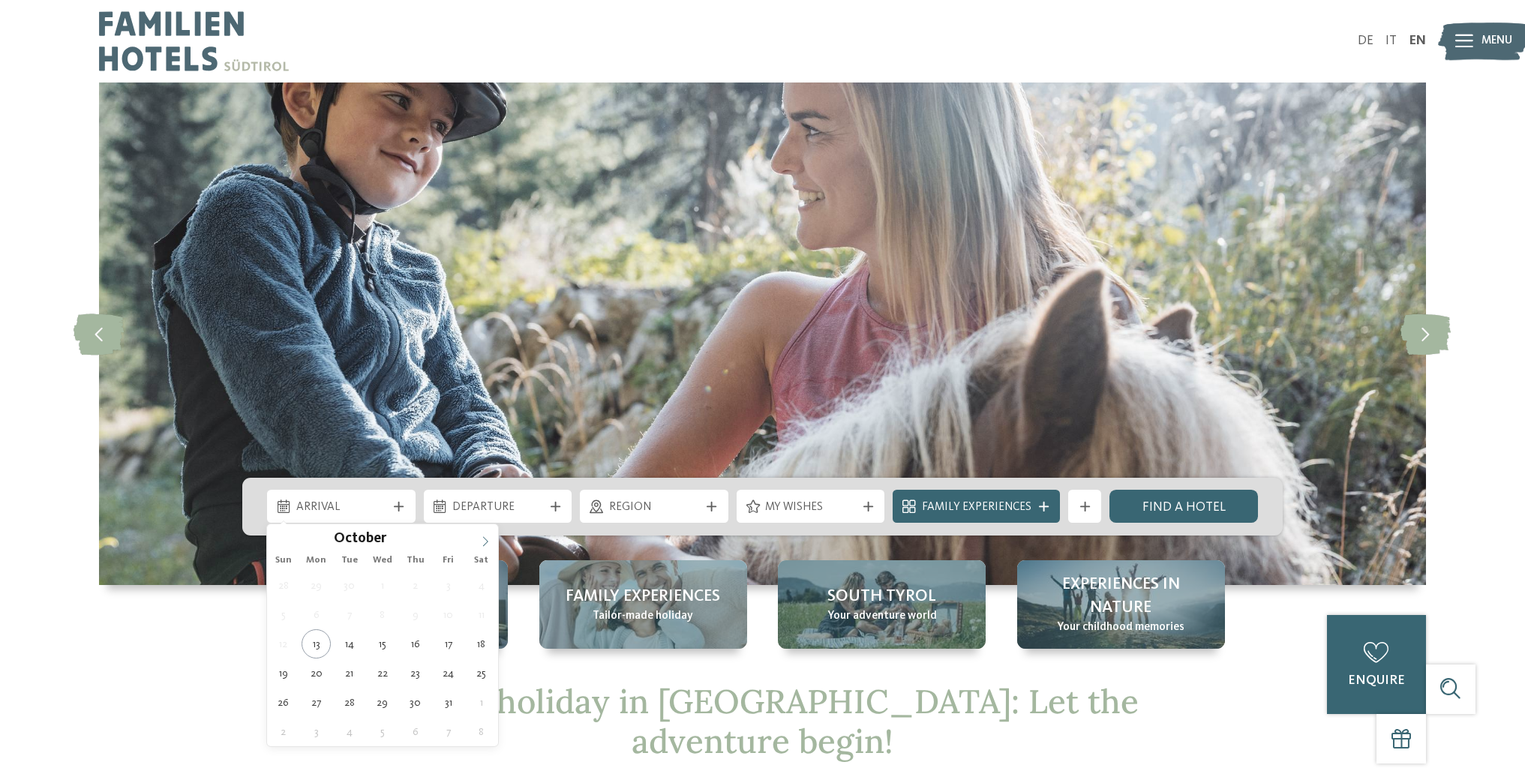
click at [489, 541] on icon at bounding box center [485, 541] width 10 height 10
click at [487, 541] on icon at bounding box center [485, 542] width 5 height 10
type input "****"
click at [487, 541] on icon at bounding box center [485, 542] width 5 height 10
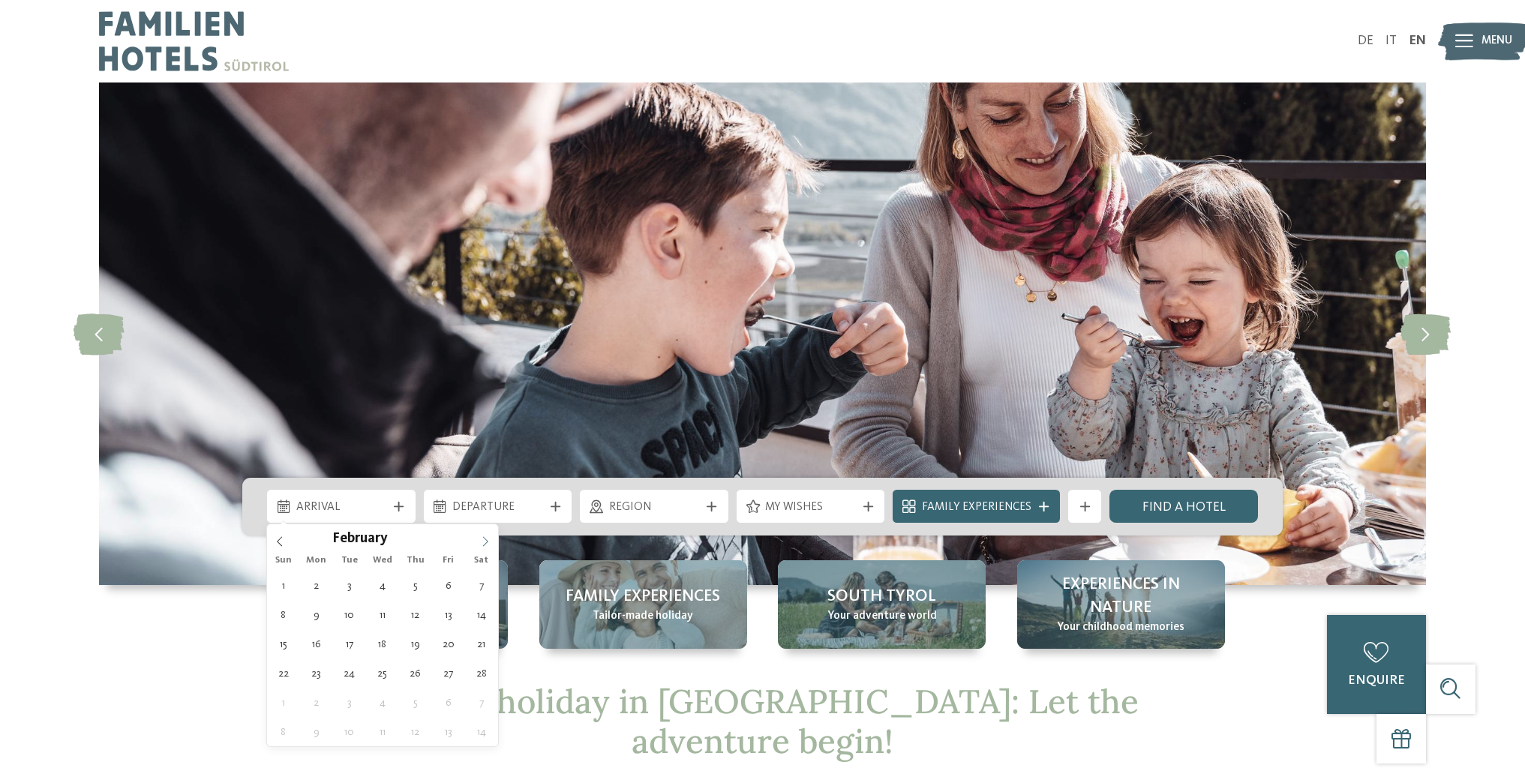
click at [485, 541] on icon at bounding box center [485, 541] width 10 height 10
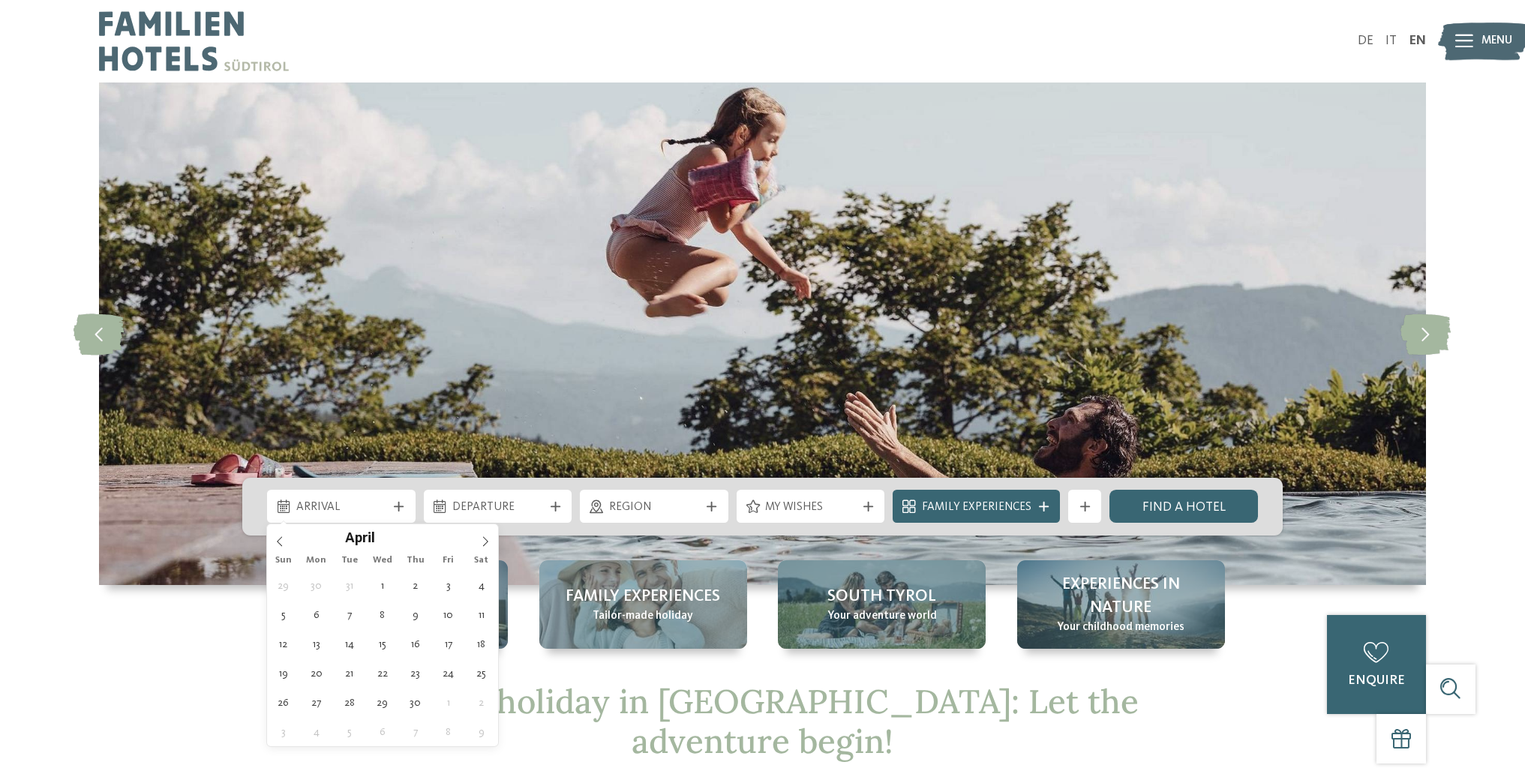
drag, startPoint x: 699, startPoint y: 53, endPoint x: 596, endPoint y: 11, distance: 111.0
click at [699, 52] on div at bounding box center [430, 41] width 663 height 82
